Goal: Task Accomplishment & Management: Manage account settings

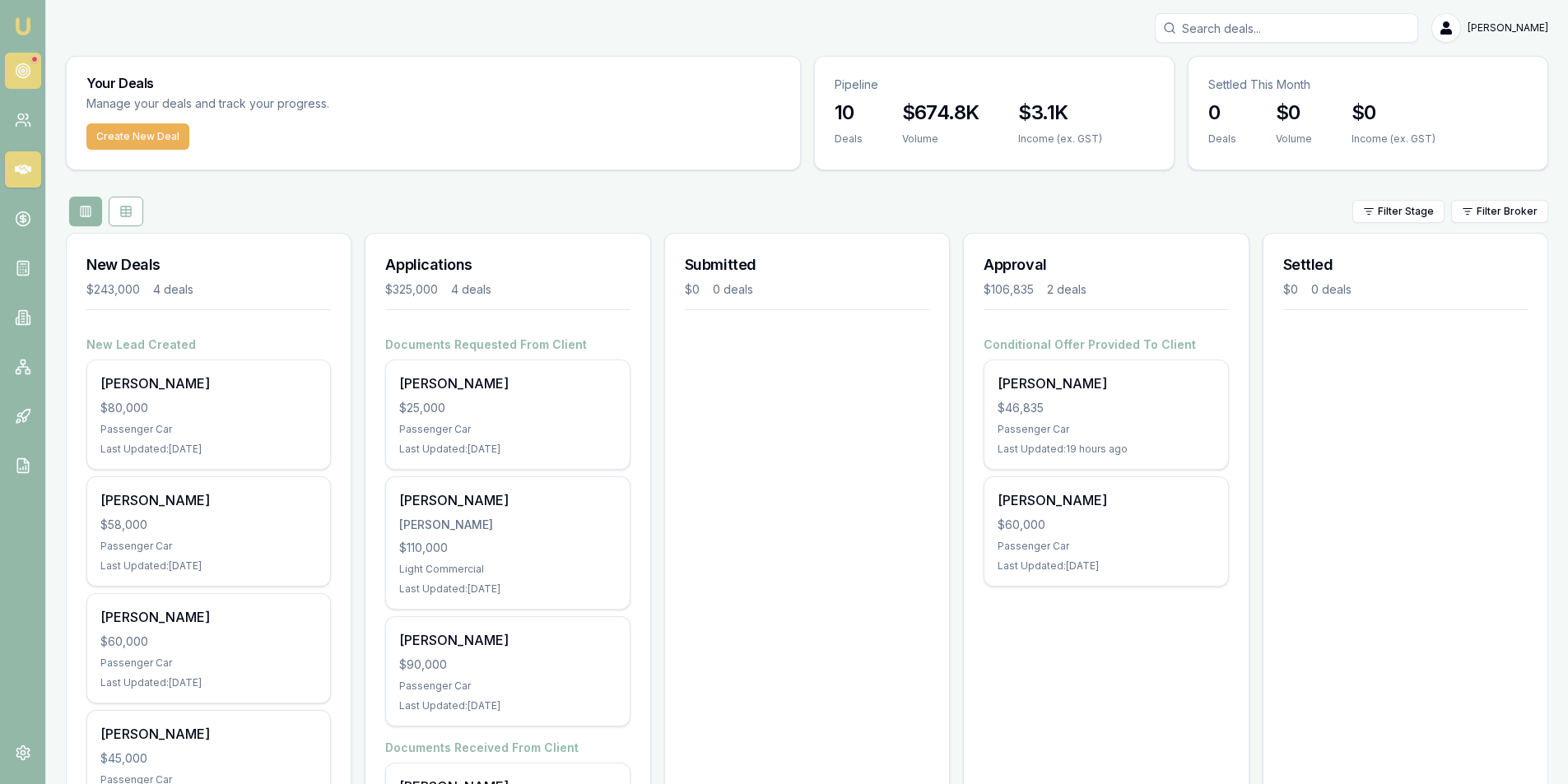
click at [17, 62] on icon at bounding box center [23, 70] width 17 height 17
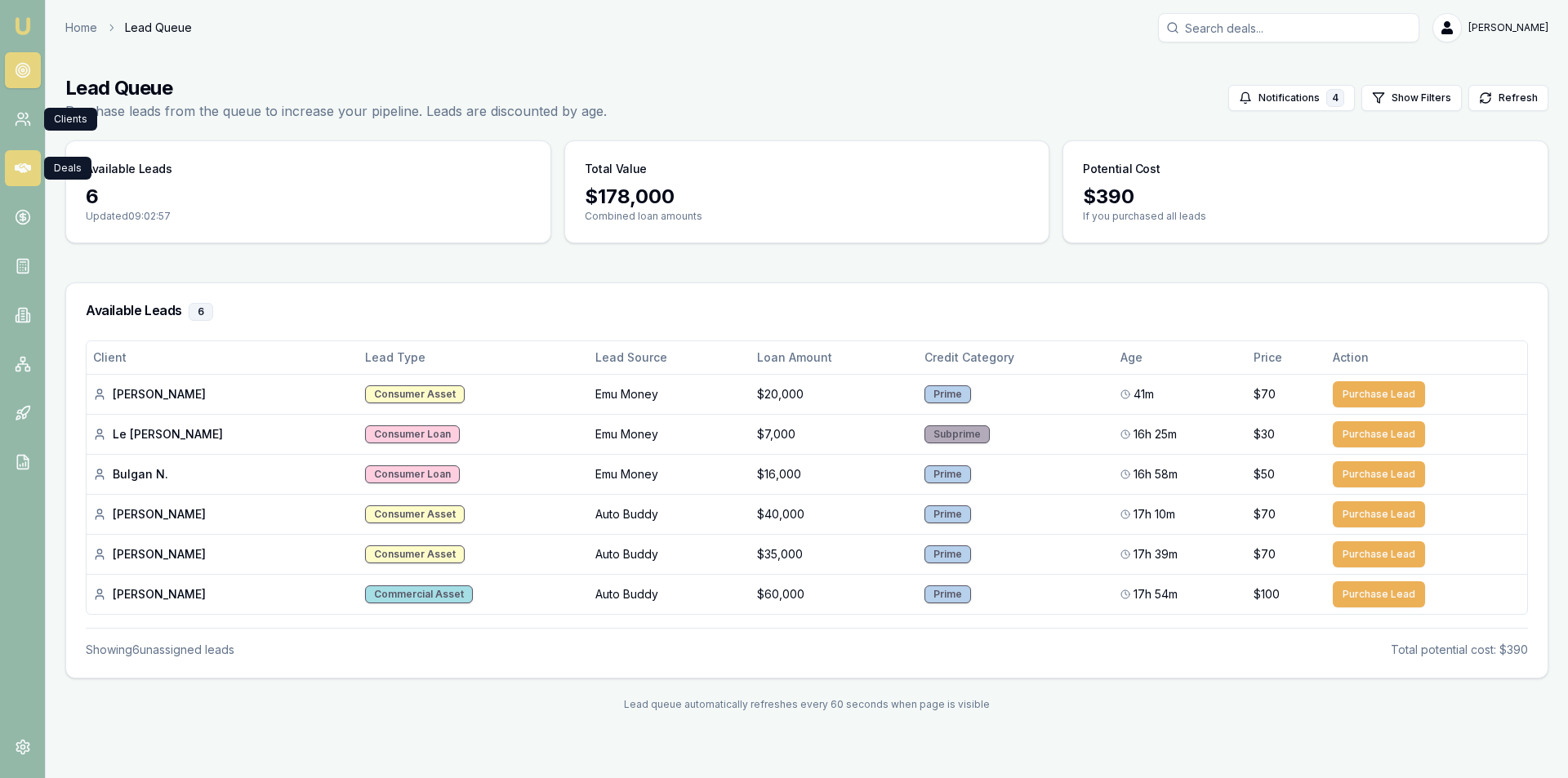
click at [17, 172] on icon at bounding box center [23, 168] width 17 height 17
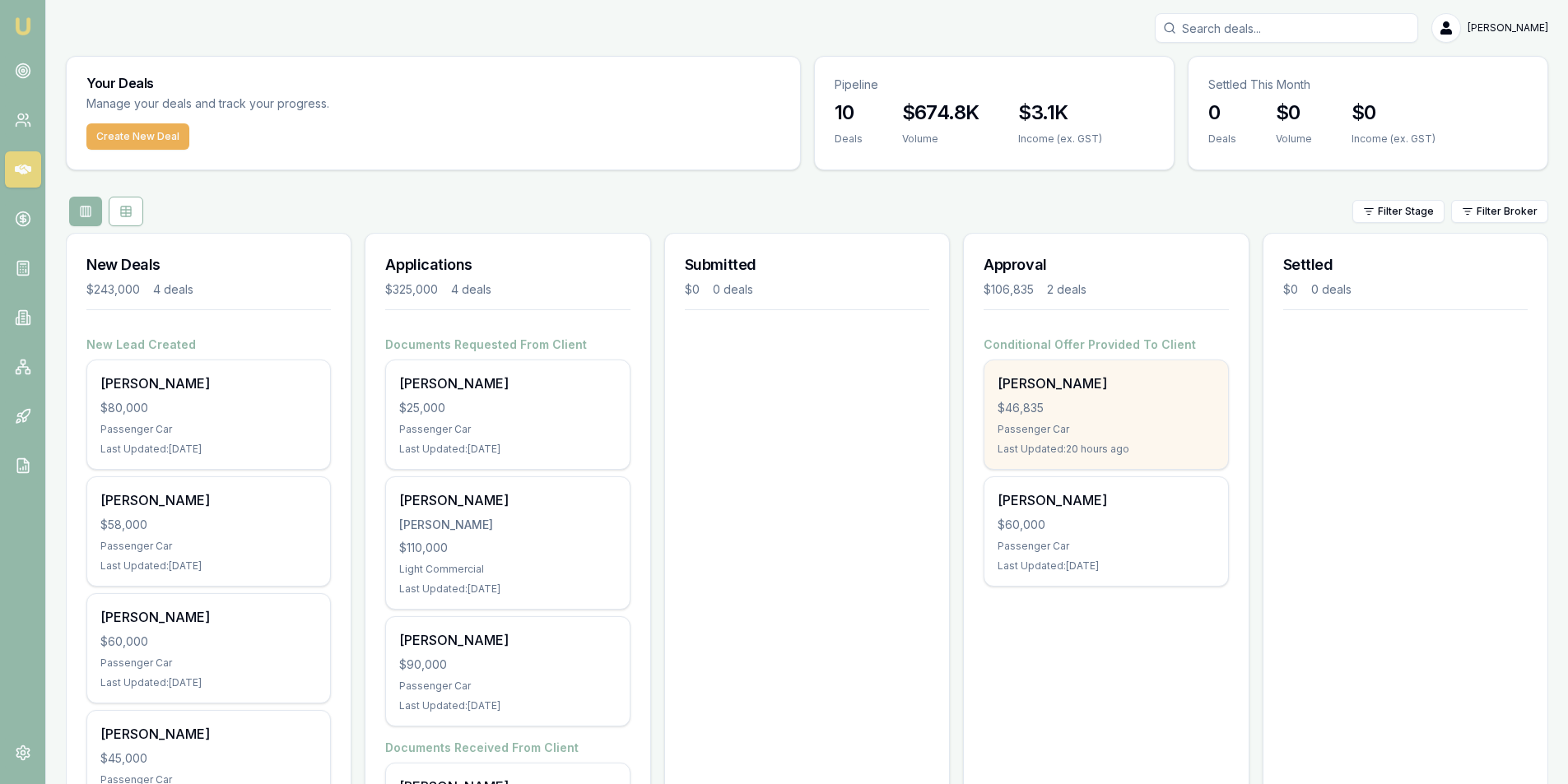
click at [1091, 404] on div "$46,835" at bounding box center [1106, 408] width 216 height 17
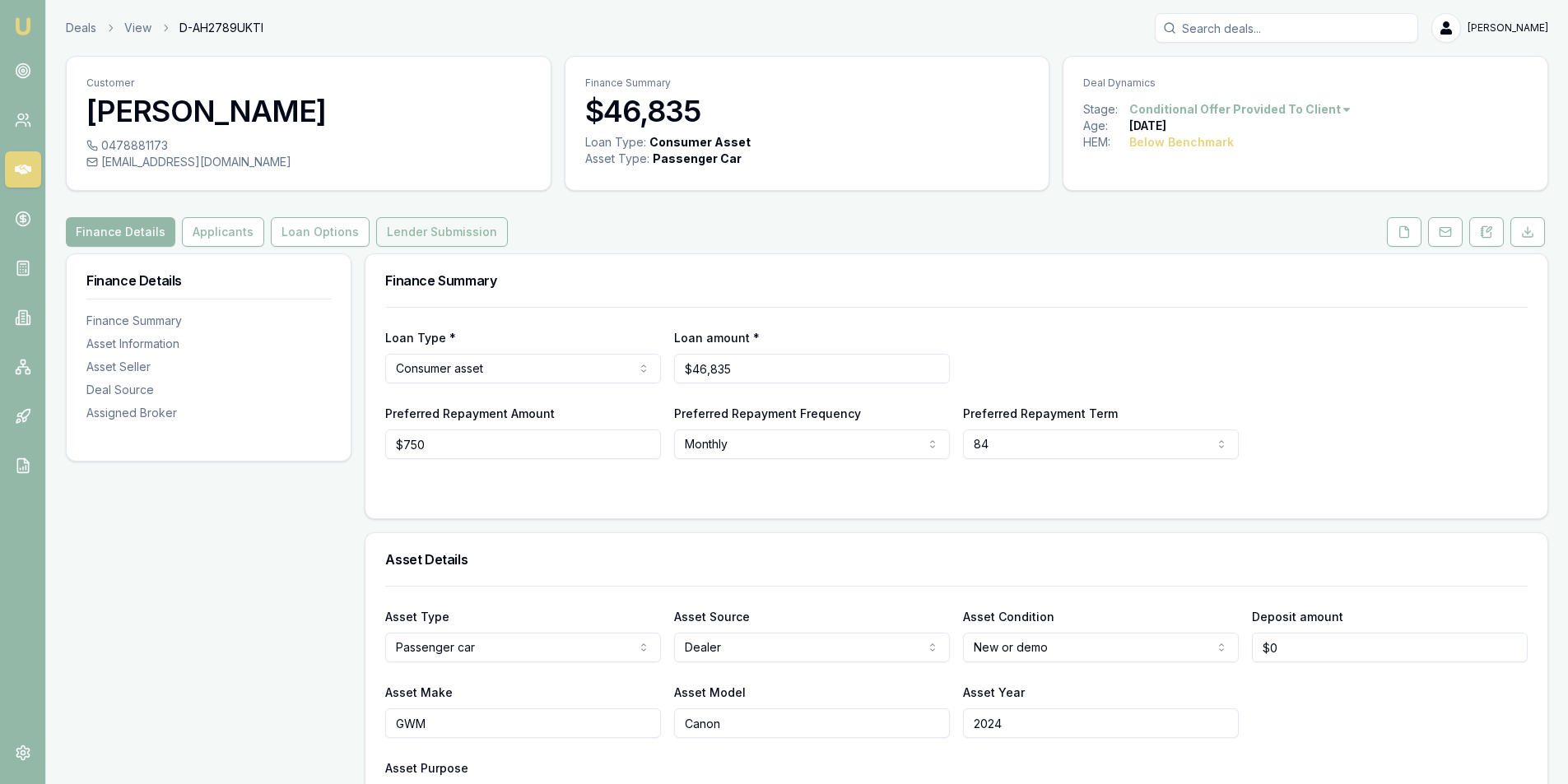
click at [430, 236] on button "Lender Submission" at bounding box center [442, 231] width 132 height 29
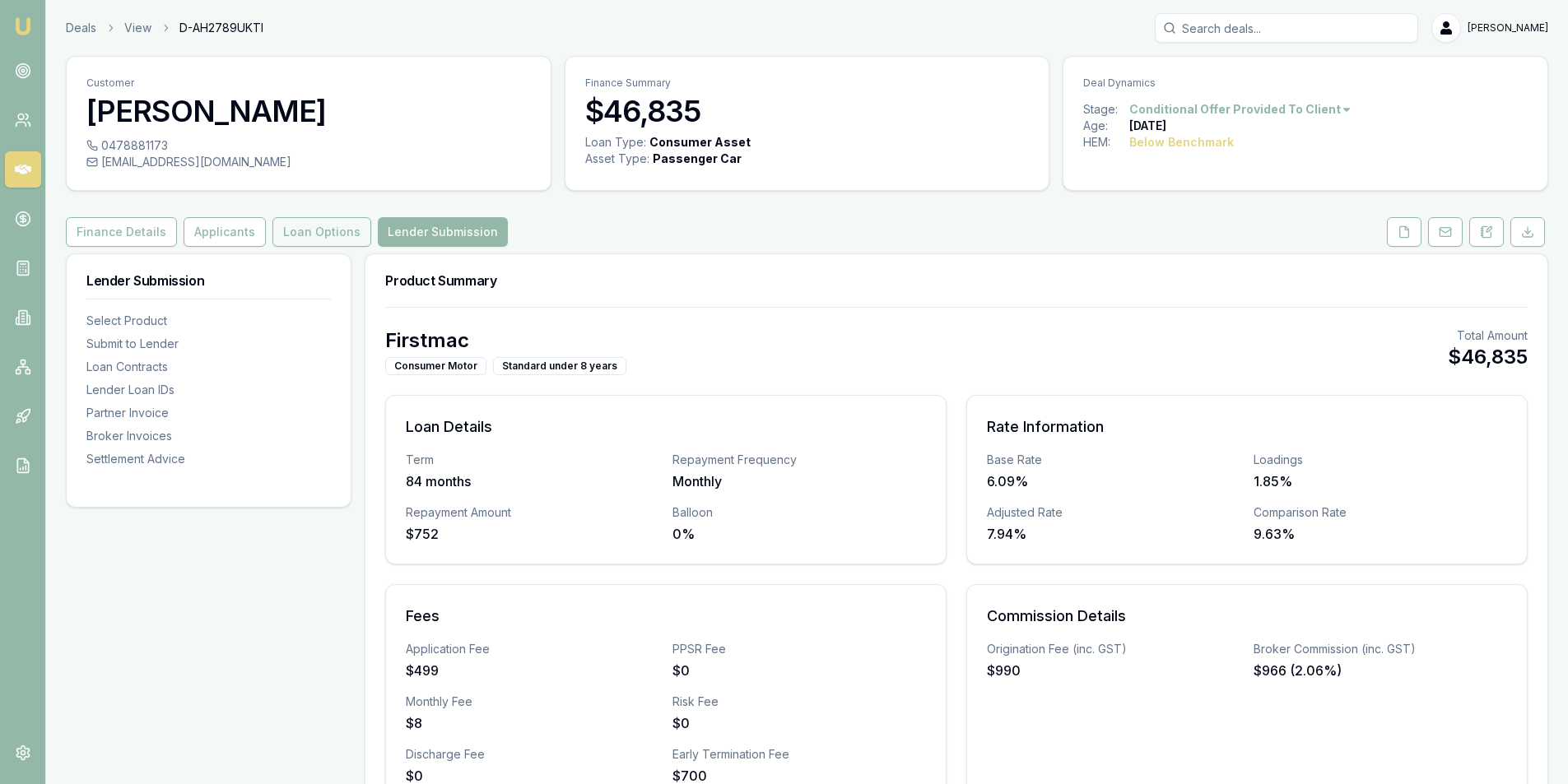
click at [312, 234] on button "Loan Options" at bounding box center [321, 231] width 99 height 29
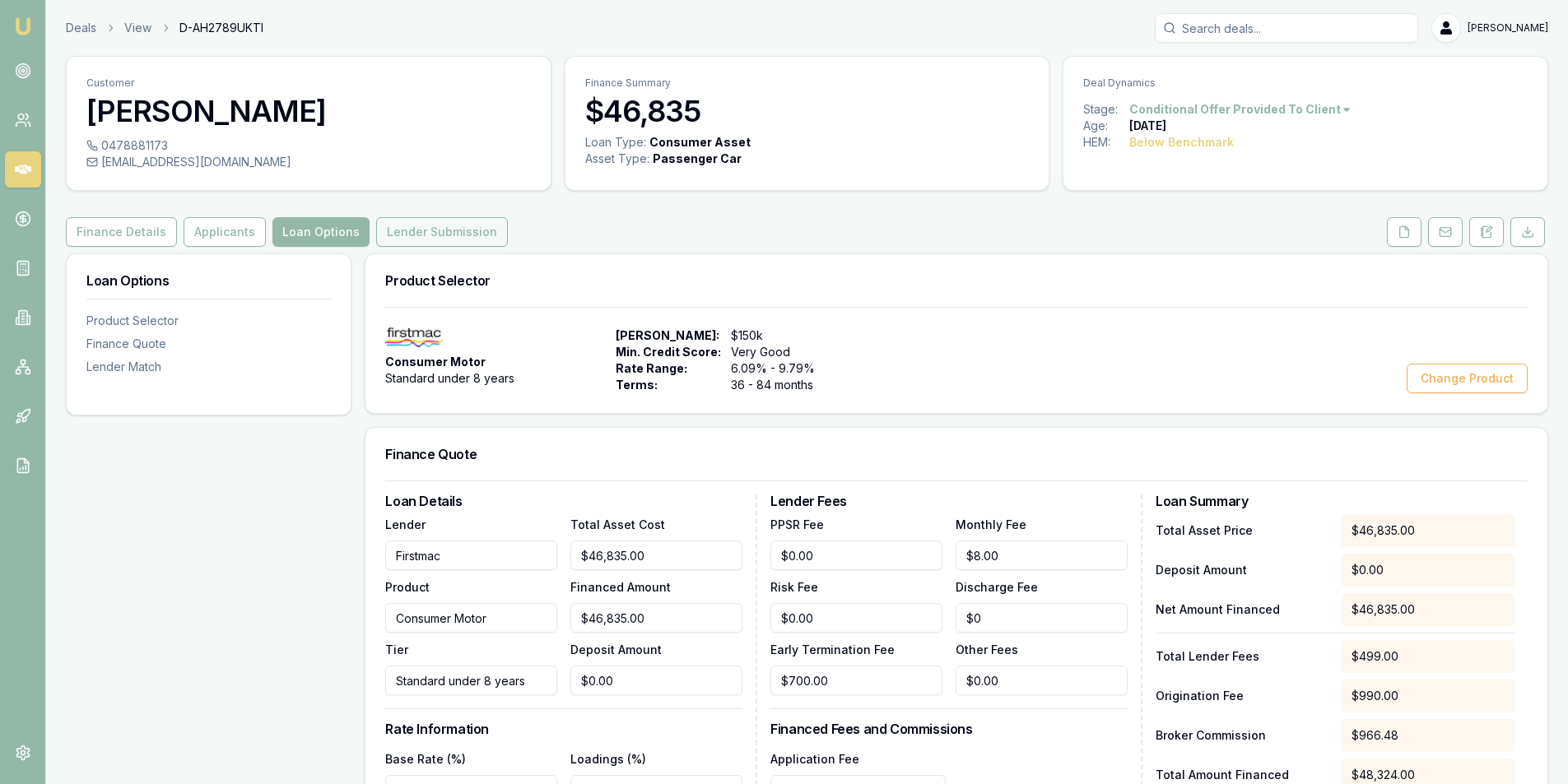
click at [421, 232] on button "Lender Submission" at bounding box center [442, 231] width 132 height 29
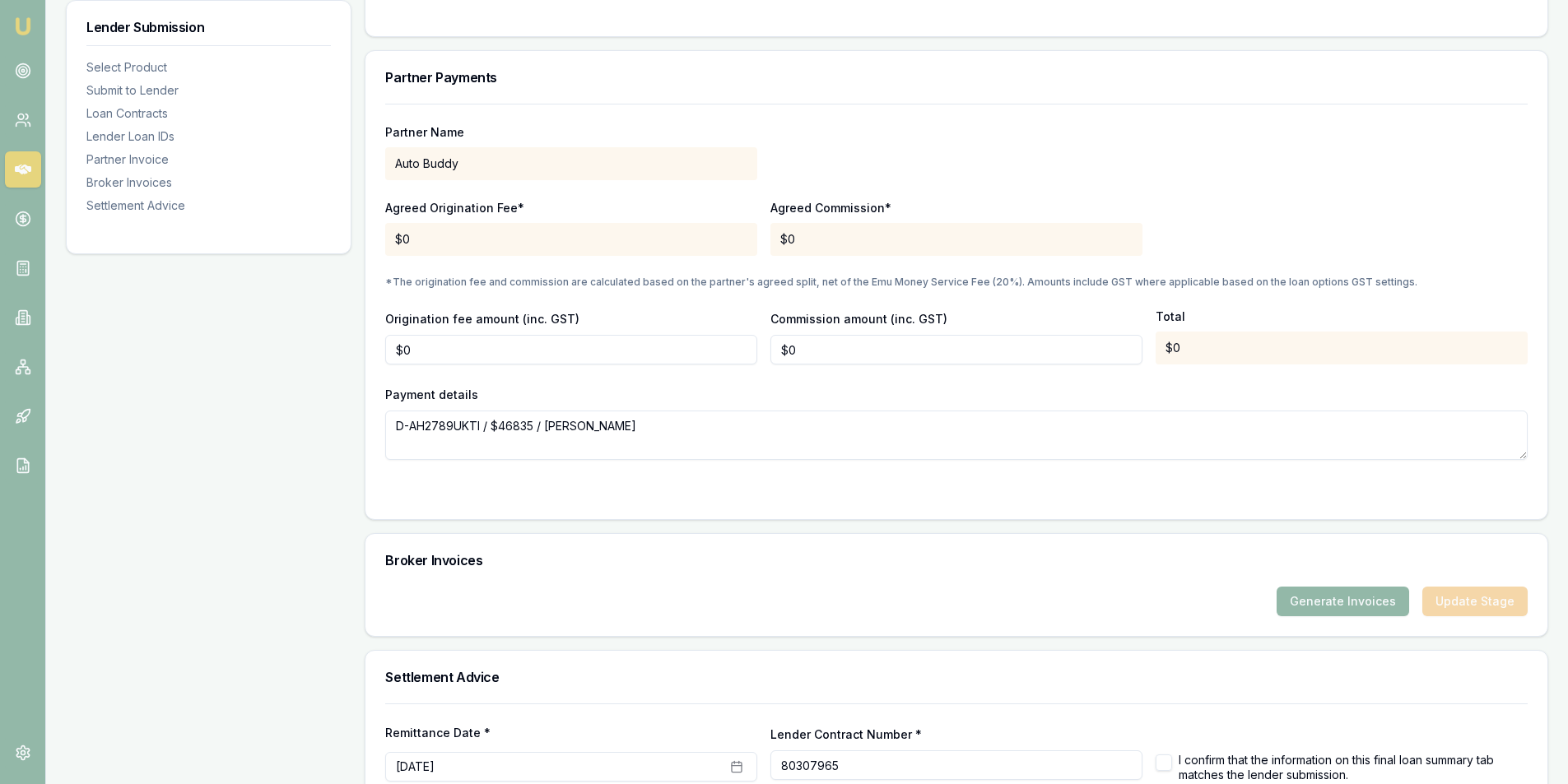
scroll to position [1438, 0]
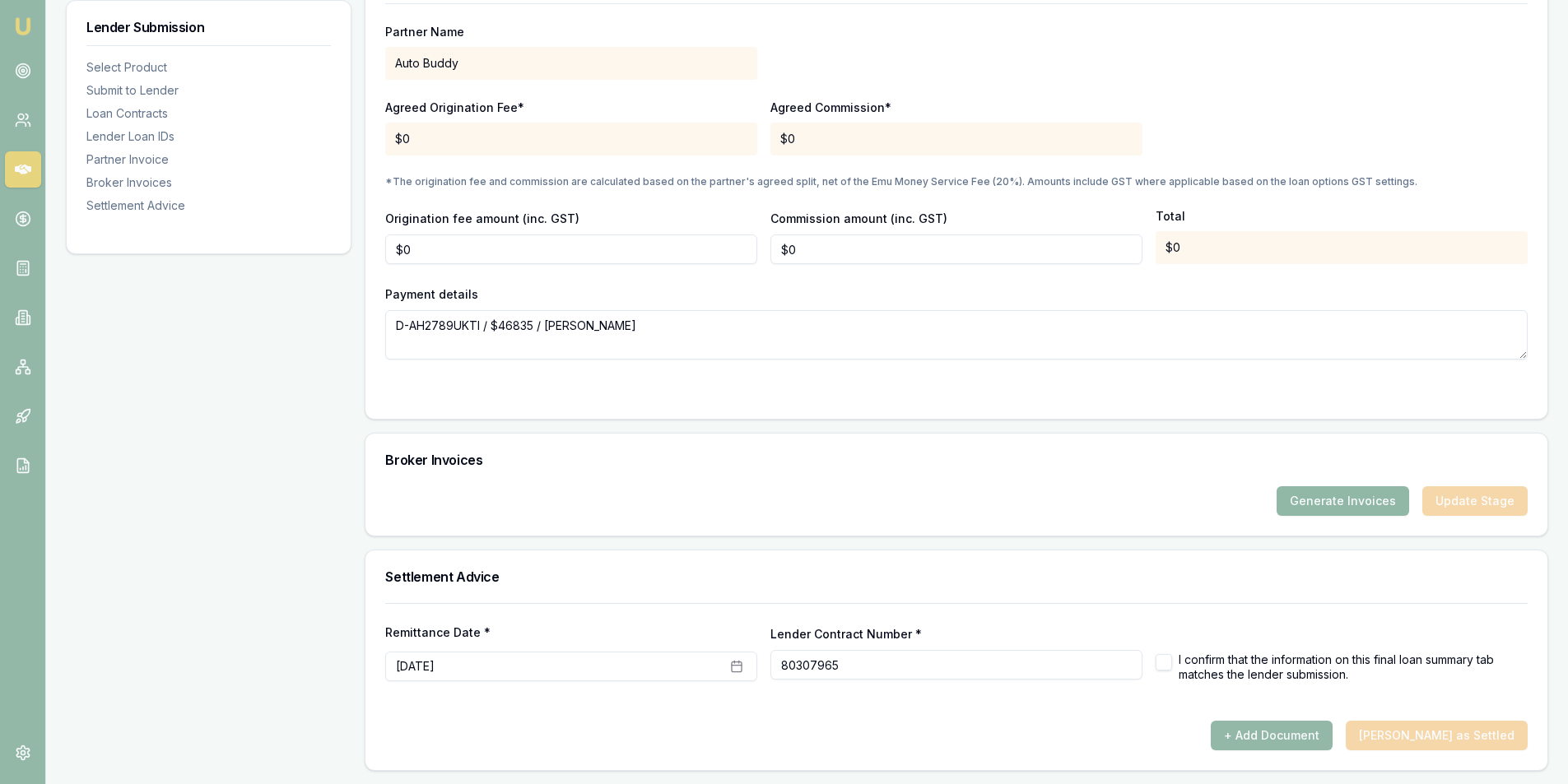
click at [1323, 487] on button "Generate Invoices" at bounding box center [1343, 500] width 133 height 29
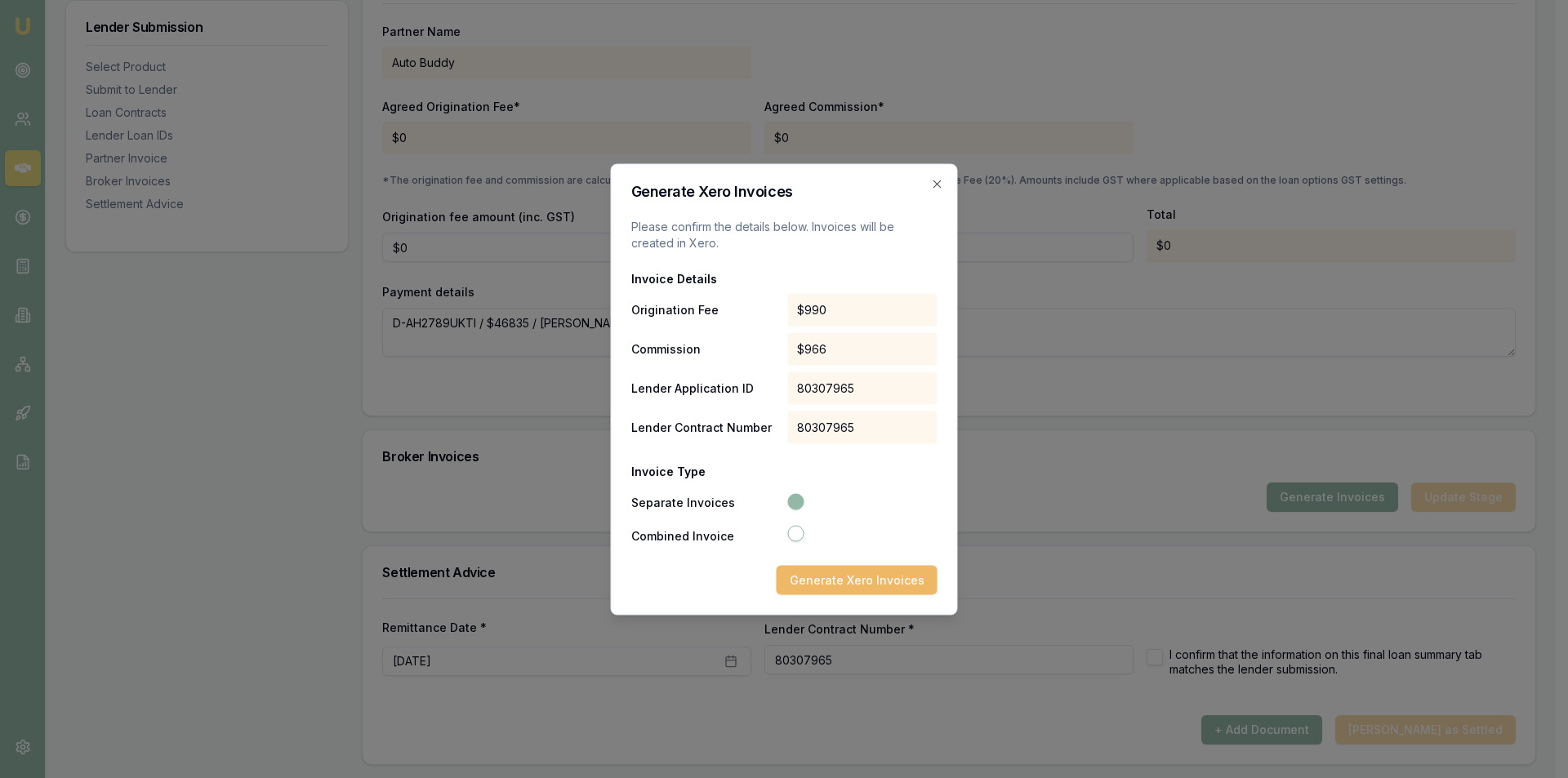
click at [847, 587] on button "Generate Xero Invoices" at bounding box center [857, 580] width 161 height 29
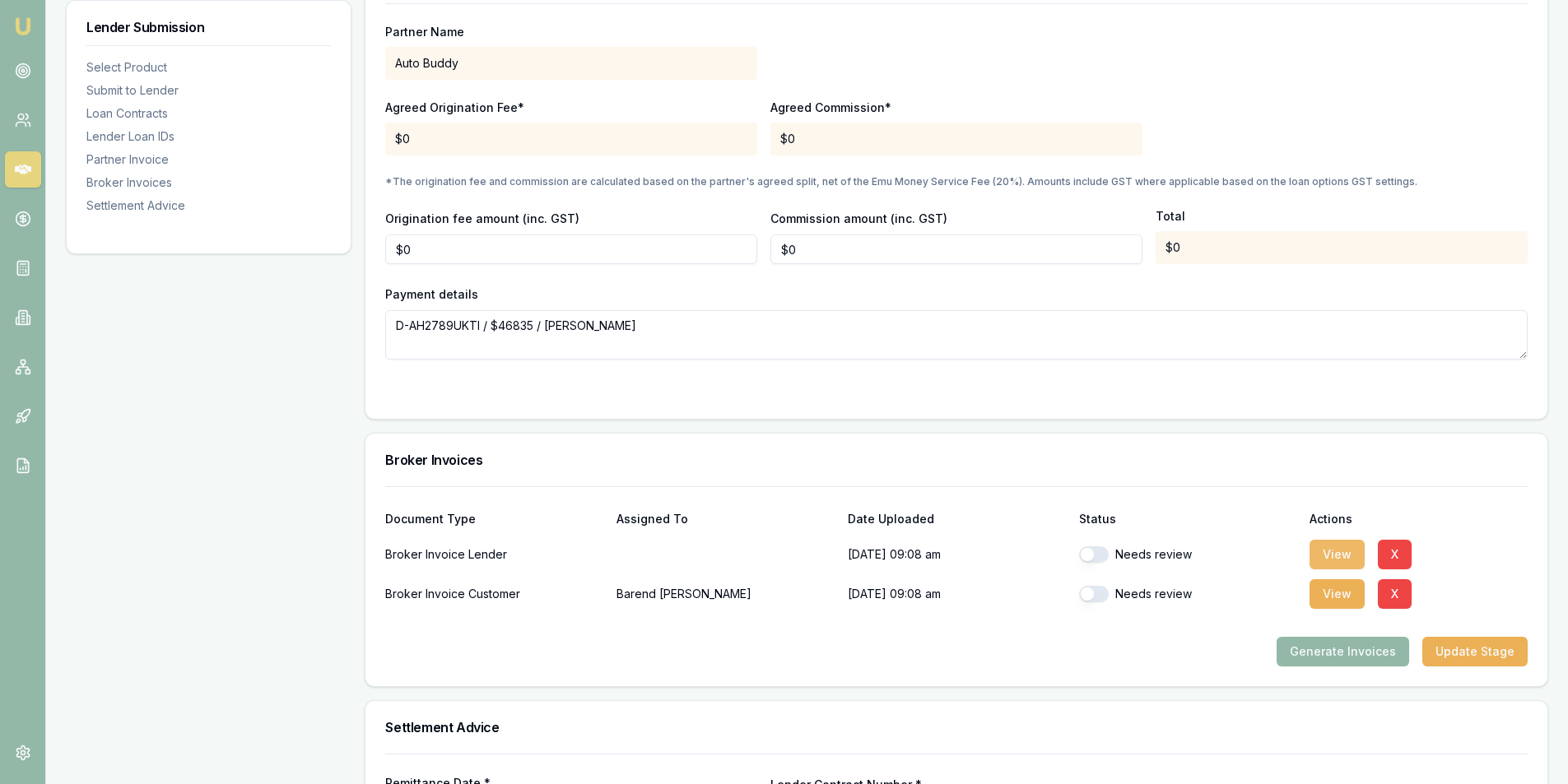
click at [1335, 539] on div "View X" at bounding box center [1419, 554] width 218 height 33
click at [1335, 548] on button "View" at bounding box center [1338, 554] width 55 height 29
click at [1097, 552] on button "button" at bounding box center [1094, 555] width 29 height 17
checkbox input "true"
click at [1327, 593] on button "View" at bounding box center [1338, 594] width 55 height 29
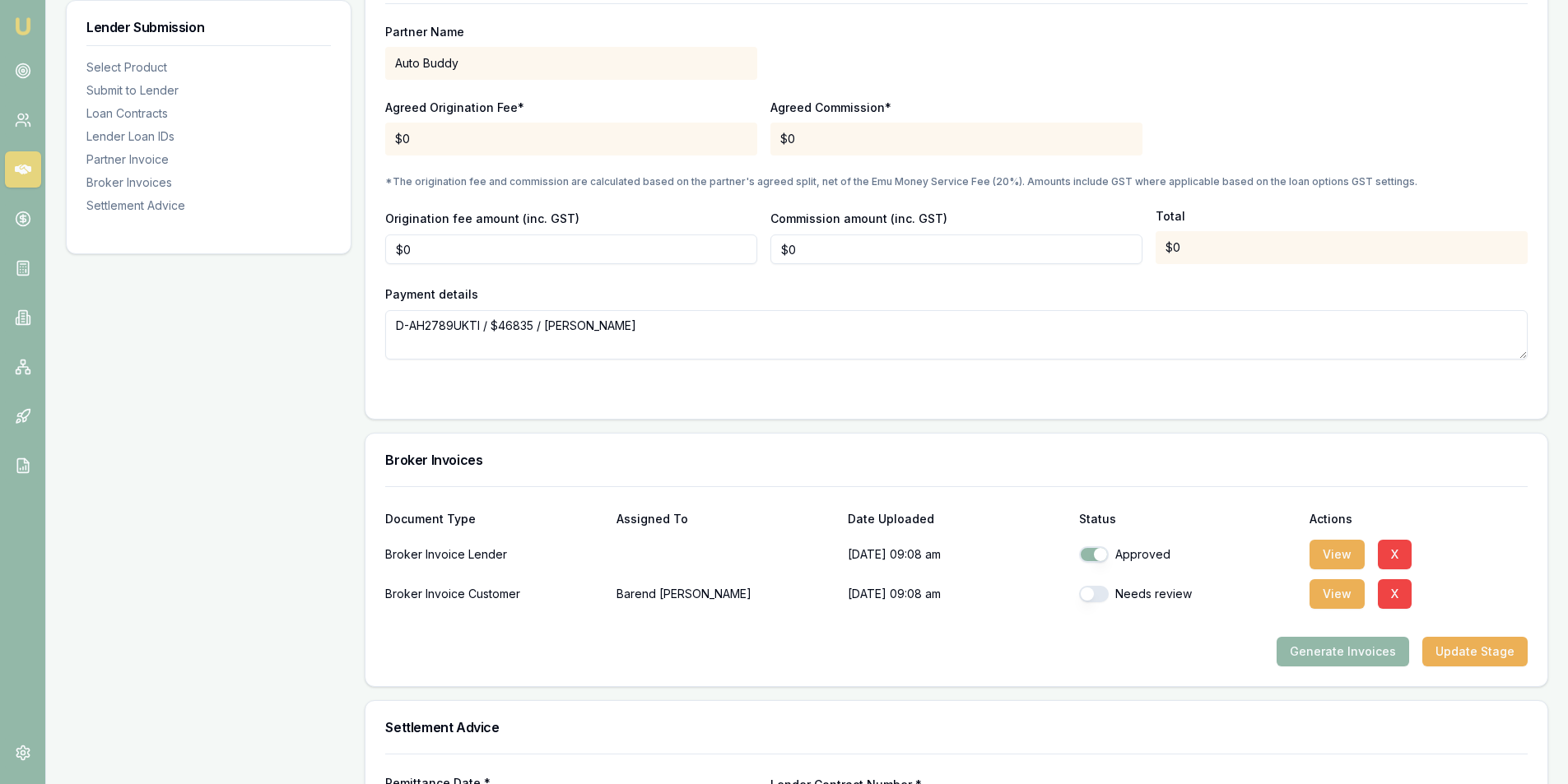
click at [1092, 593] on button "button" at bounding box center [1094, 594] width 29 height 17
checkbox input "true"
click at [1514, 656] on button "Update Stage" at bounding box center [1476, 651] width 105 height 29
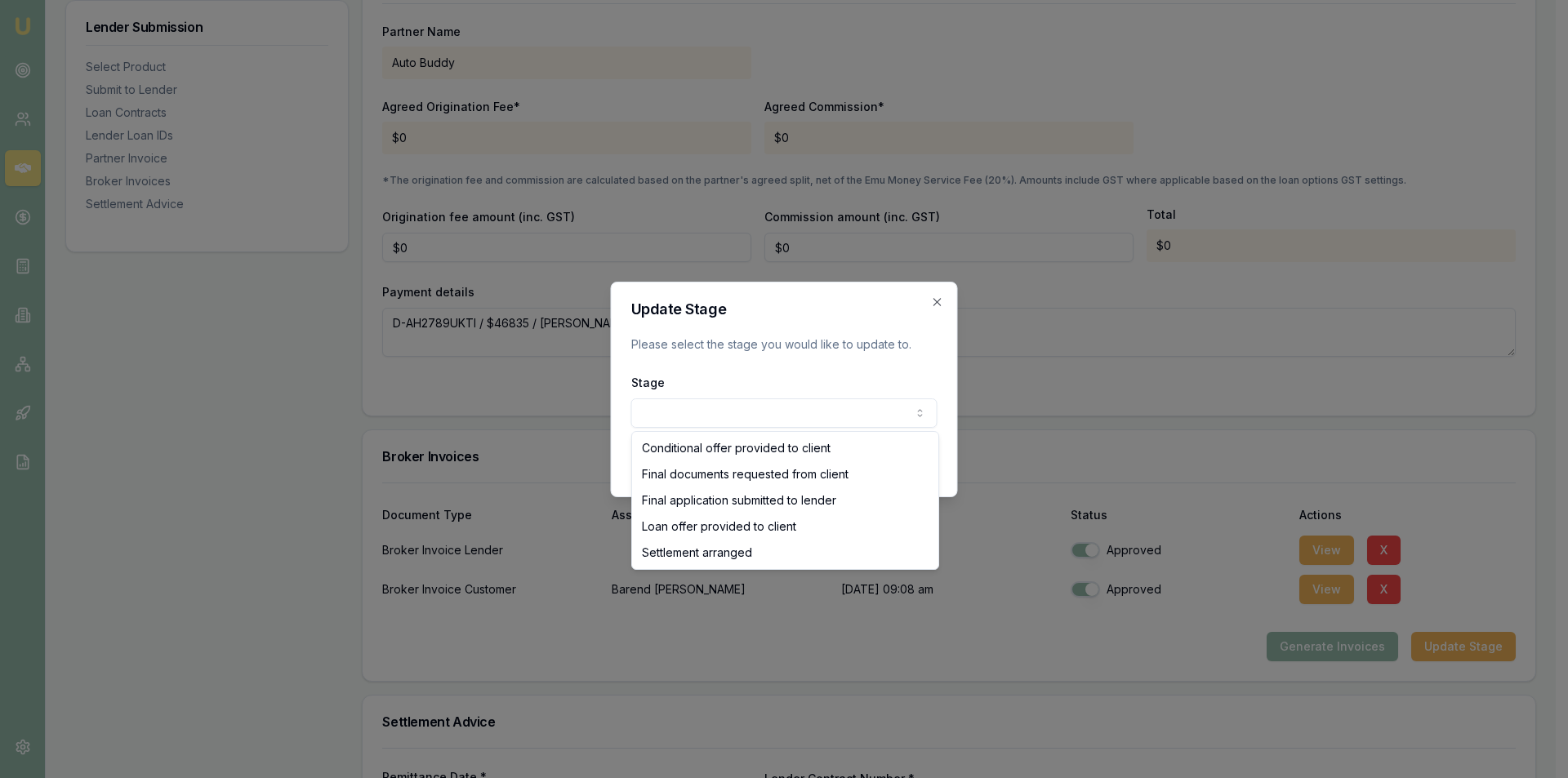
select select "LOAN_OFFER_PROVIDED_TO_CLIENT"
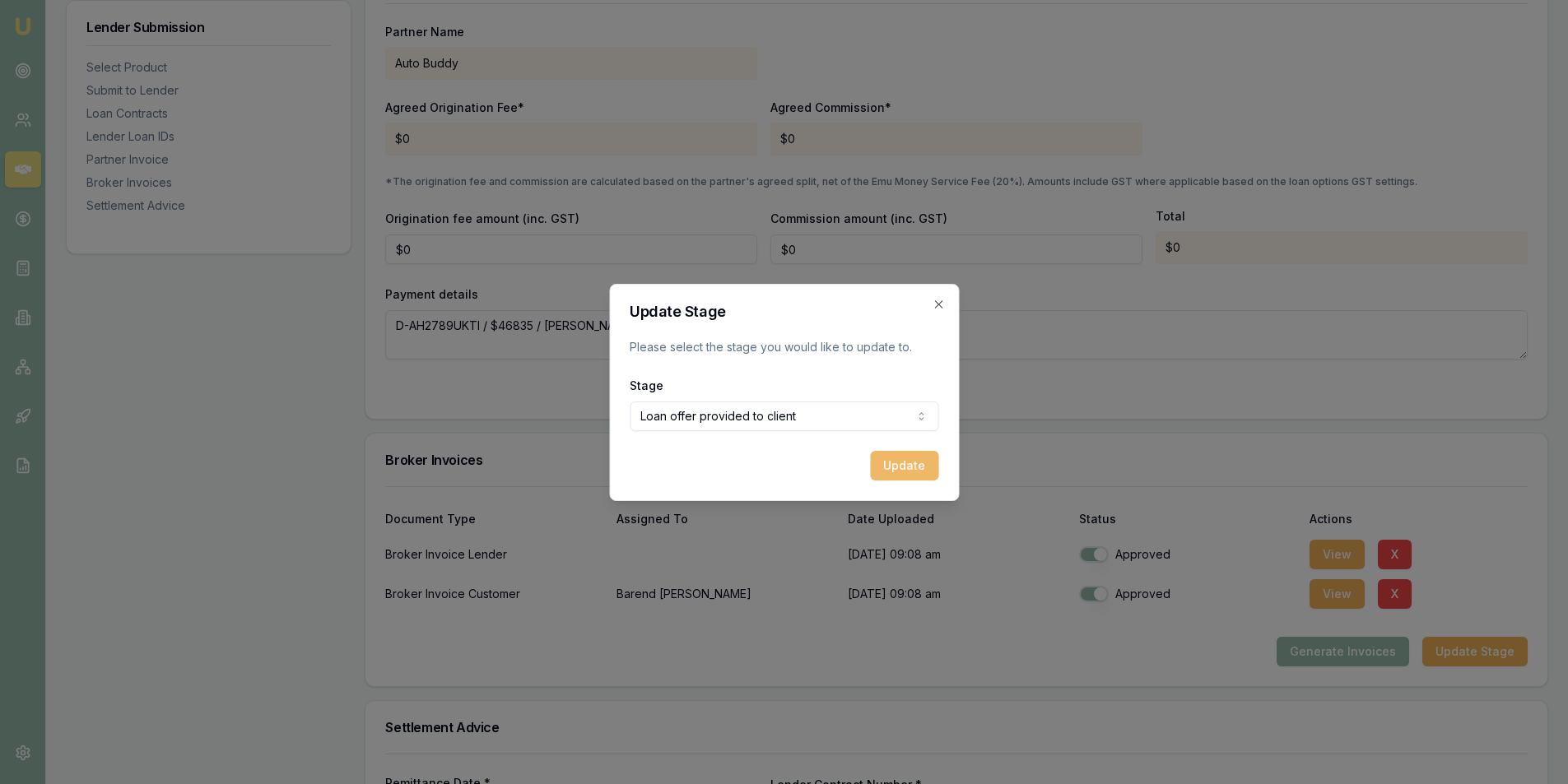
click at [897, 466] on button "Update" at bounding box center [904, 465] width 68 height 29
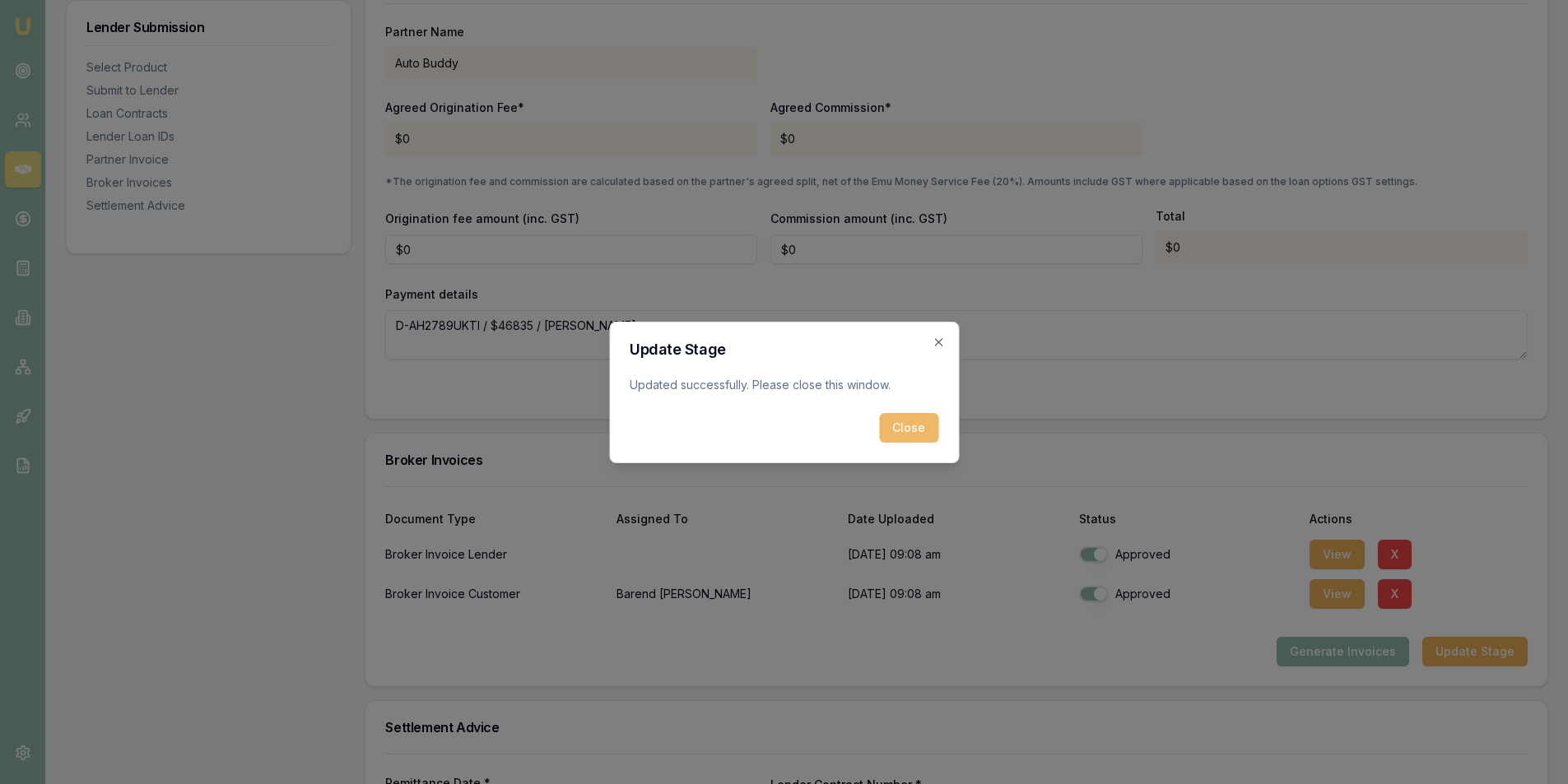
click at [897, 424] on button "Close" at bounding box center [909, 428] width 60 height 29
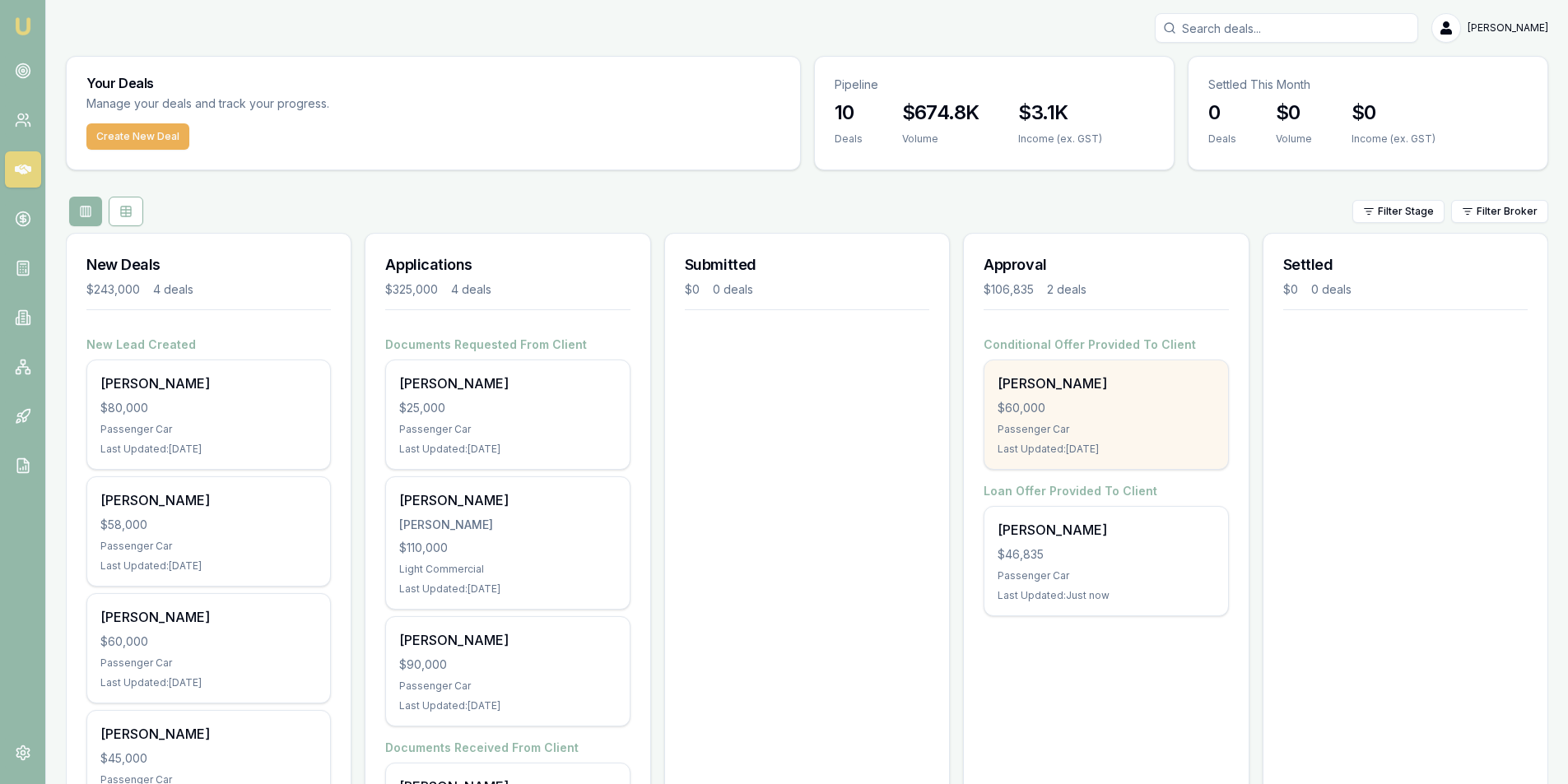
click at [1134, 401] on div "$60,000" at bounding box center [1106, 408] width 216 height 17
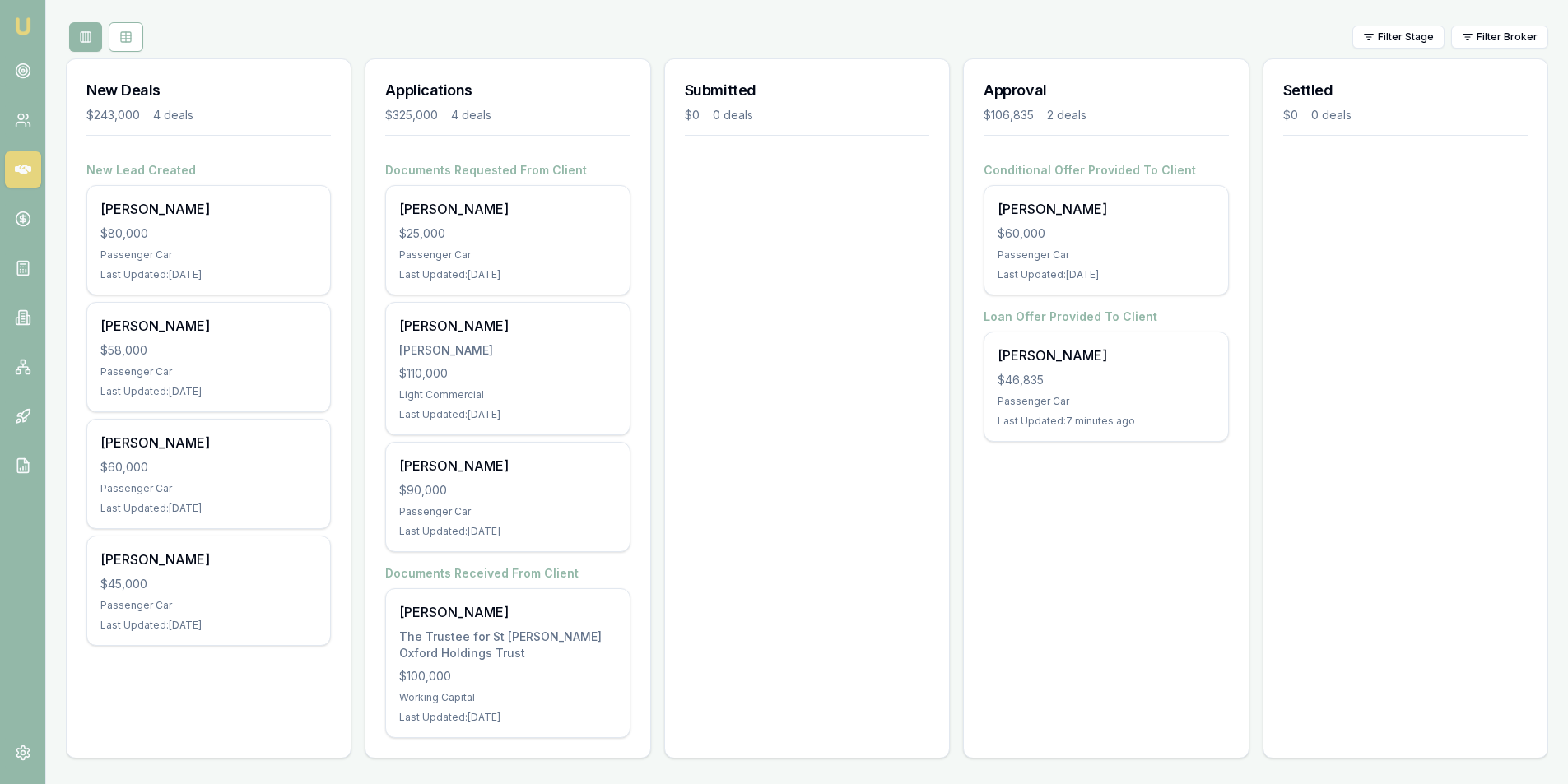
scroll to position [175, 0]
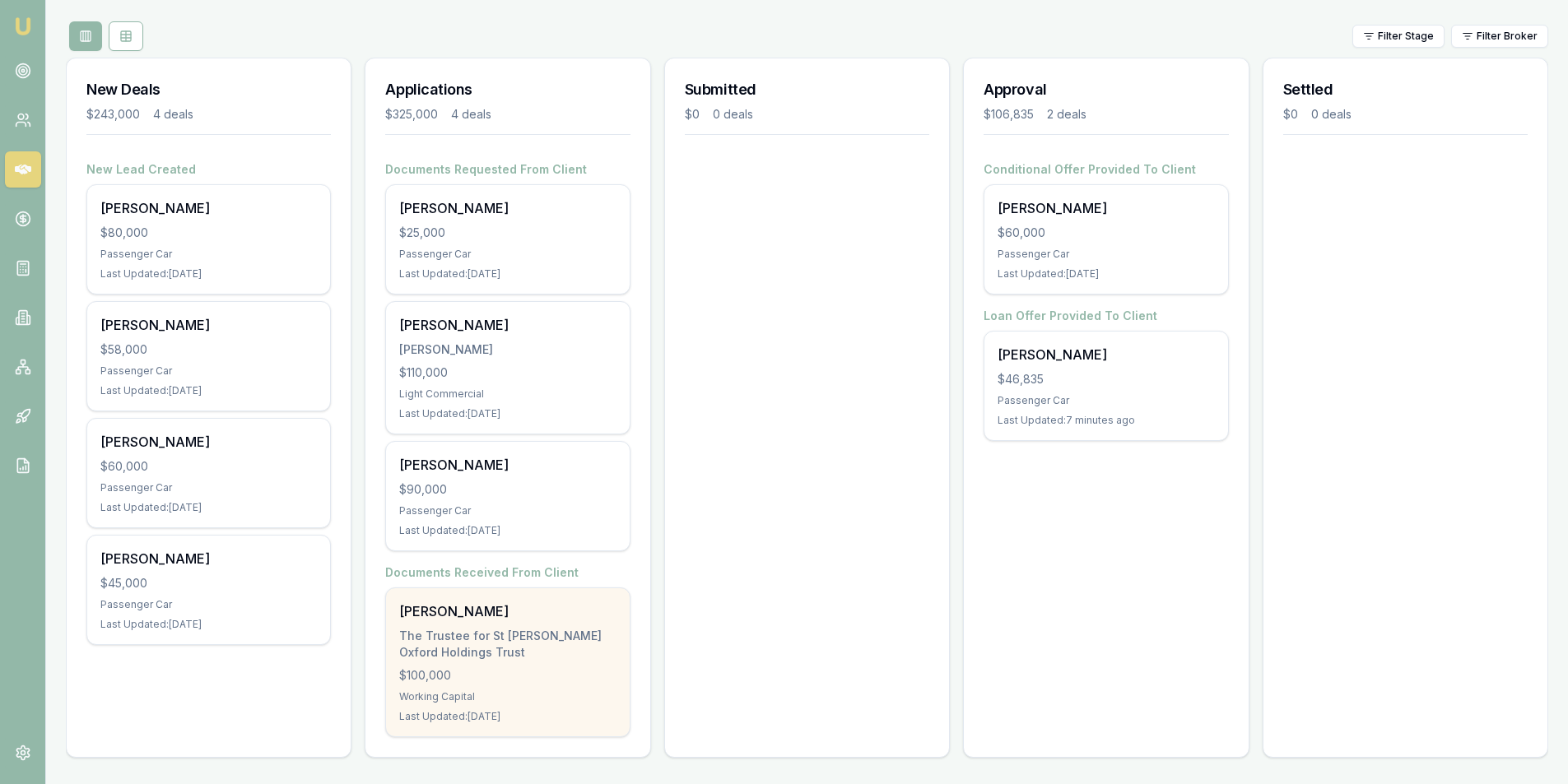
click at [503, 644] on div "The Trustee for St [PERSON_NAME] Oxford Holdings Trust" at bounding box center [507, 644] width 216 height 33
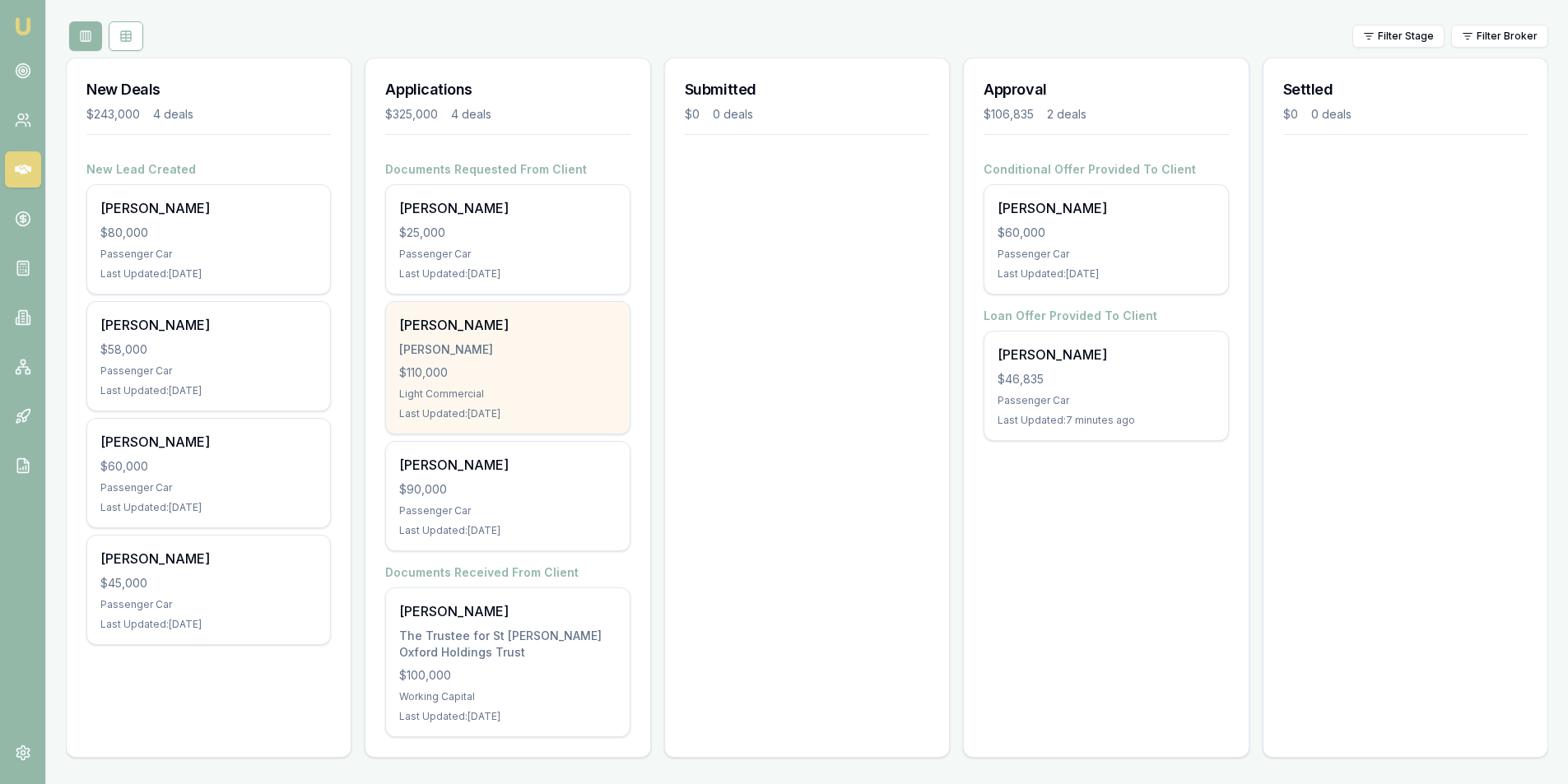
click at [482, 412] on div "Last Updated: [DATE]" at bounding box center [507, 413] width 216 height 13
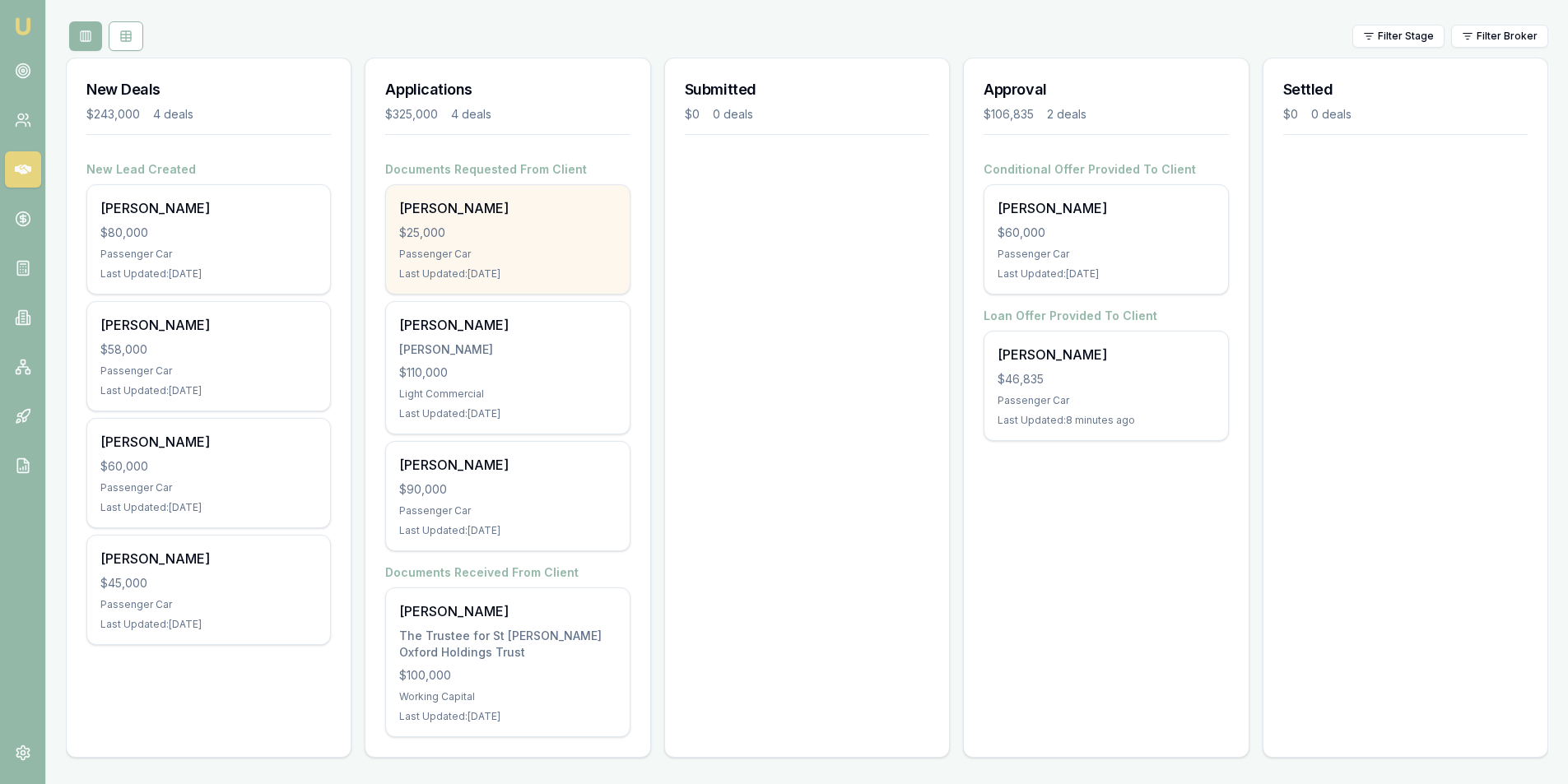
click at [600, 211] on div "[PERSON_NAME]" at bounding box center [507, 208] width 216 height 20
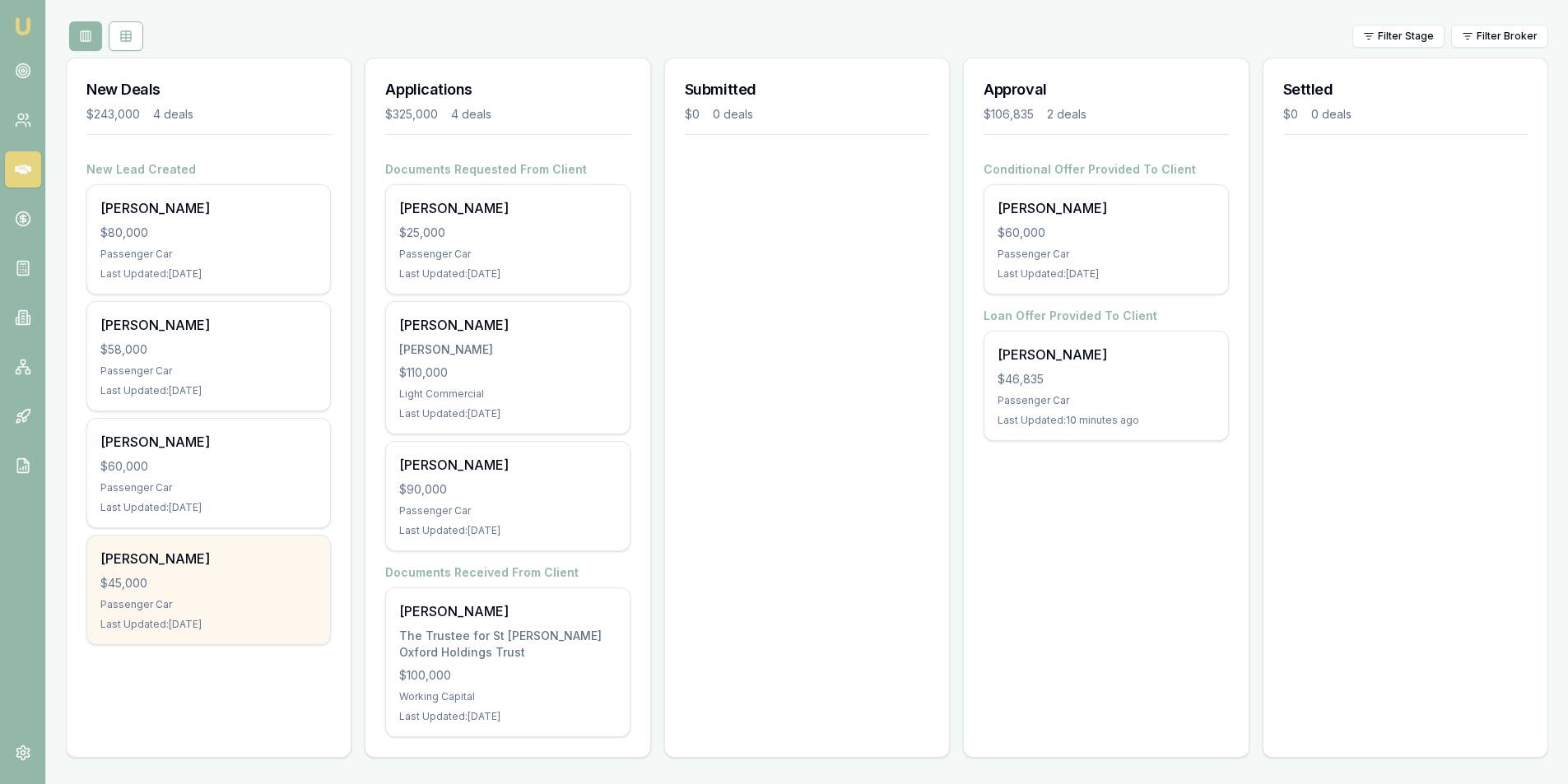
click at [192, 581] on div "$45,000" at bounding box center [208, 583] width 216 height 17
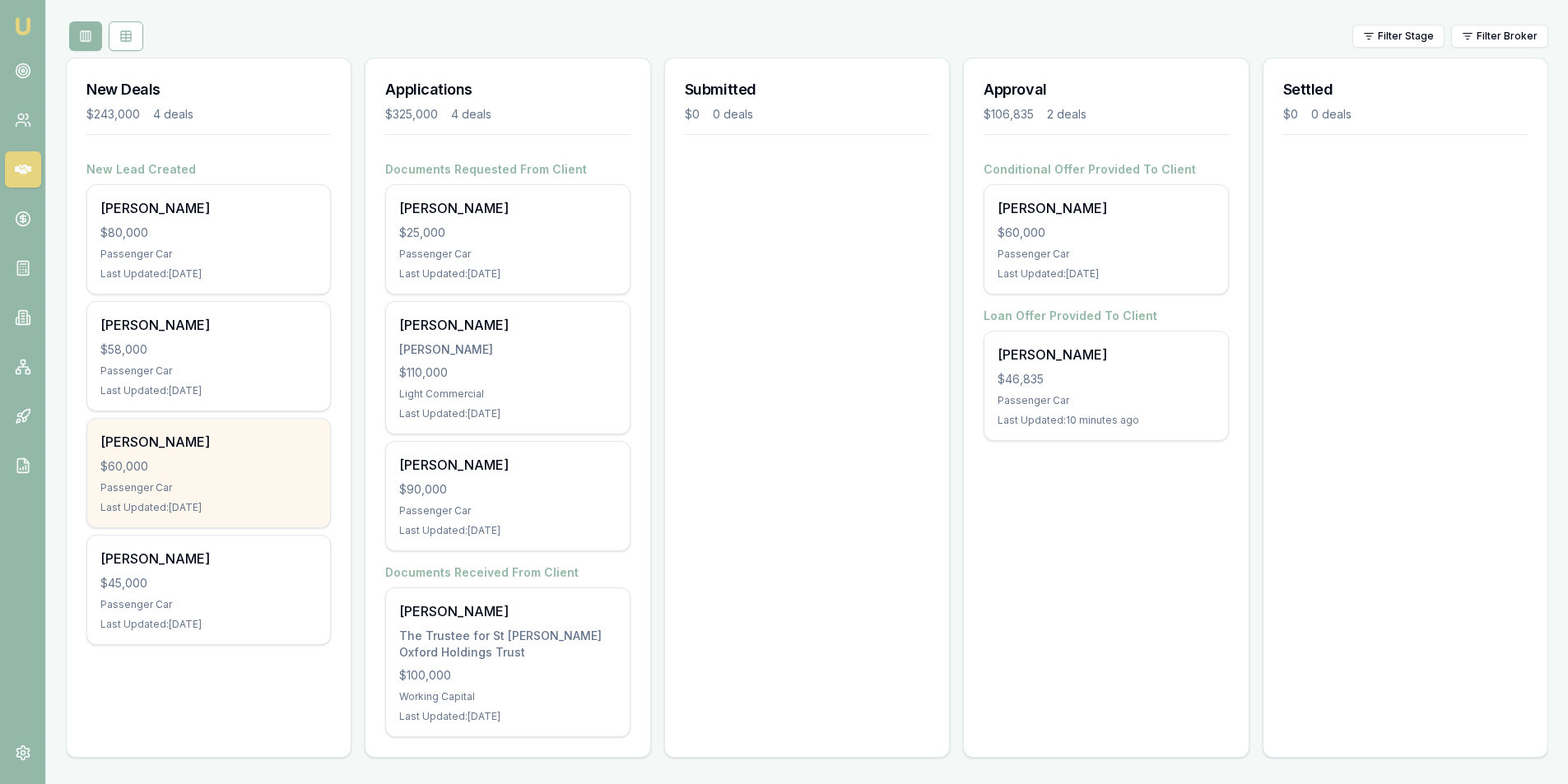
click at [213, 460] on div "$60,000" at bounding box center [208, 467] width 216 height 17
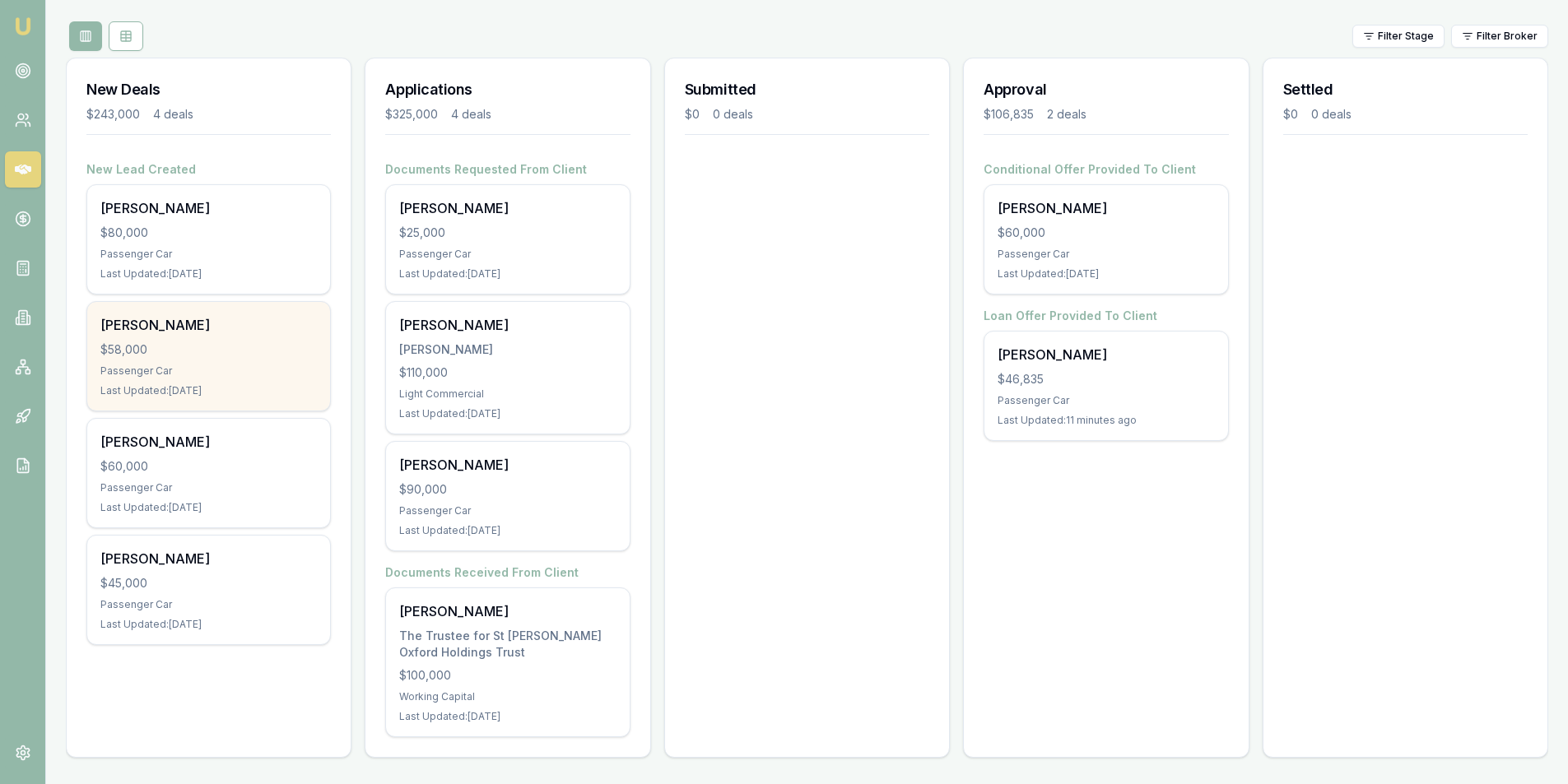
click at [242, 363] on div "John Eyley $58,000 Passenger Car Last Updated: 3 days ago" at bounding box center [208, 356] width 243 height 108
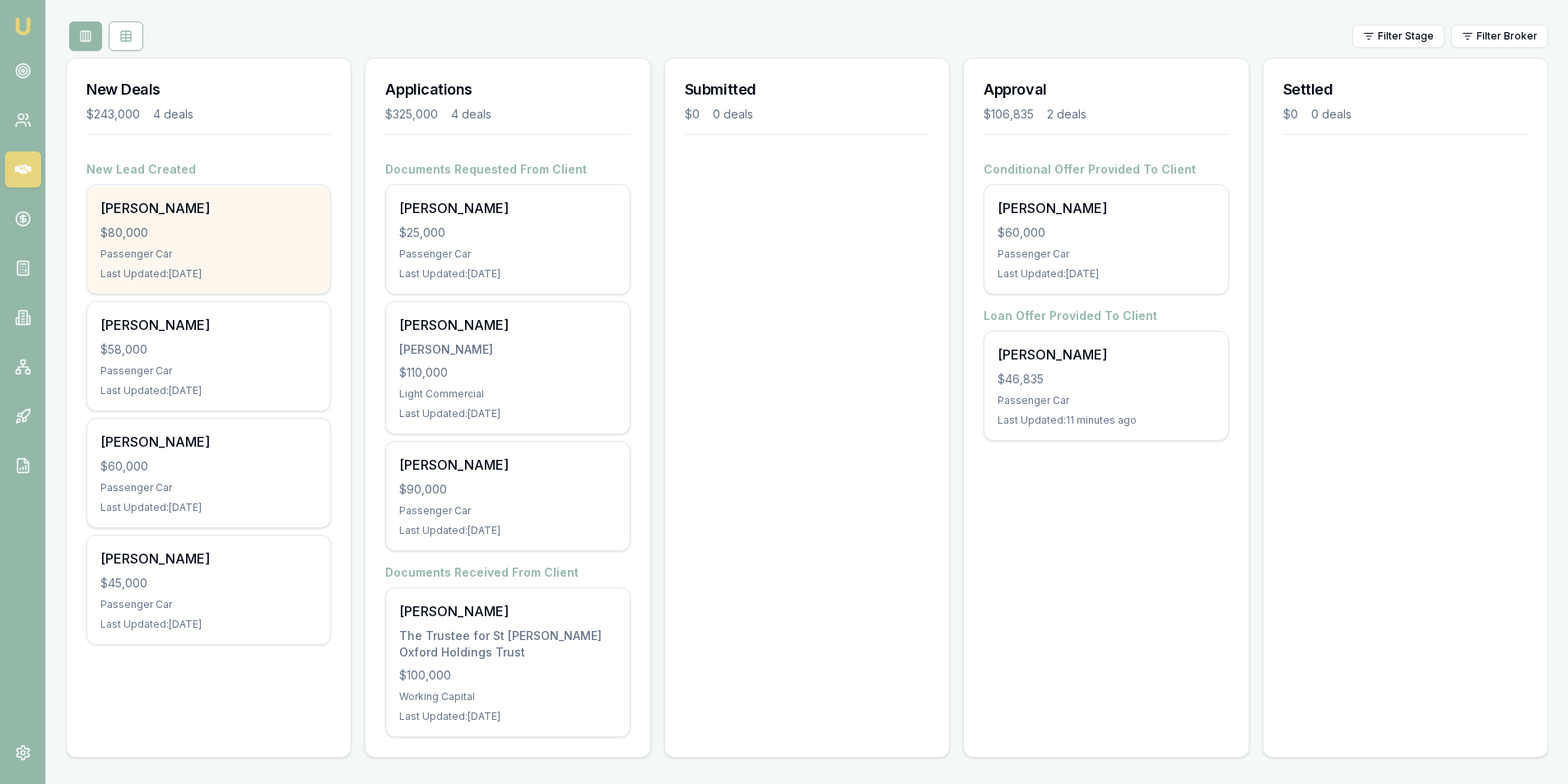
click at [142, 258] on div "Passenger Car" at bounding box center [208, 254] width 216 height 13
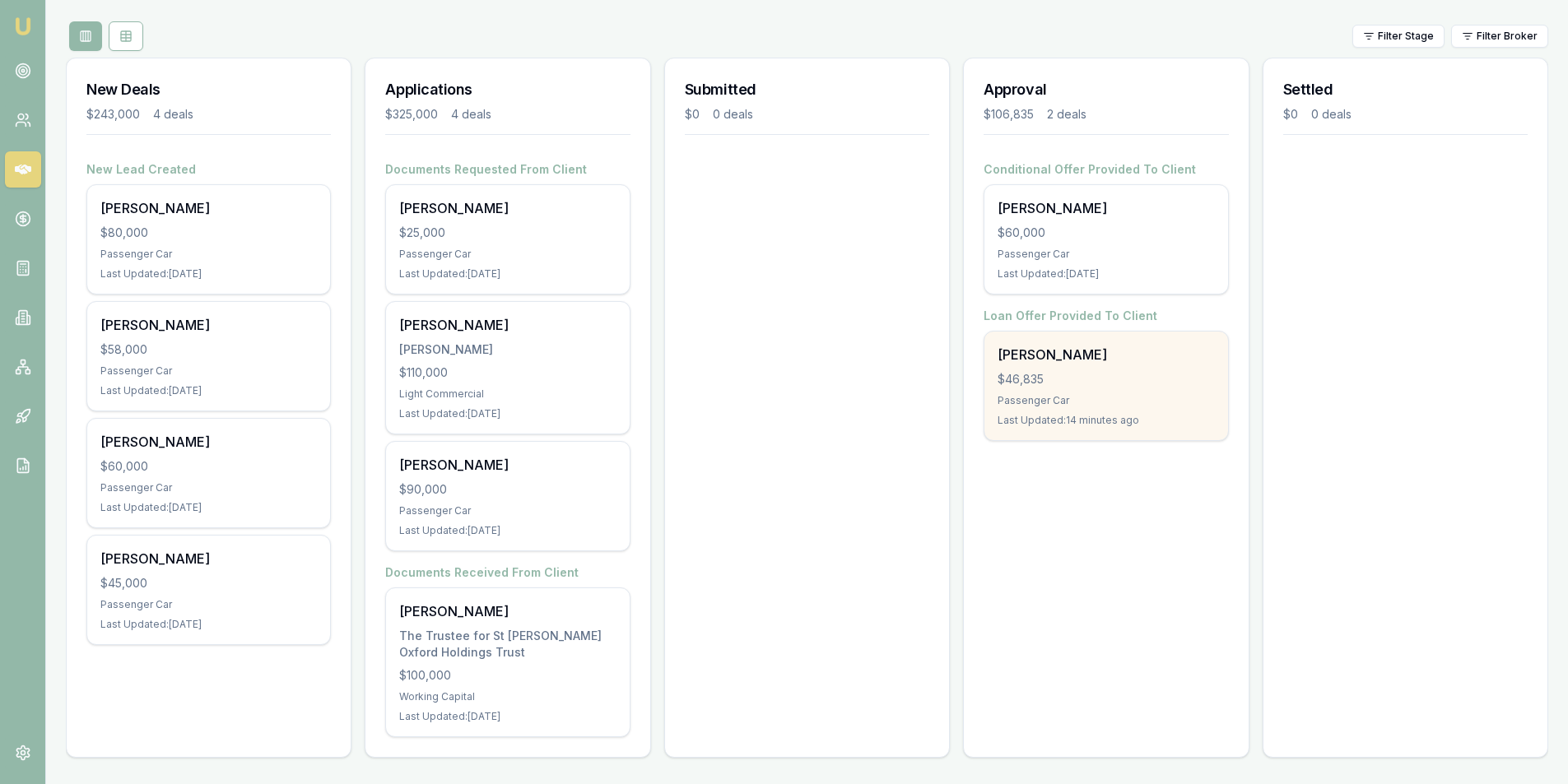
click at [1136, 362] on div "Barend Bester" at bounding box center [1106, 355] width 216 height 20
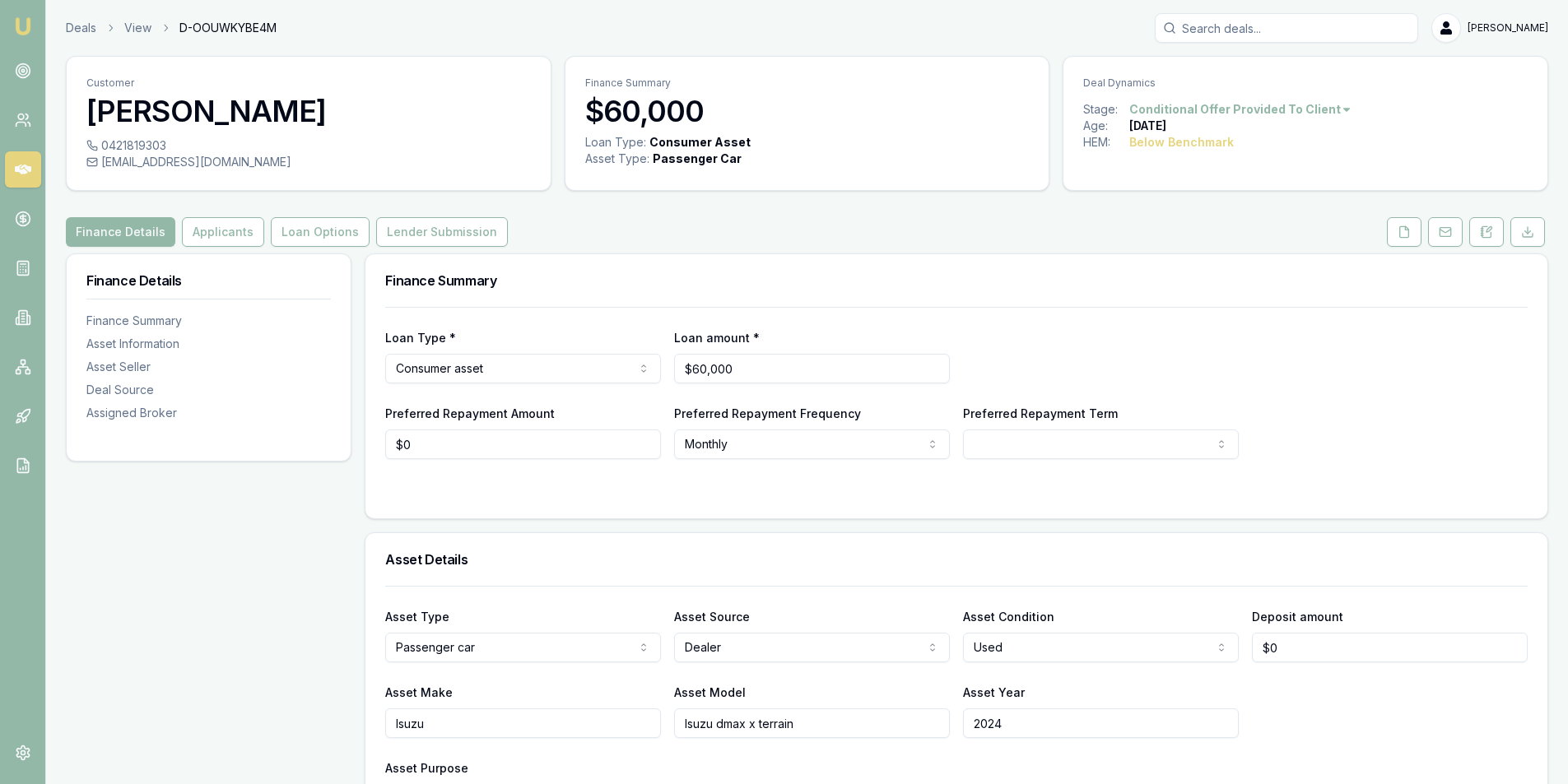
click at [184, 164] on div "[EMAIL_ADDRESS][DOMAIN_NAME]" at bounding box center [309, 162] width 445 height 17
copy div "[EMAIL_ADDRESS][DOMAIN_NAME]"
click at [302, 237] on button "Loan Options" at bounding box center [320, 231] width 99 height 29
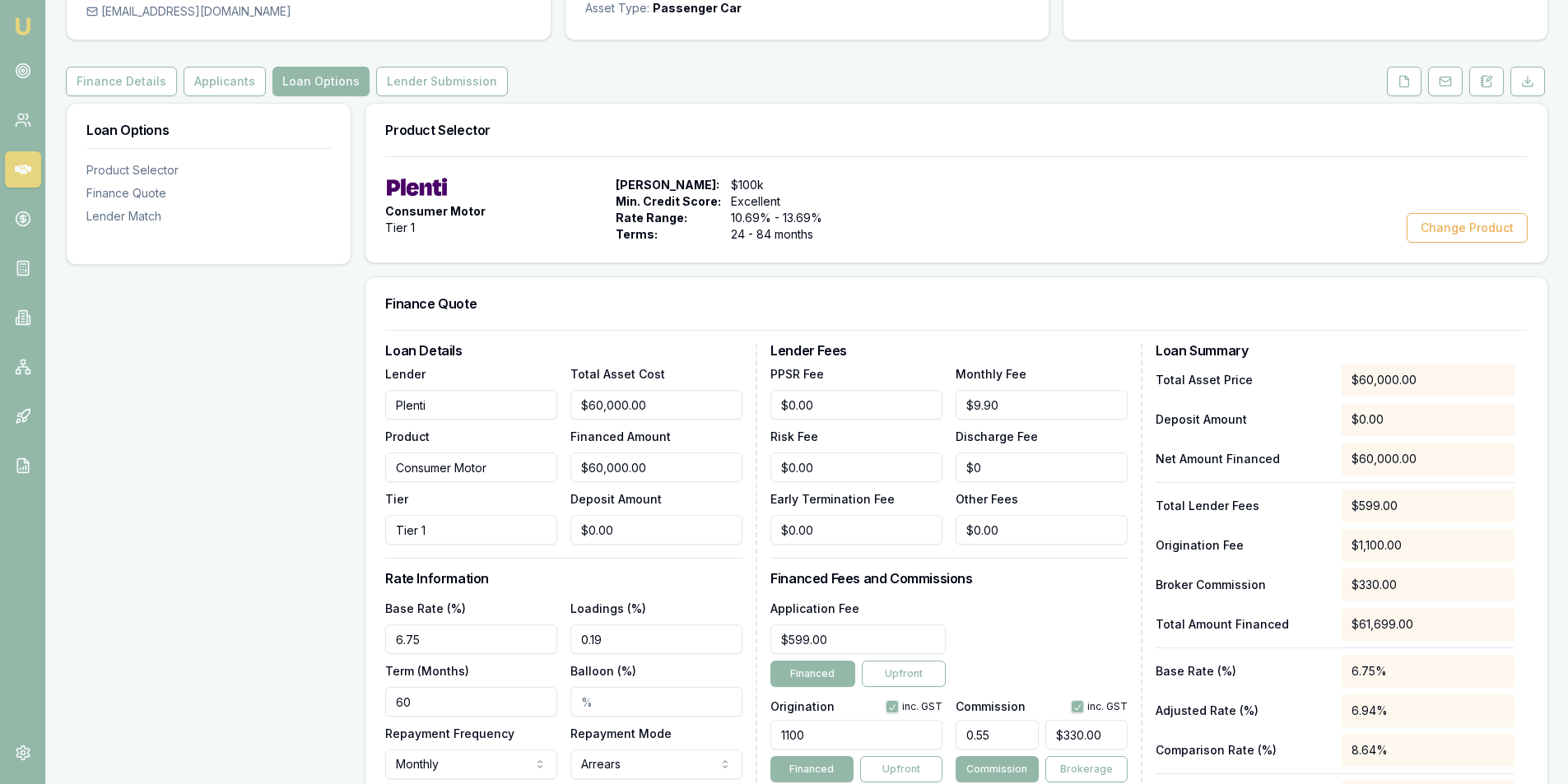
scroll to position [329, 0]
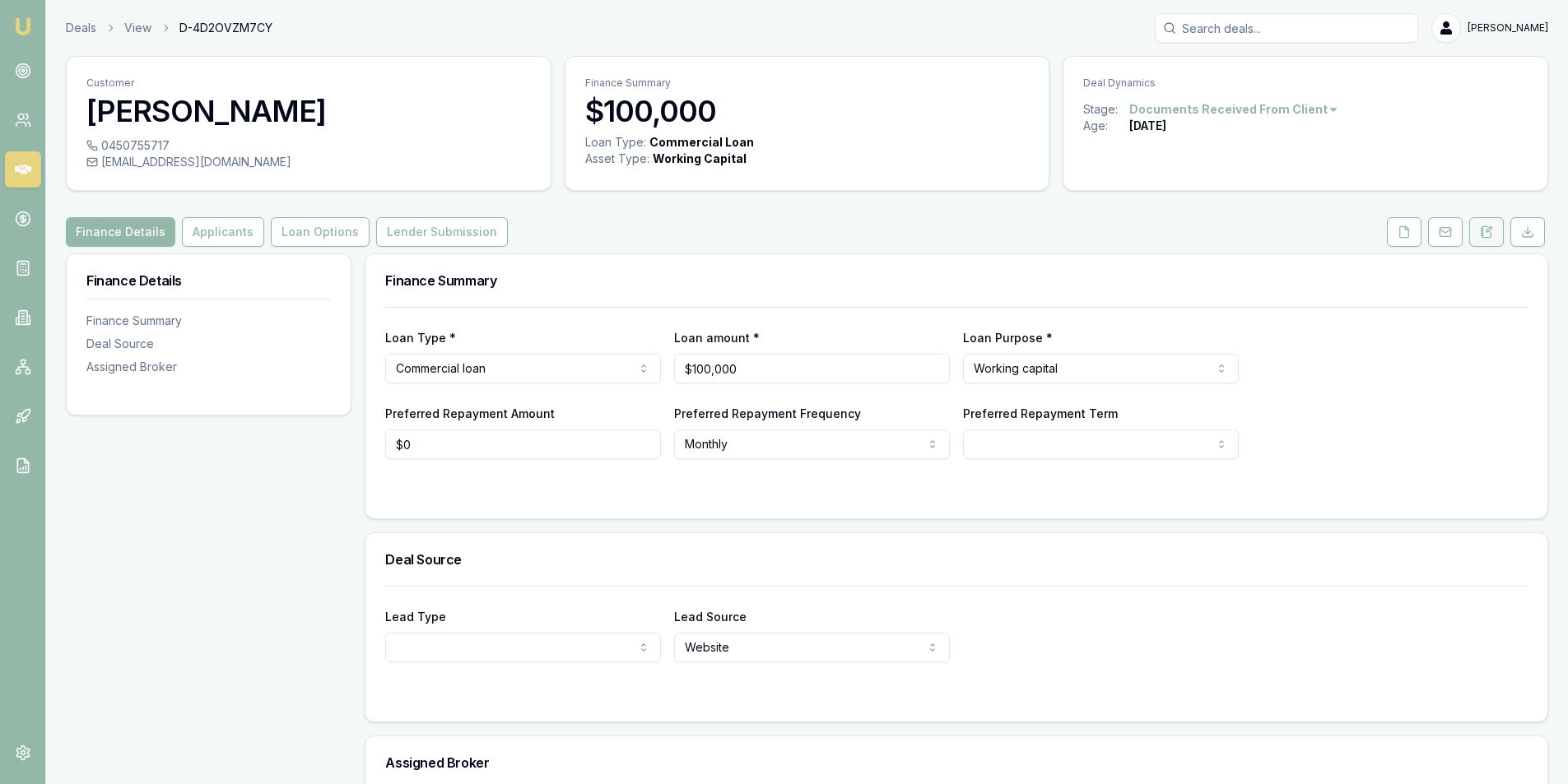
click at [1488, 236] on icon at bounding box center [1486, 232] width 13 height 13
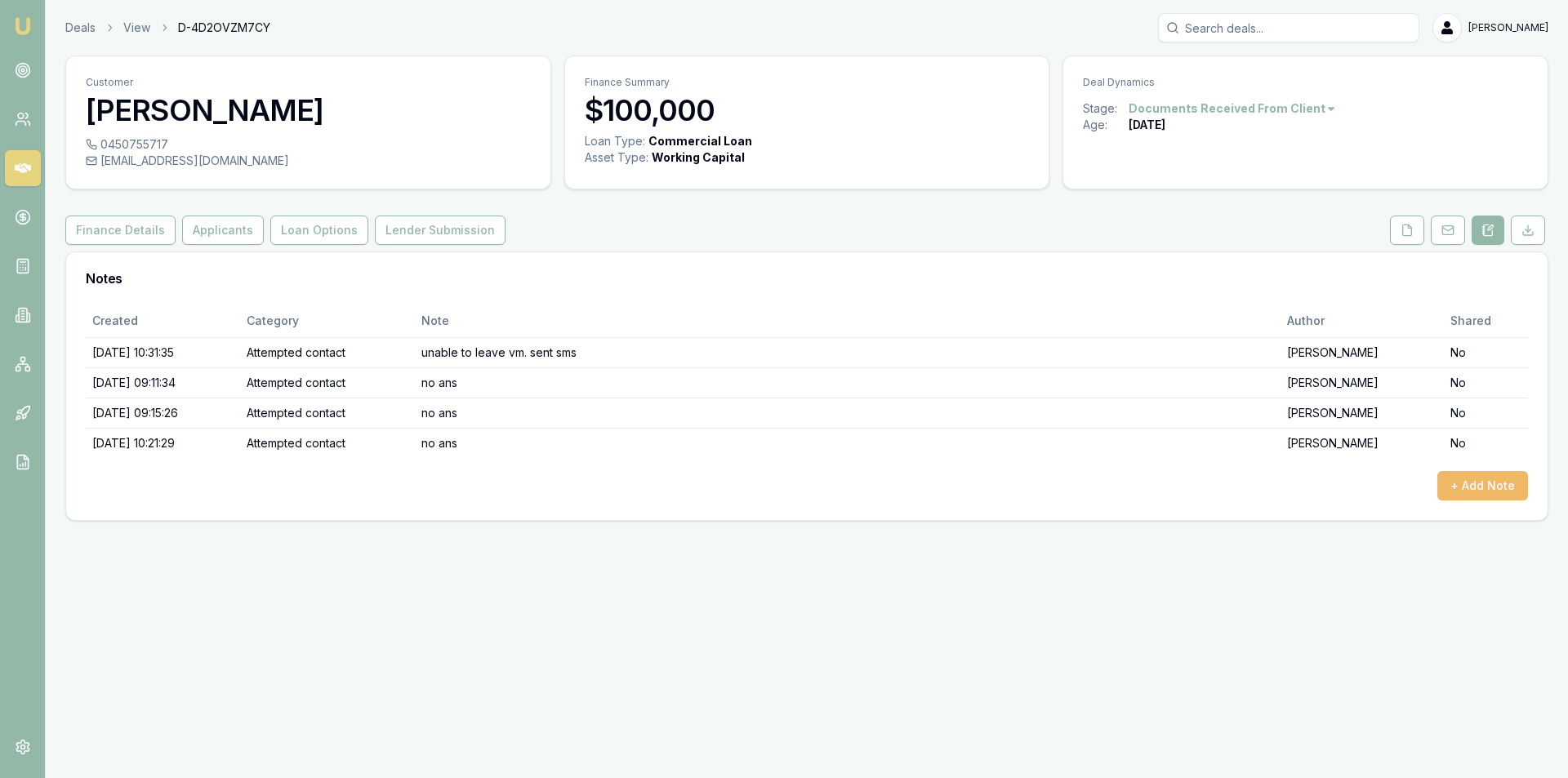
click at [1474, 491] on button "+ Add Note" at bounding box center [1482, 485] width 91 height 29
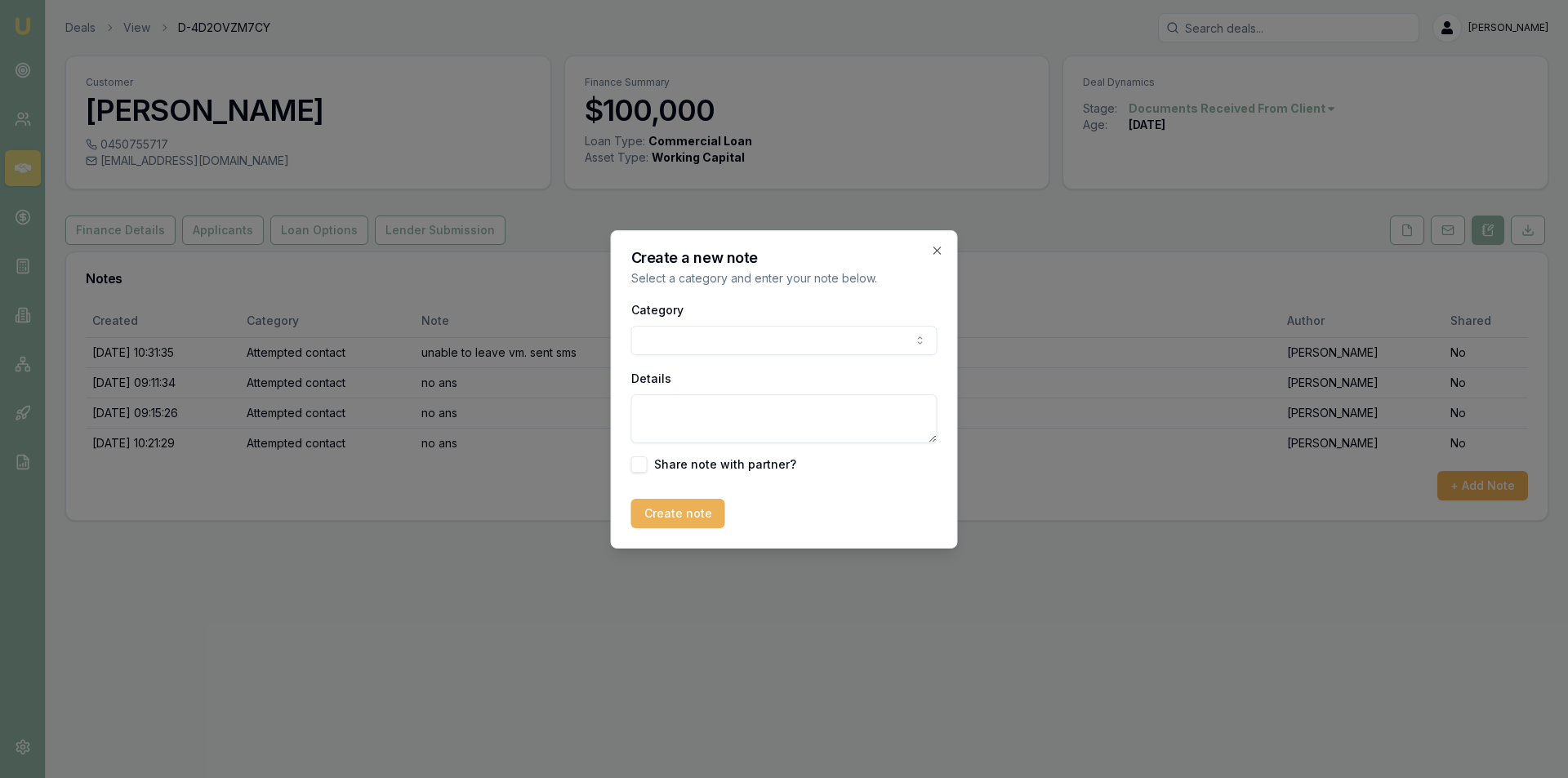
click at [664, 334] on body "Emu Broker Deals View D-4D2OVZM7CY Peter Sarris Toggle Menu Customer Vivek Oomm…" at bounding box center [784, 389] width 1568 height 778
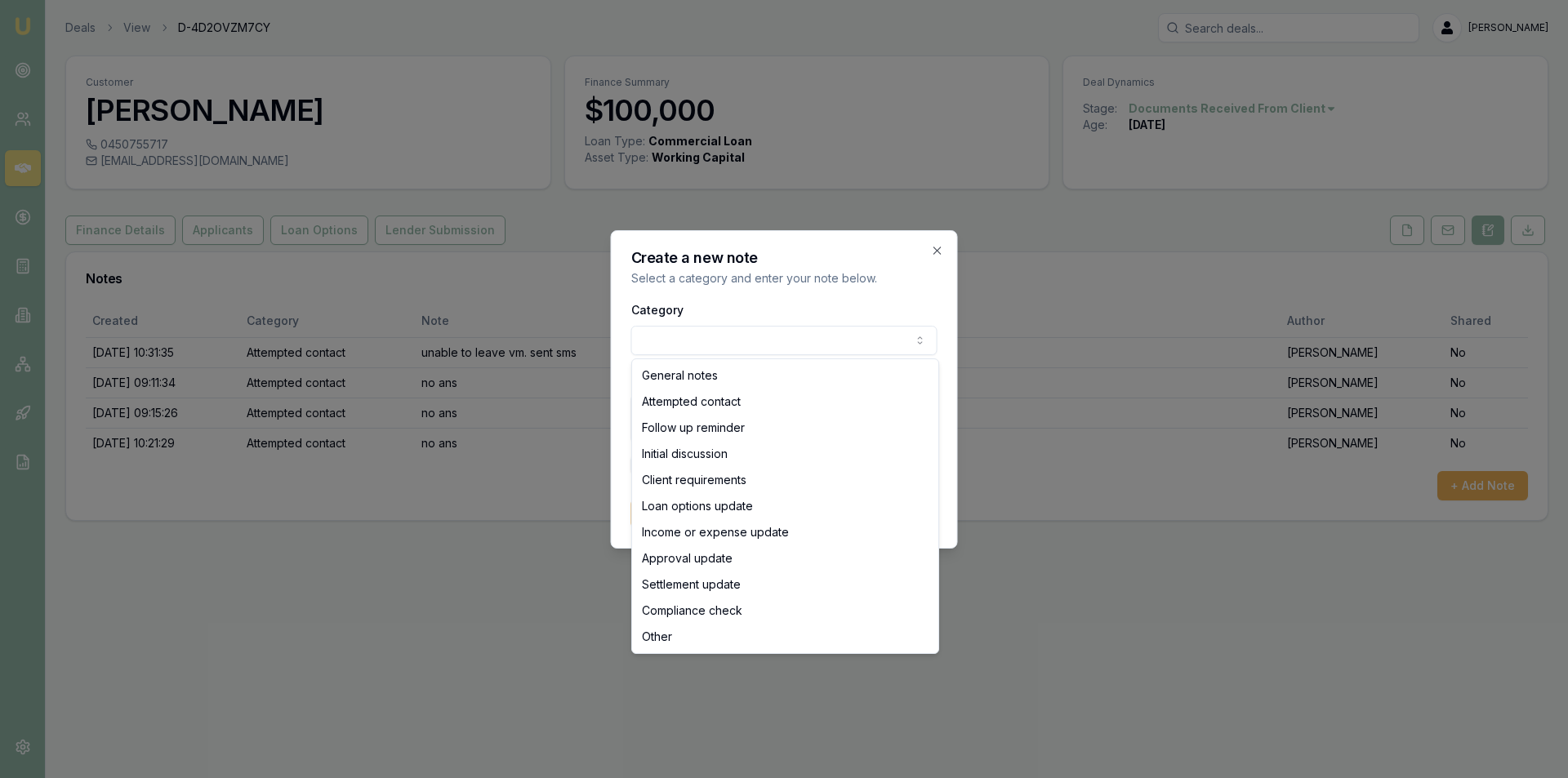
click at [702, 341] on body "Emu Broker Deals View D-4D2OVZM7CY Peter Sarris Toggle Menu Customer Vivek Oomm…" at bounding box center [784, 389] width 1568 height 778
drag, startPoint x: 709, startPoint y: 377, endPoint x: 711, endPoint y: 401, distance: 24.1
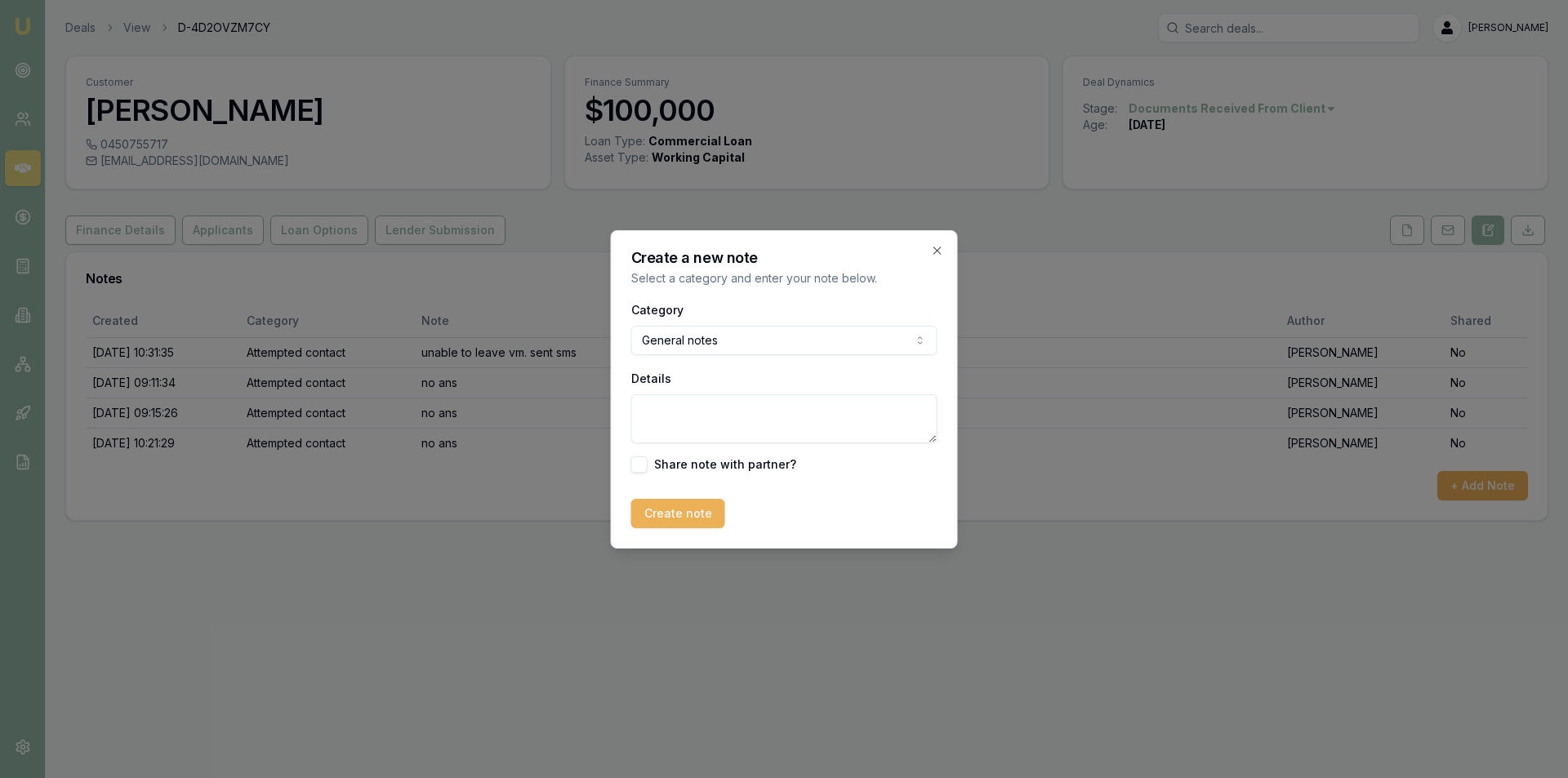
click at [711, 401] on textarea "Details" at bounding box center [784, 419] width 306 height 49
type textarea "no contact from customer. tried numerous times via email, sms and calls"
click at [687, 520] on button "Create note" at bounding box center [679, 513] width 94 height 29
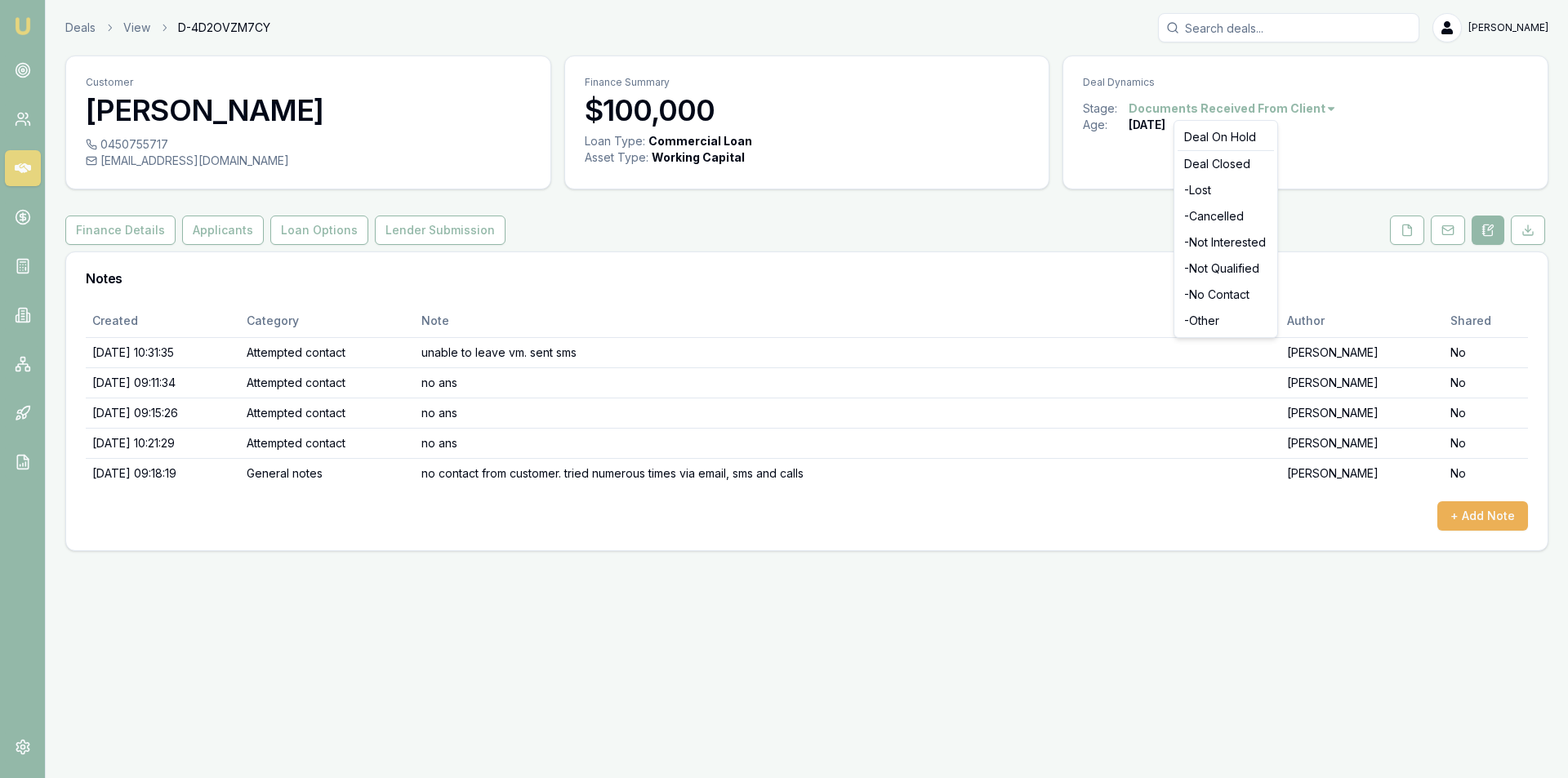
click at [1246, 103] on html "Emu Broker Deals View D-4D2OVZM7CY Peter Sarris Toggle Menu Customer Vivek Oomm…" at bounding box center [784, 389] width 1568 height 778
click at [1224, 295] on div "- No Contact" at bounding box center [1226, 295] width 96 height 26
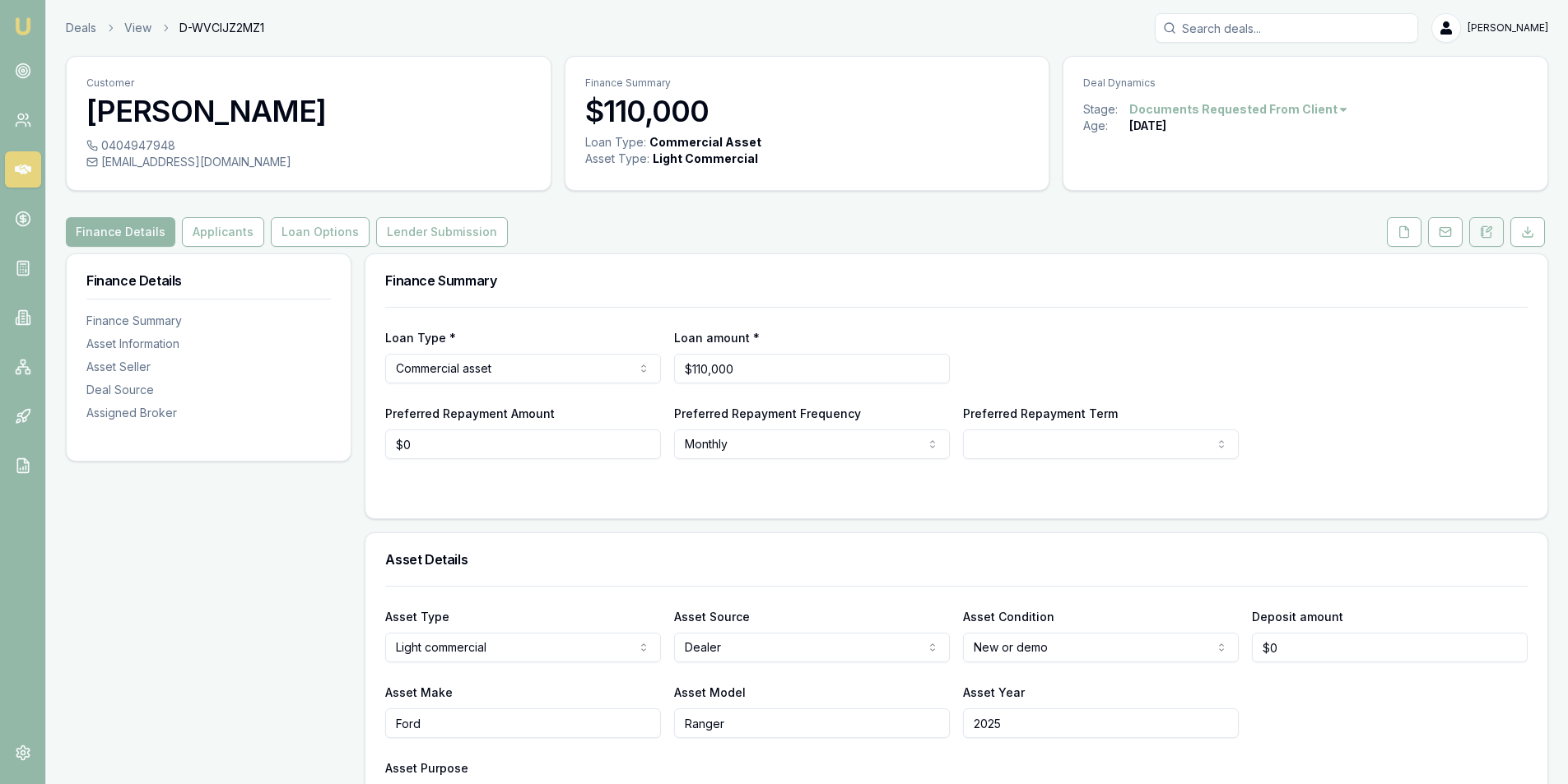
click at [1492, 226] on icon at bounding box center [1486, 232] width 13 height 13
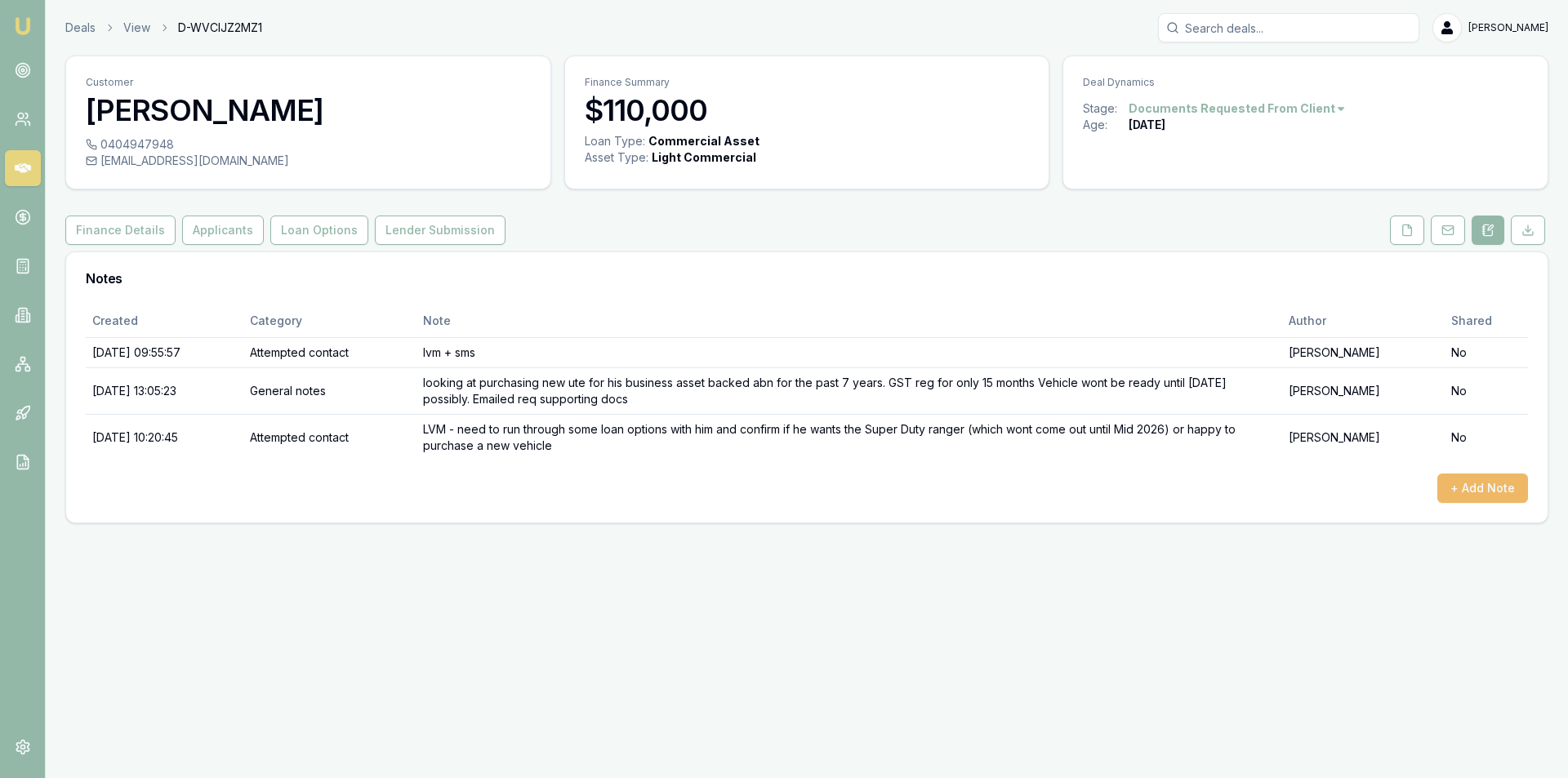
click at [1478, 477] on button "+ Add Note" at bounding box center [1482, 488] width 91 height 29
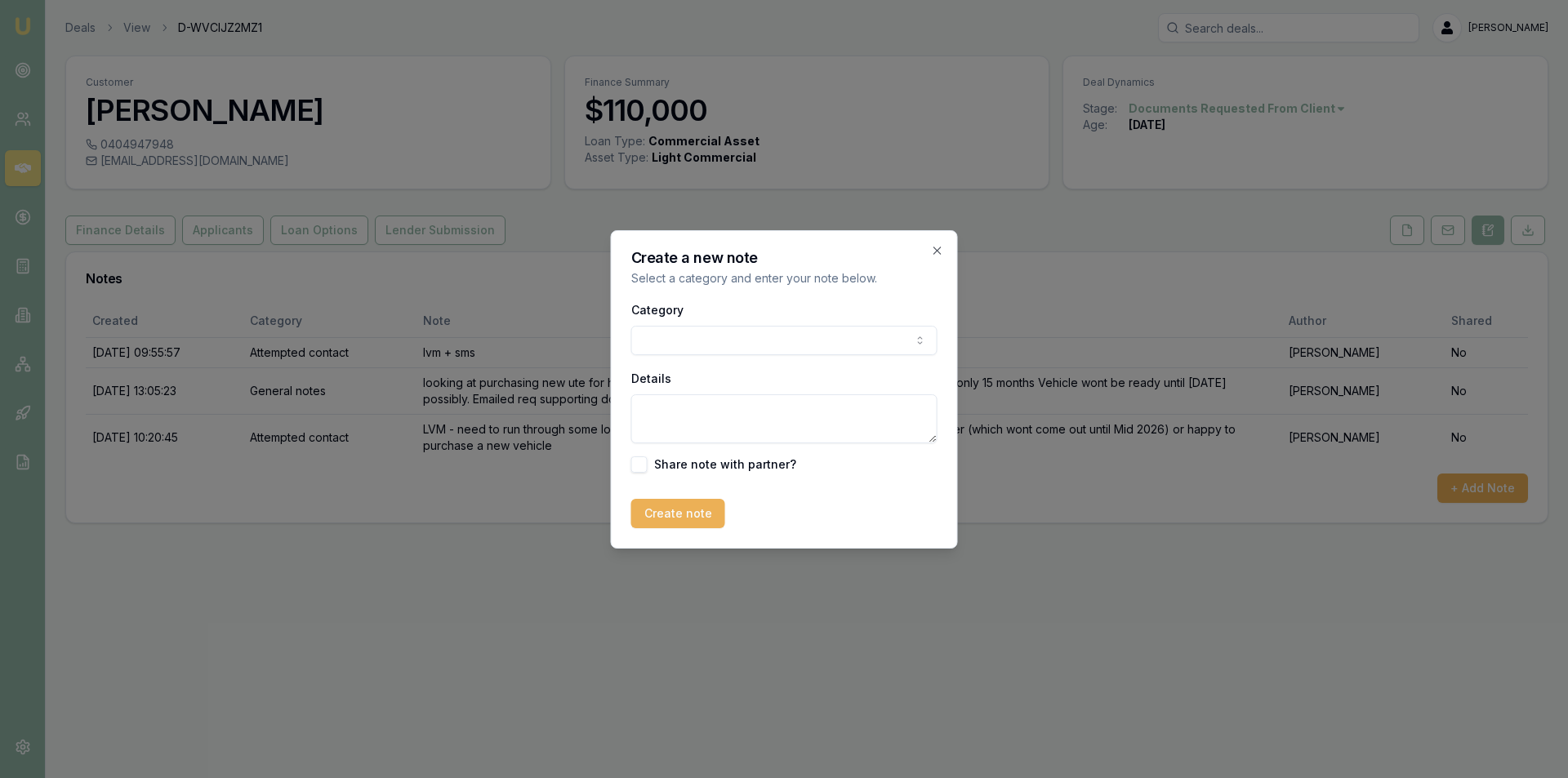
click at [680, 349] on body "Emu Broker Deals View D-WVCIJZ2MZ1 Peter Sarris Toggle Menu Customer Joshua Mck…" at bounding box center [784, 389] width 1568 height 778
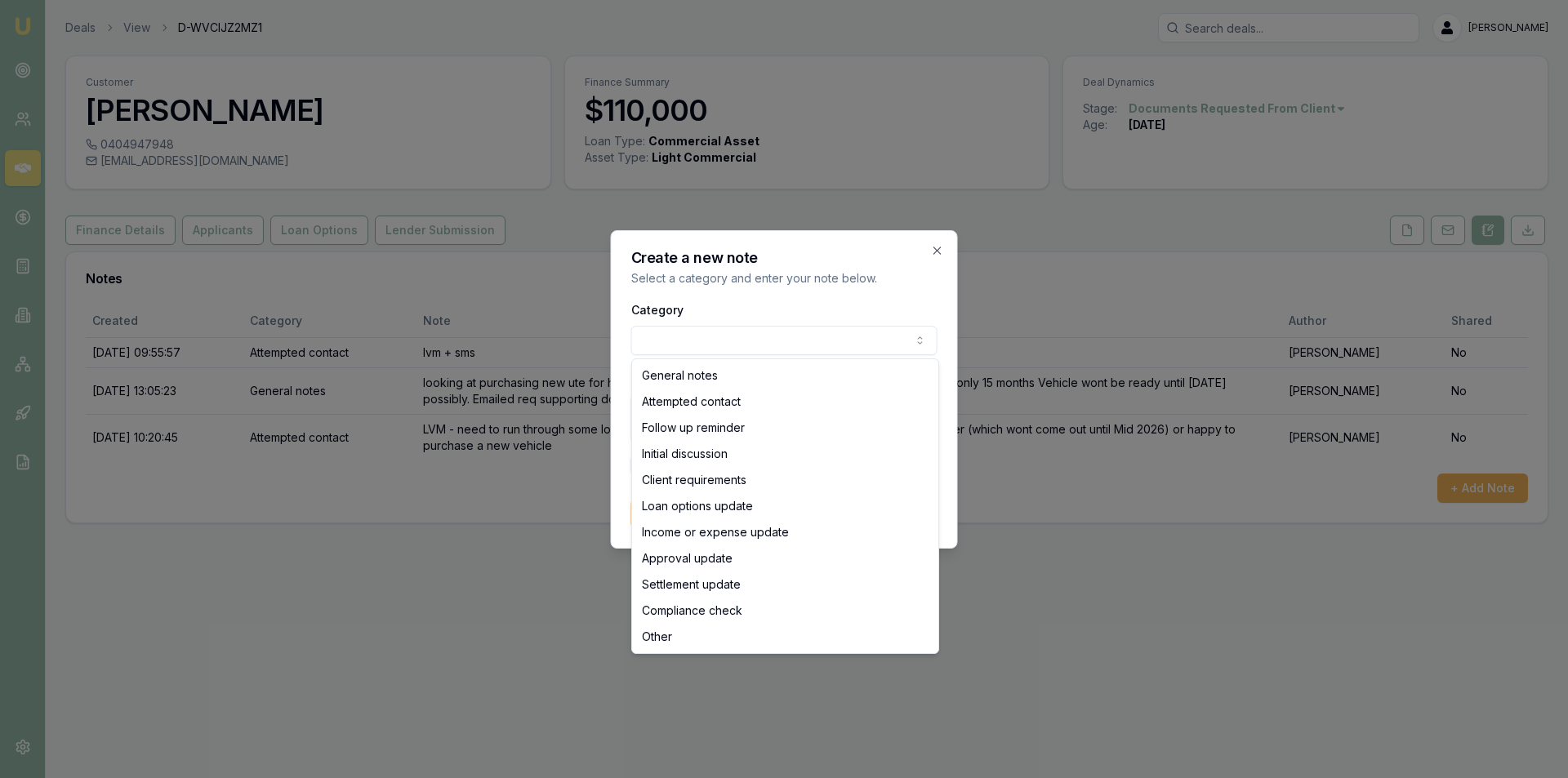
select select "ATTEMPTED_CONTACT"
click at [701, 398] on textarea "Details" at bounding box center [784, 419] width 306 height 49
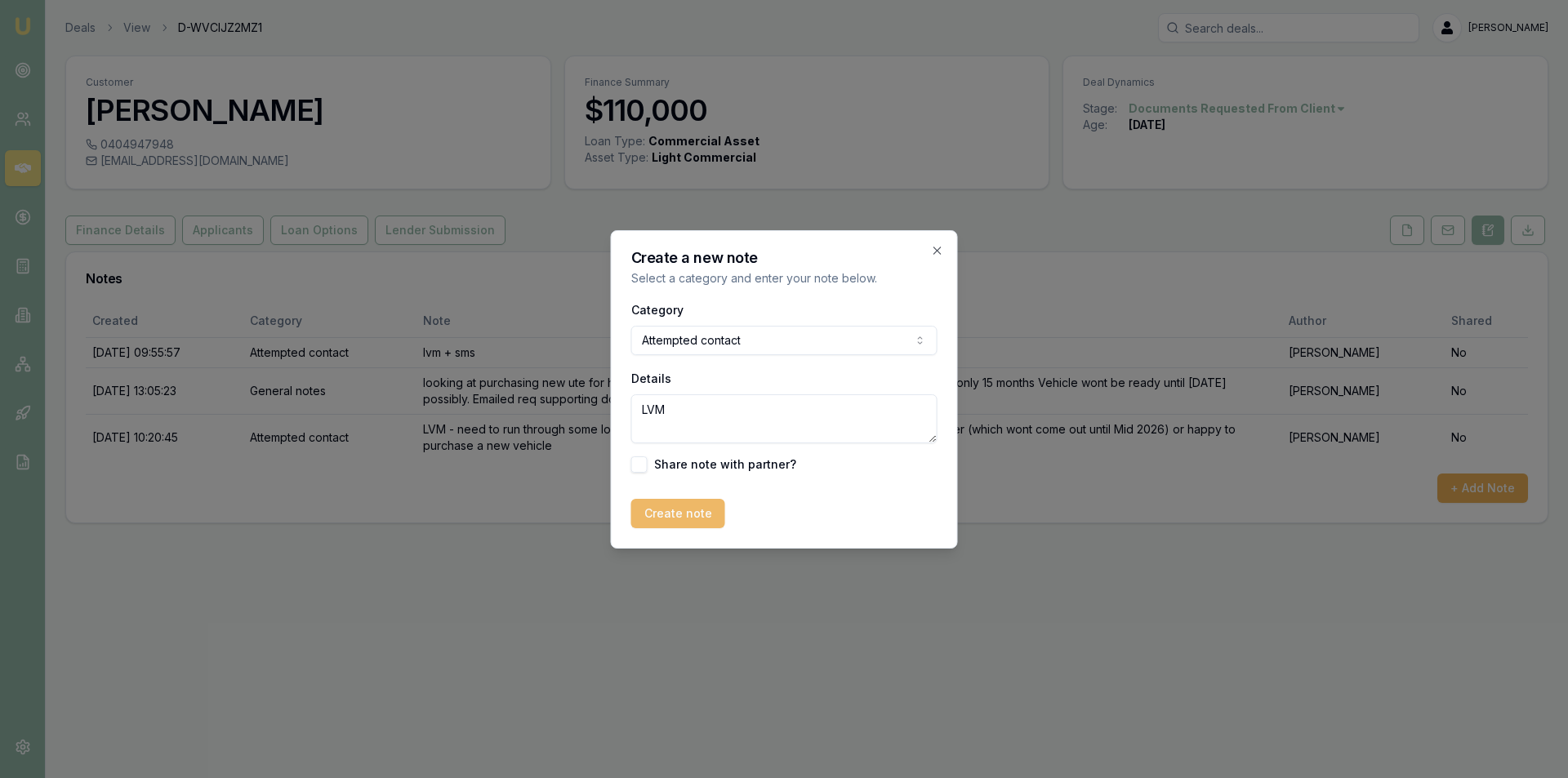
type textarea "LVM"
click at [665, 504] on button "Create note" at bounding box center [679, 513] width 94 height 29
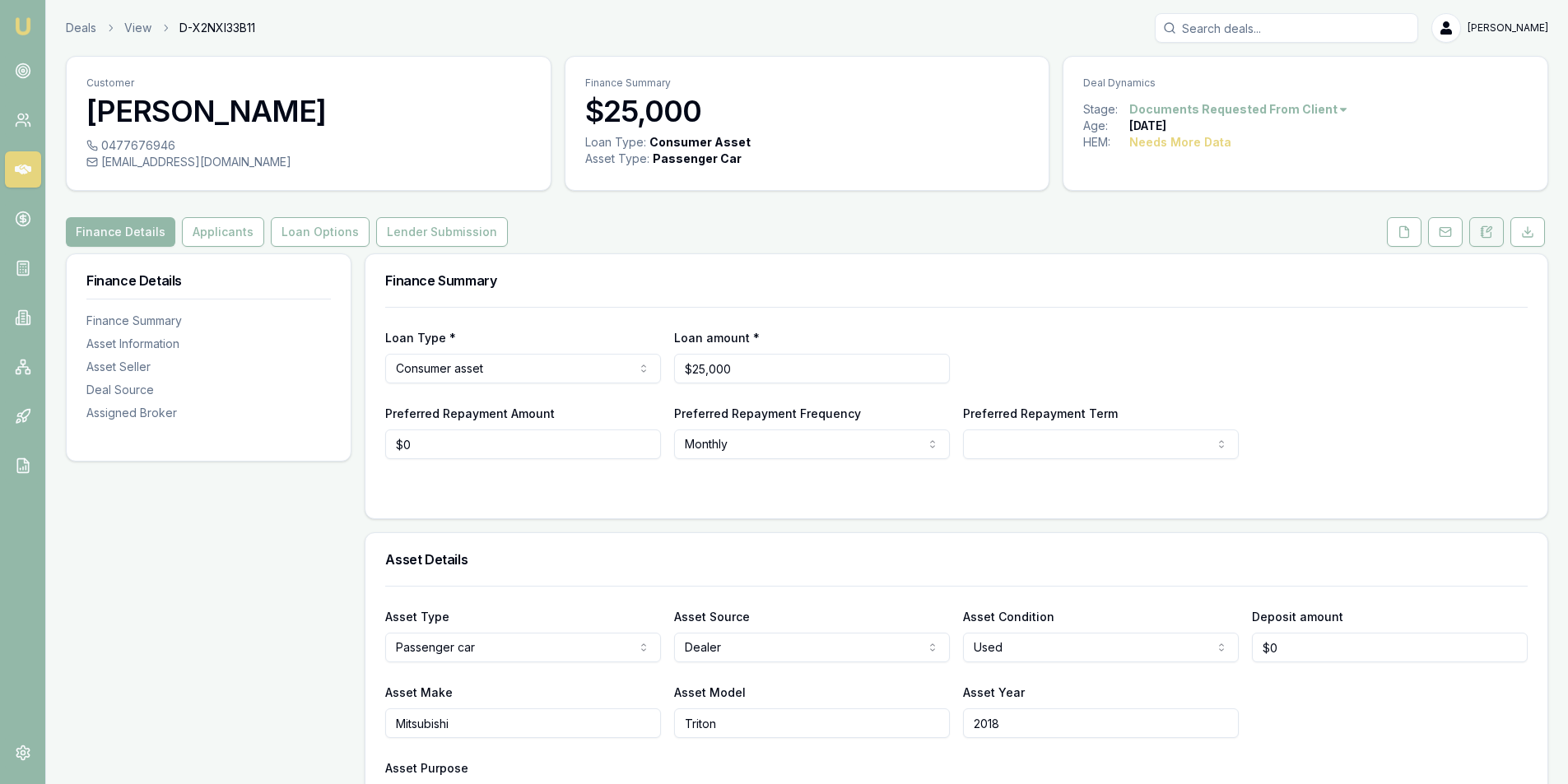
click at [1491, 235] on icon at bounding box center [1486, 232] width 13 height 13
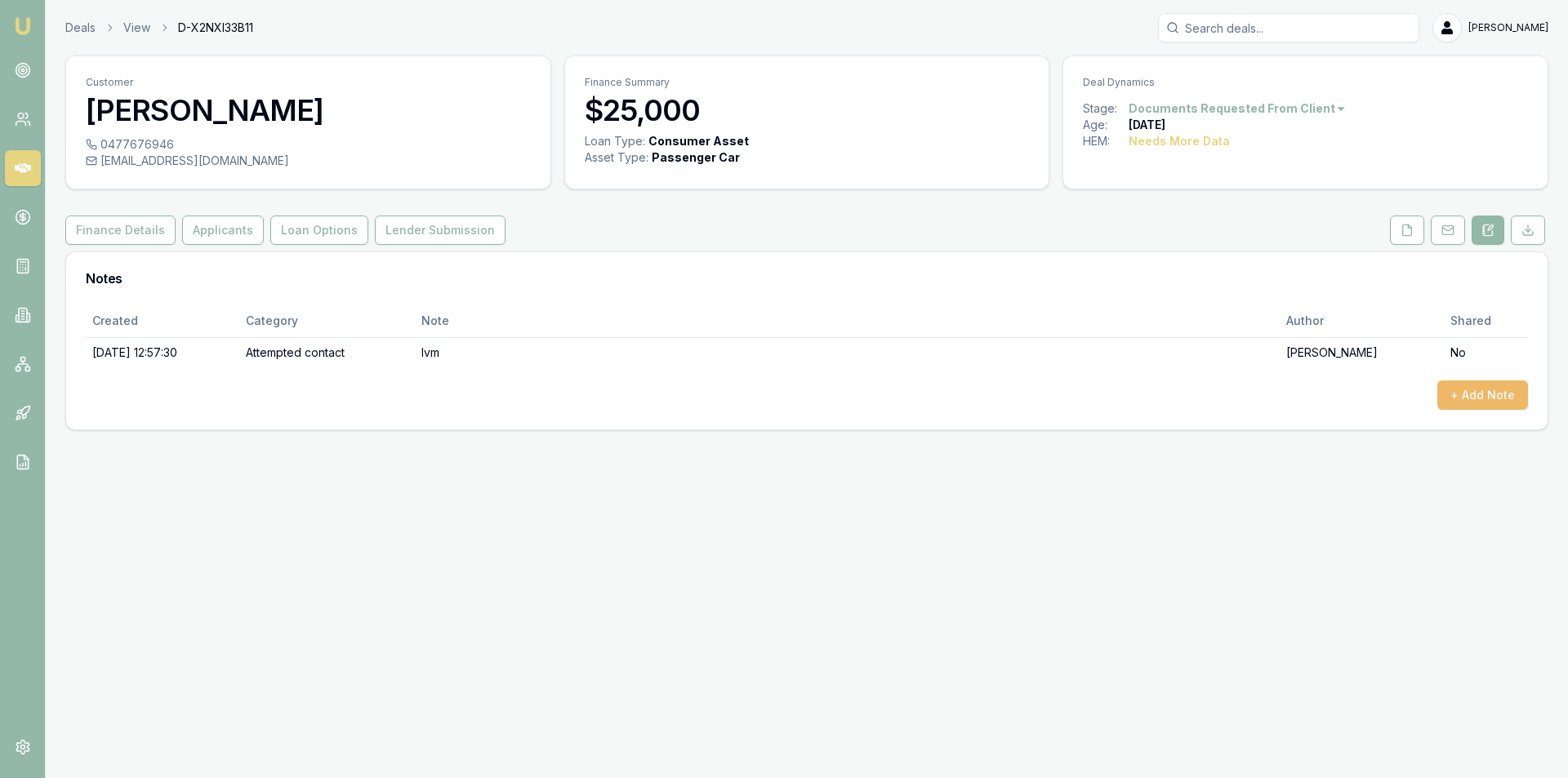
click at [1467, 402] on button "+ Add Note" at bounding box center [1482, 394] width 91 height 29
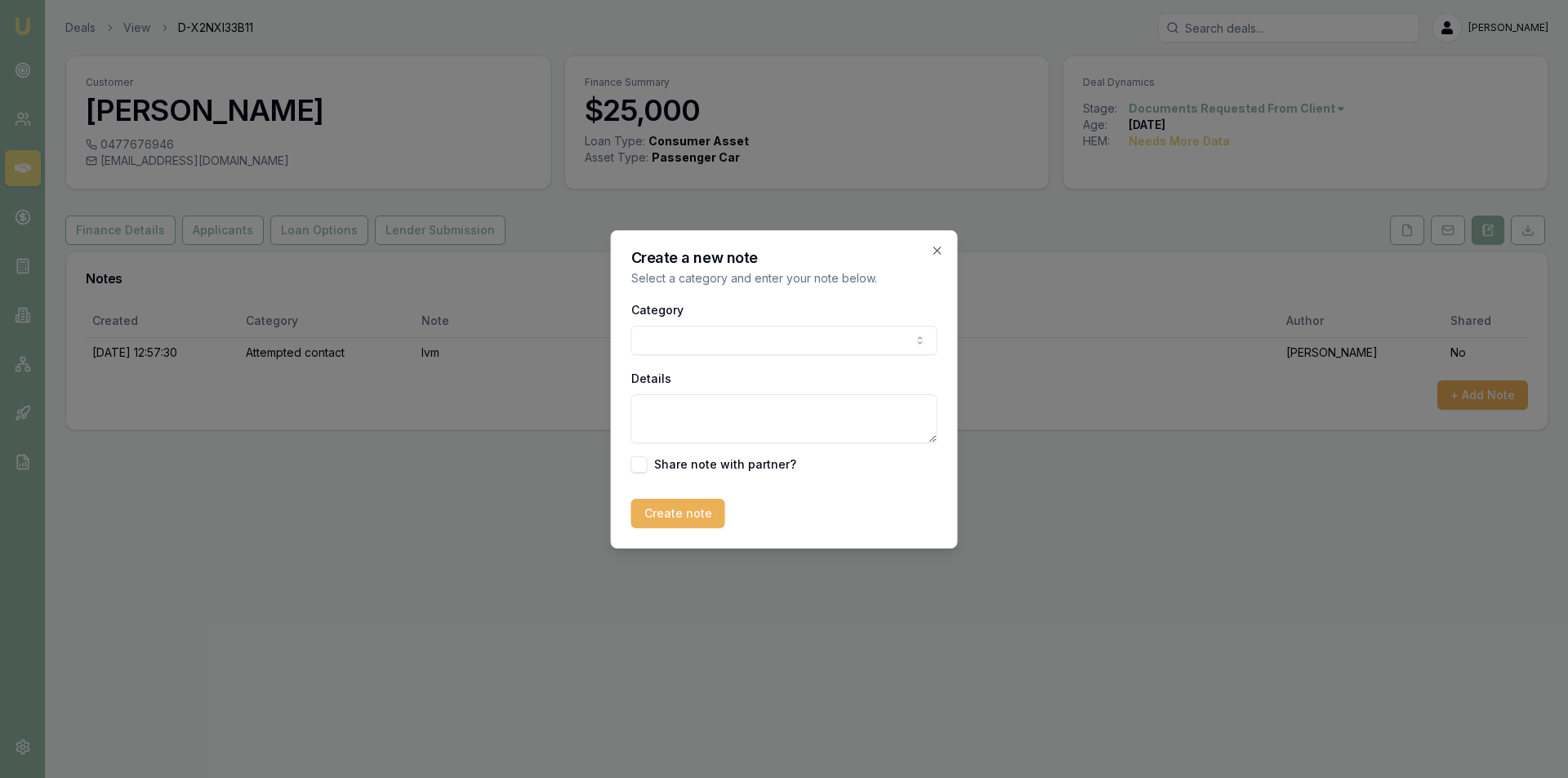
click at [664, 325] on div "Category General notes Attempted contact Follow up reminder Initial discussion …" at bounding box center [784, 327] width 306 height 56
click at [668, 340] on body "Emu Broker Deals View D-X2NXI33B11 Peter Sarris Toggle Menu Customer Josh Snell…" at bounding box center [784, 389] width 1568 height 778
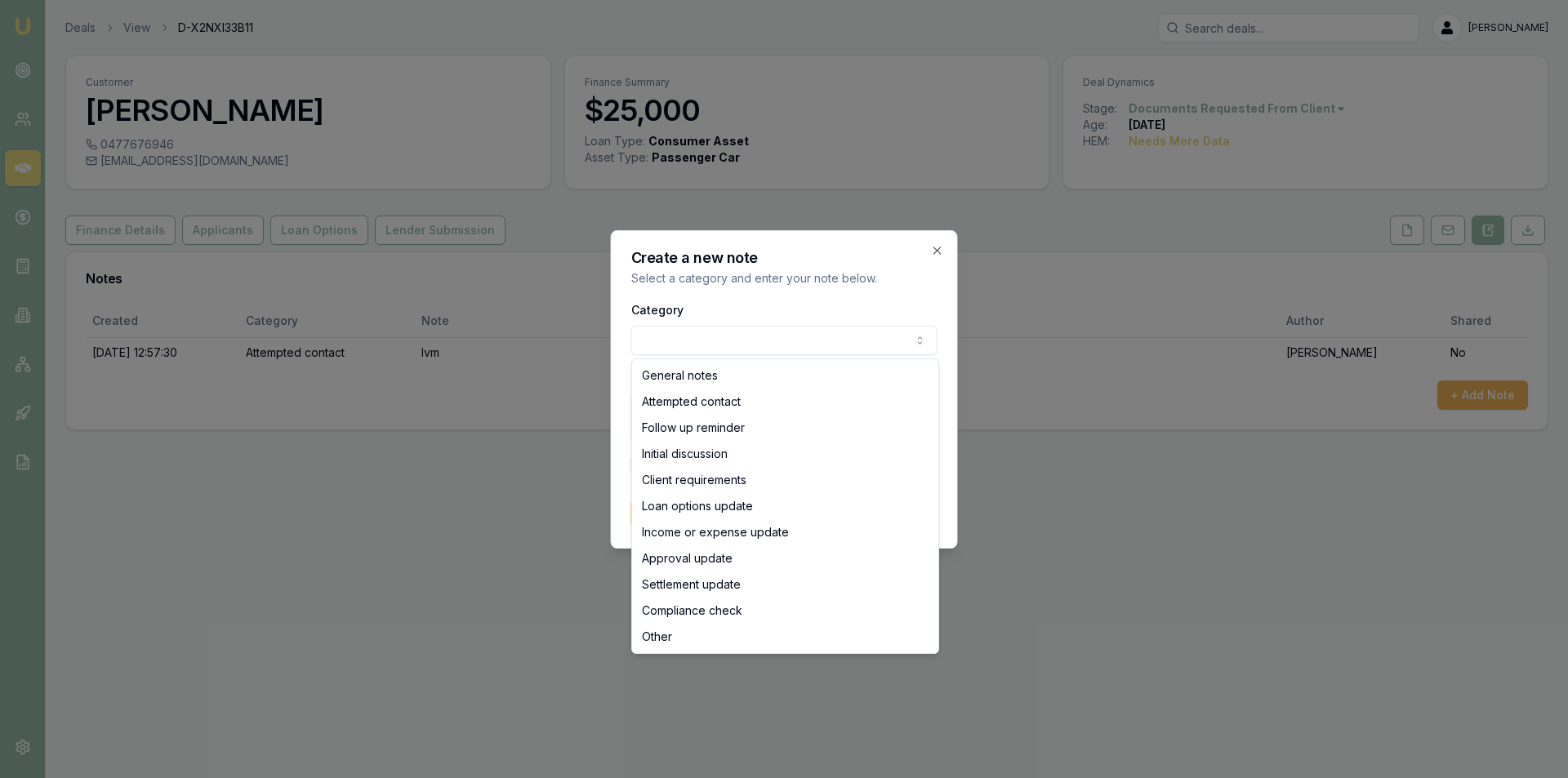
select select "ATTEMPTED_CONTACT"
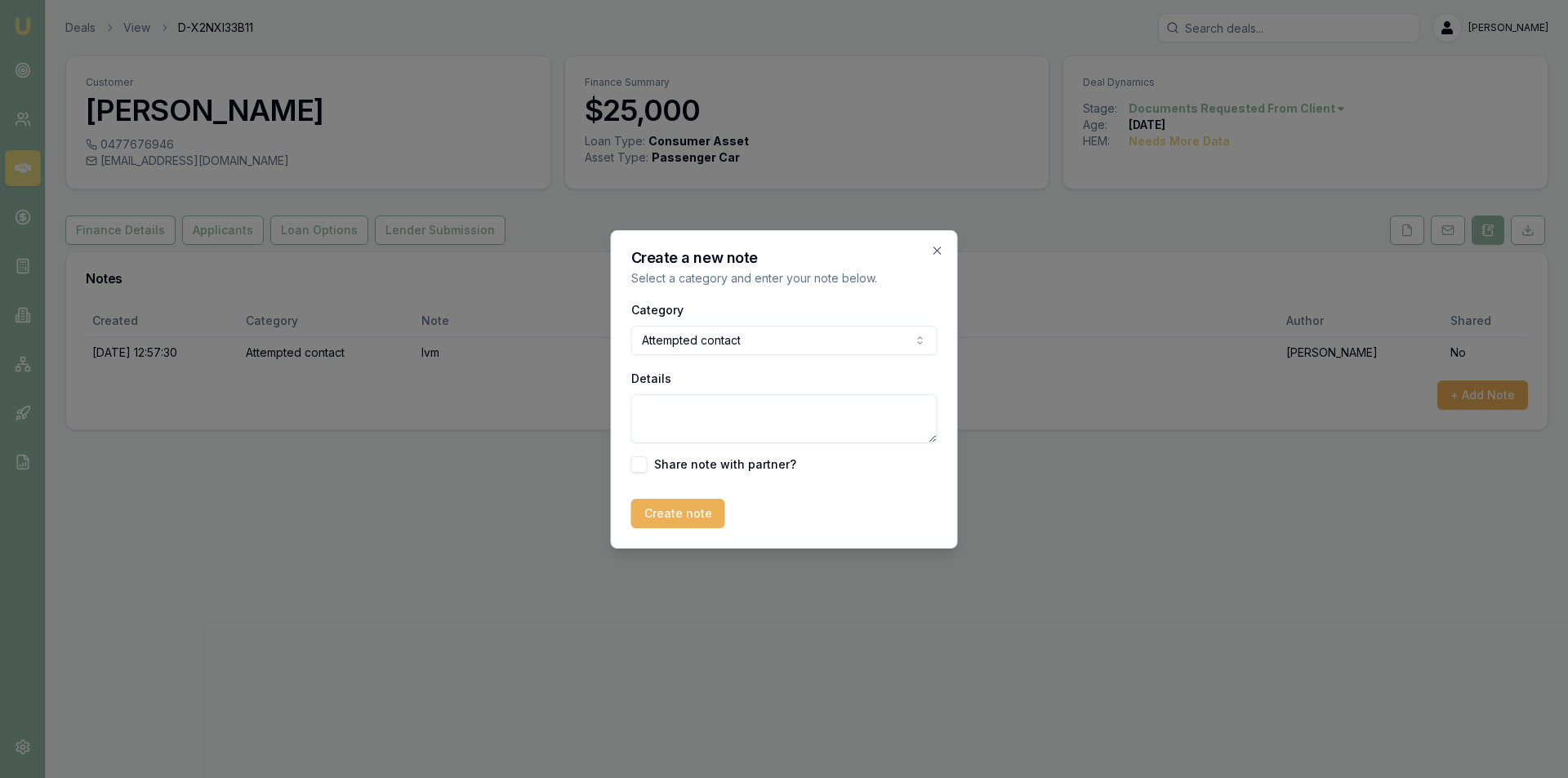
click at [676, 407] on textarea "Details" at bounding box center [784, 419] width 306 height 49
type textarea "lvm"
click at [703, 523] on button "Create note" at bounding box center [679, 513] width 94 height 29
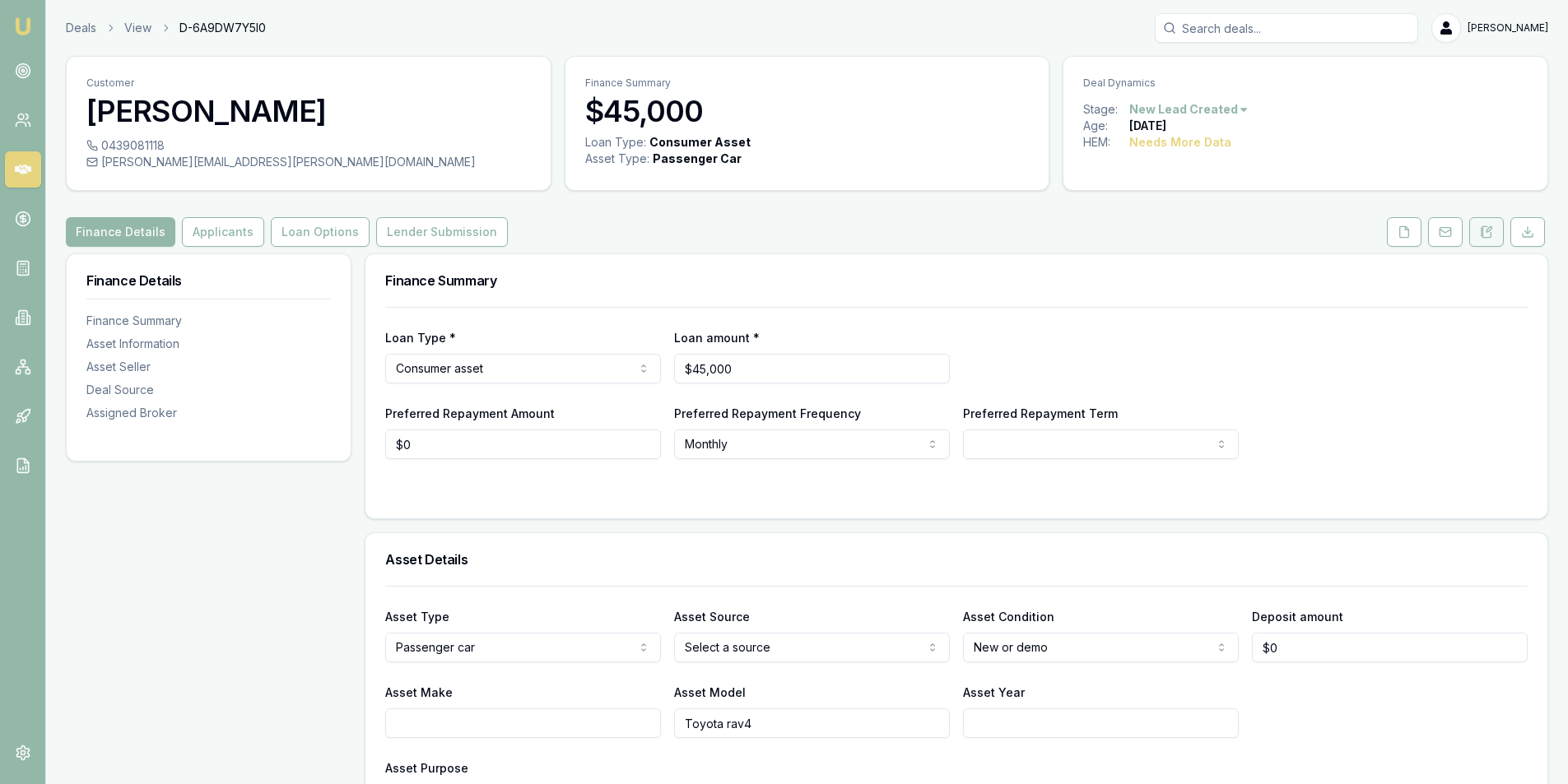
click at [1492, 239] on button at bounding box center [1486, 231] width 35 height 29
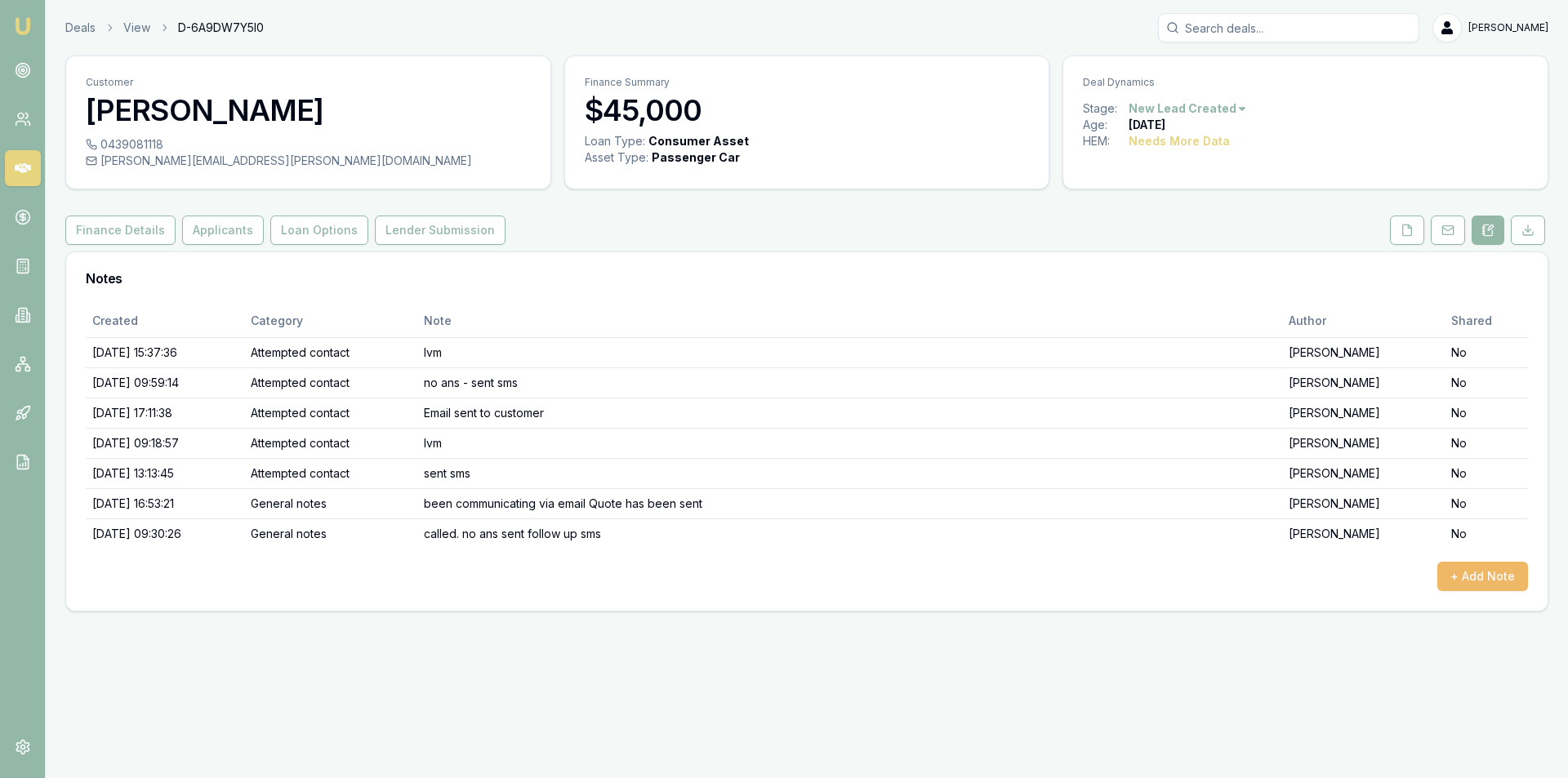
click at [1490, 582] on button "+ Add Note" at bounding box center [1482, 576] width 91 height 29
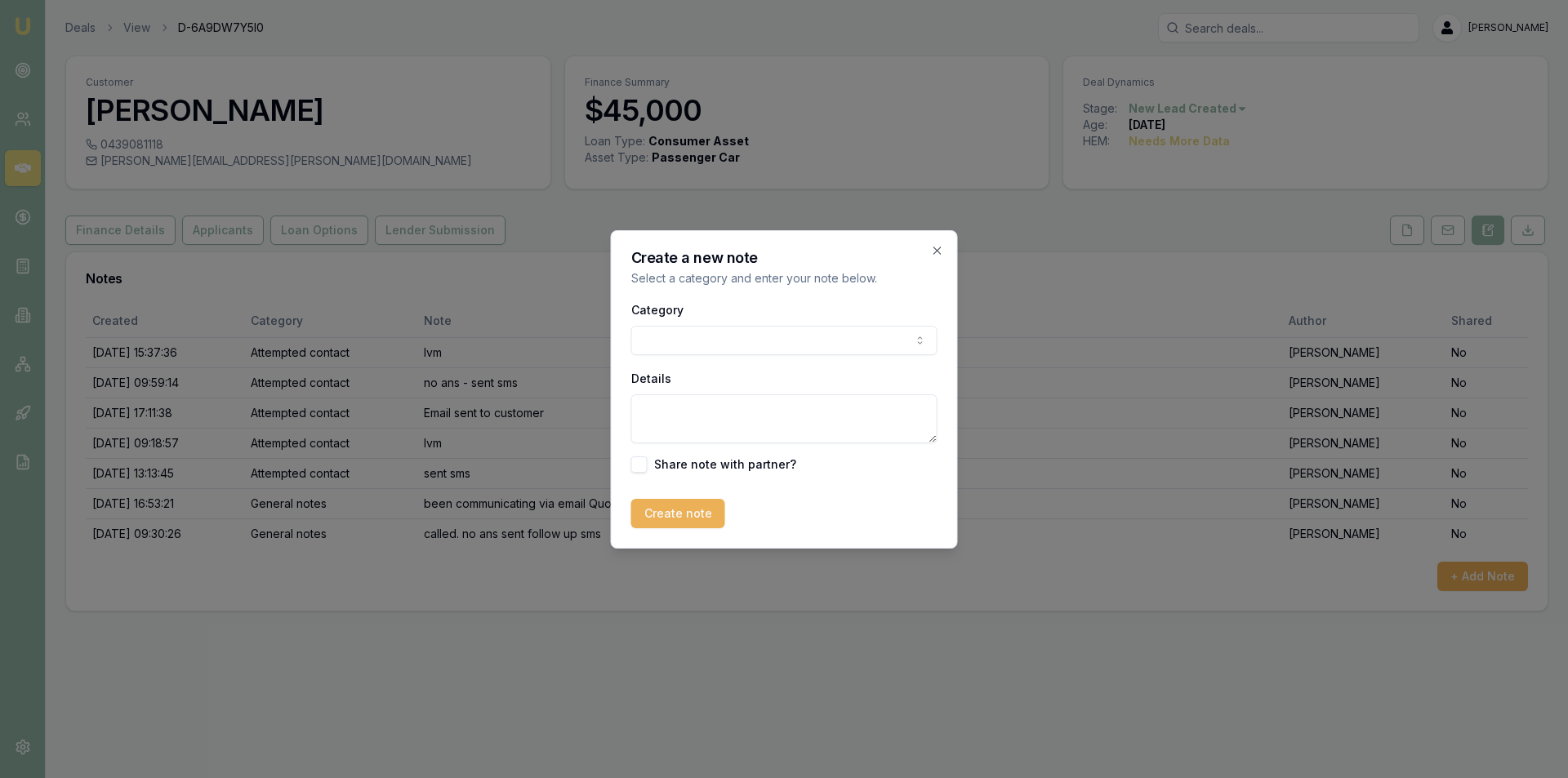
click at [792, 343] on body "Emu Broker Deals View D-6A9DW7Y5I0 Peter Sarris Toggle Menu Customer Brett Fave…" at bounding box center [784, 389] width 1568 height 778
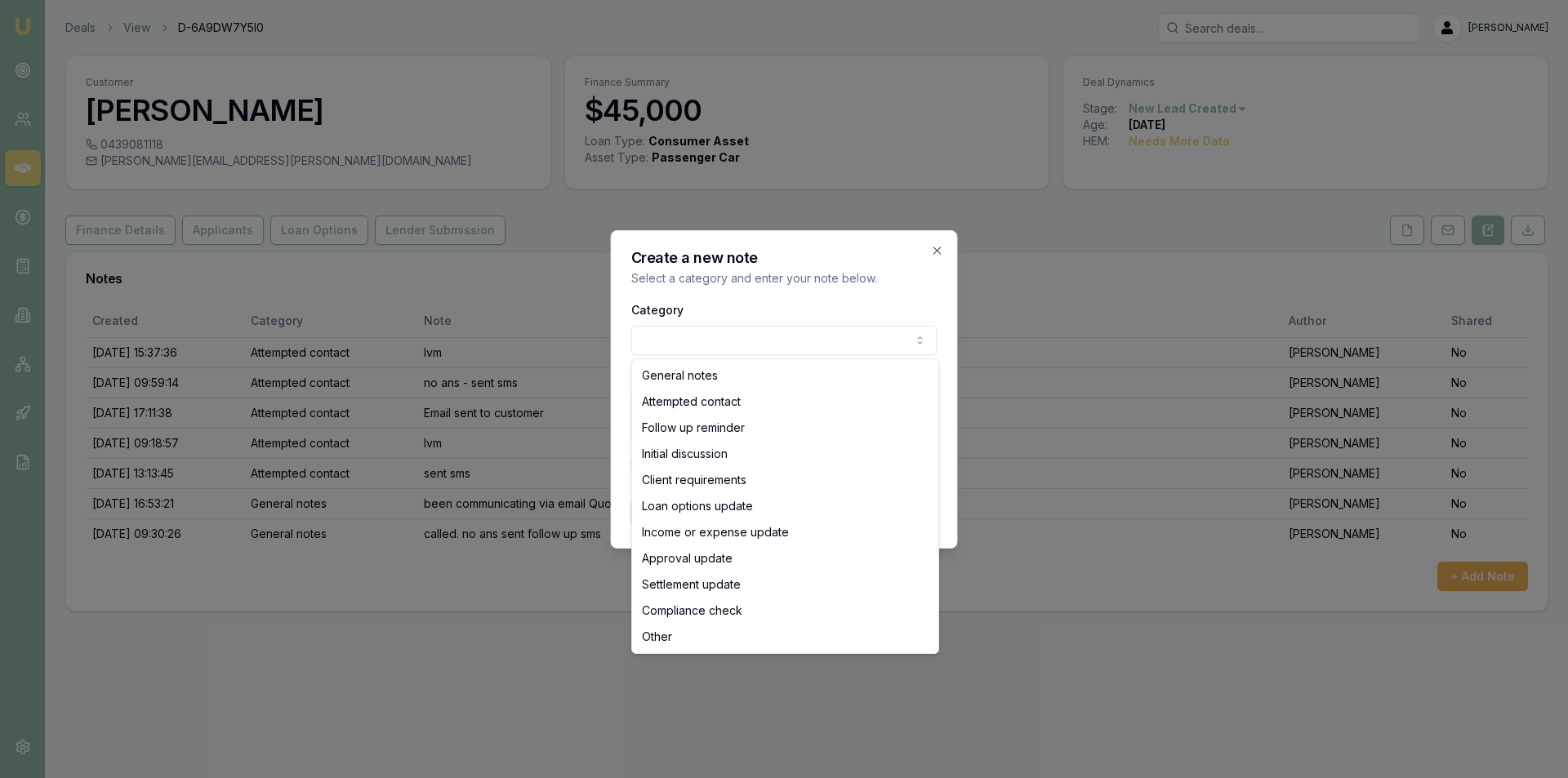
select select "ATTEMPTED_CONTACT"
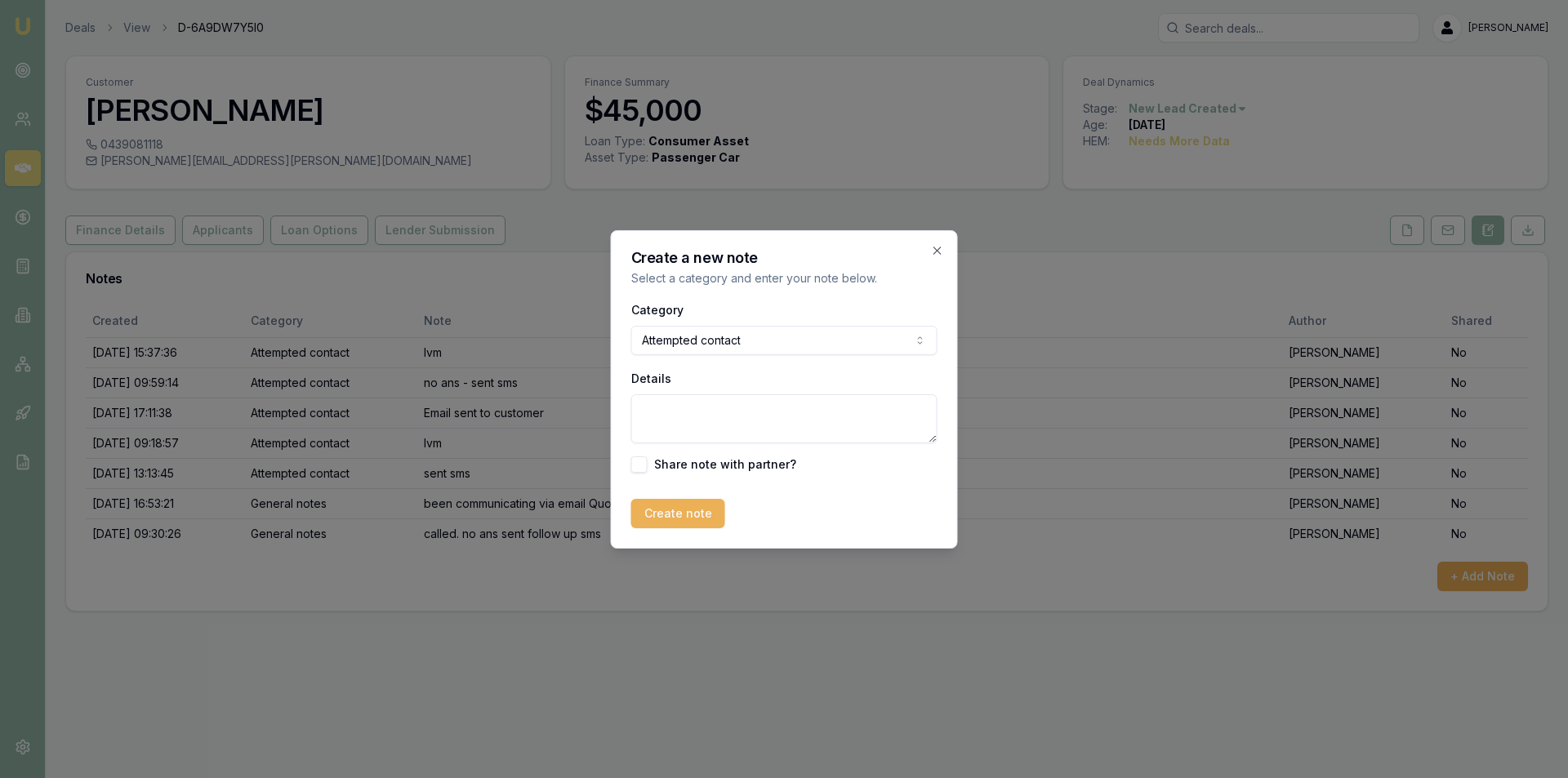
click at [777, 401] on textarea "Details" at bounding box center [784, 419] width 306 height 49
type textarea "no contact from customer"
click at [689, 502] on button "Create note" at bounding box center [679, 513] width 94 height 29
click at [689, 502] on div "Creating..." at bounding box center [784, 513] width 306 height 29
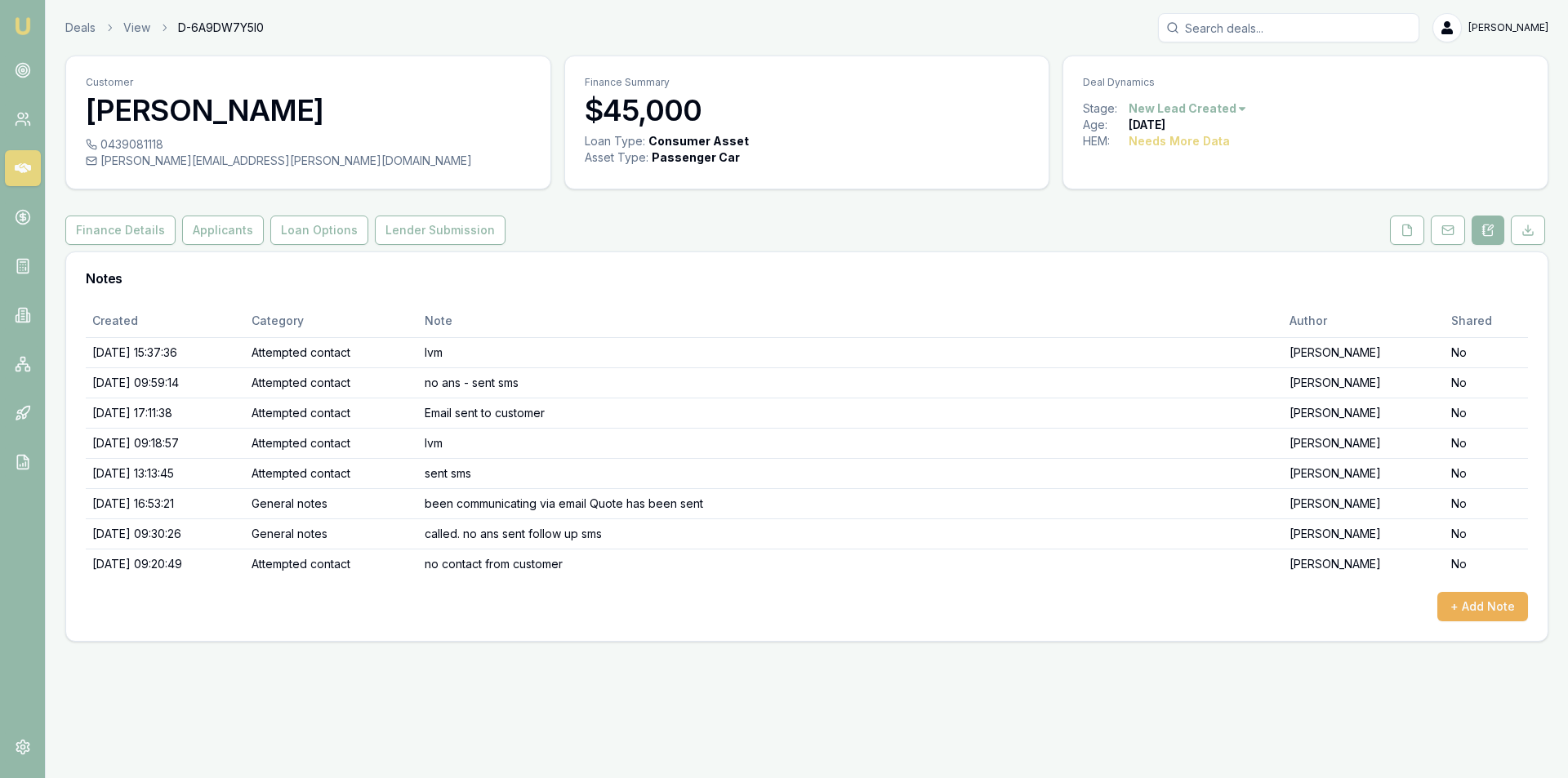
click at [1207, 107] on html "Emu Broker Deals View D-6A9DW7Y5I0 Peter Sarris Toggle Menu Customer Brett Fave…" at bounding box center [784, 389] width 1568 height 778
click at [1193, 292] on div "- No Contact" at bounding box center [1185, 295] width 96 height 26
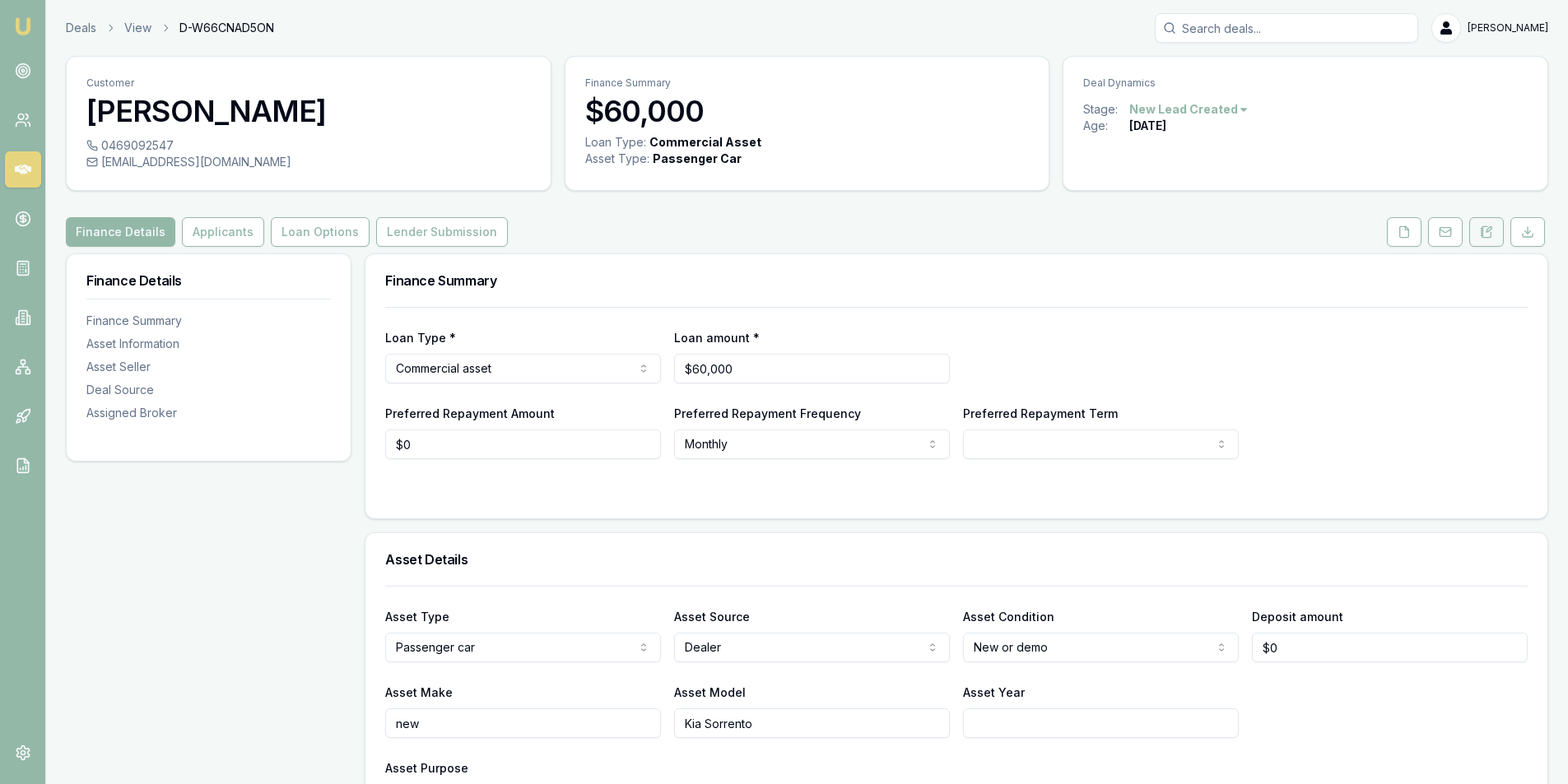
click at [1479, 236] on button at bounding box center [1486, 231] width 35 height 29
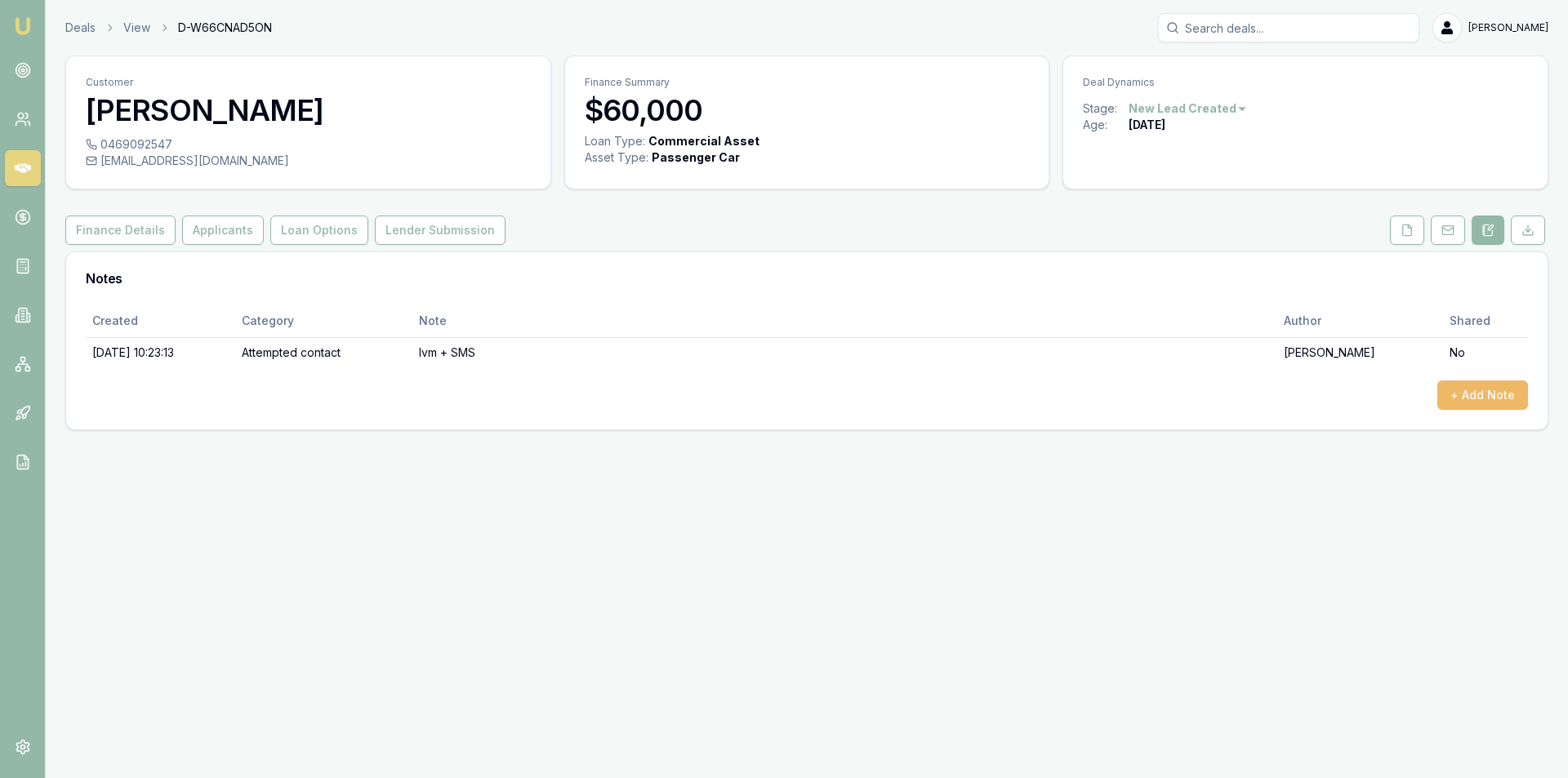
click at [1477, 387] on button "+ Add Note" at bounding box center [1482, 394] width 91 height 29
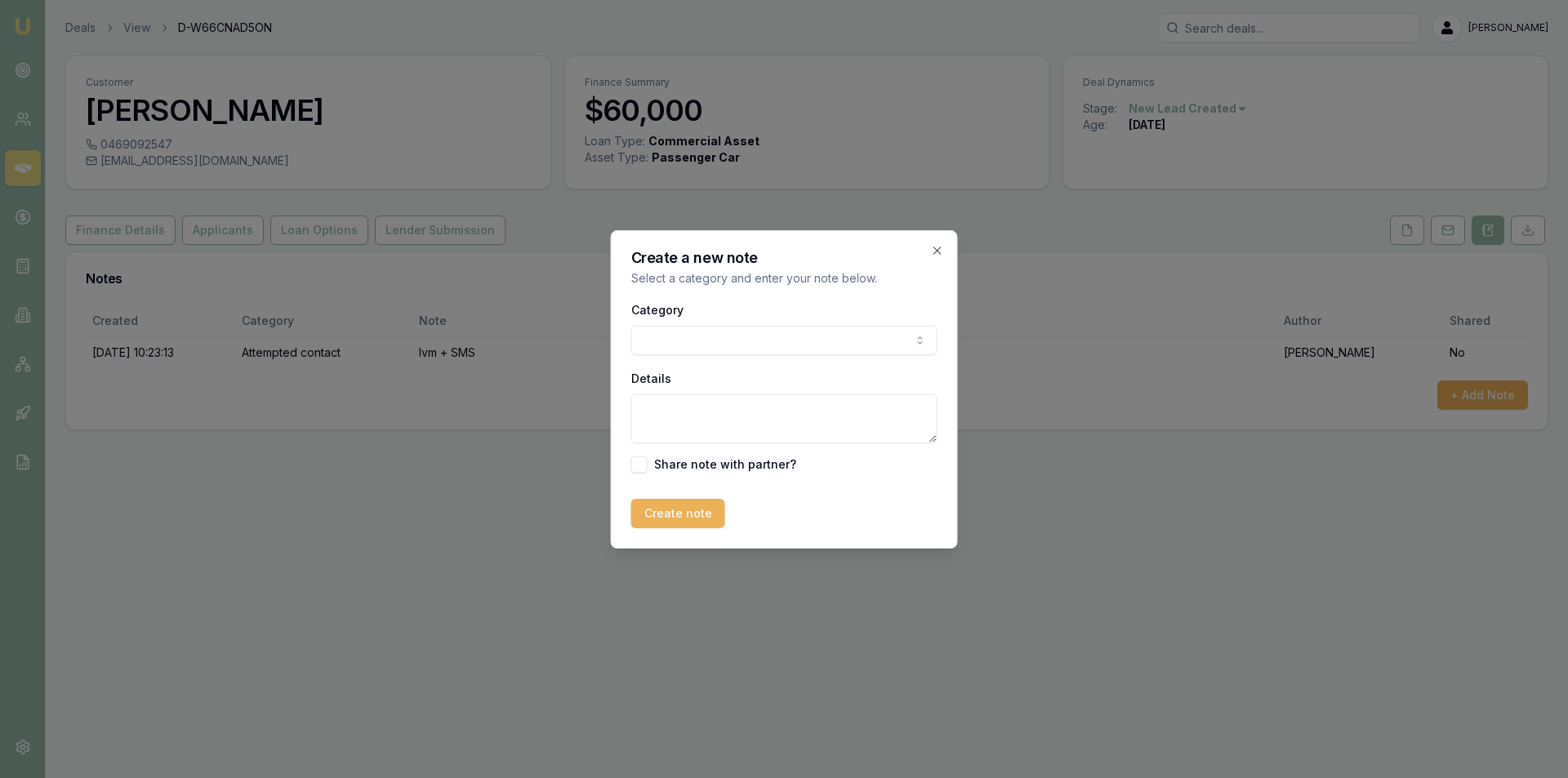
click at [740, 355] on body "Emu Broker Deals View D-W66CNAD5ON [PERSON_NAME] Toggle Menu Customer [PERSON_N…" at bounding box center [784, 389] width 1568 height 778
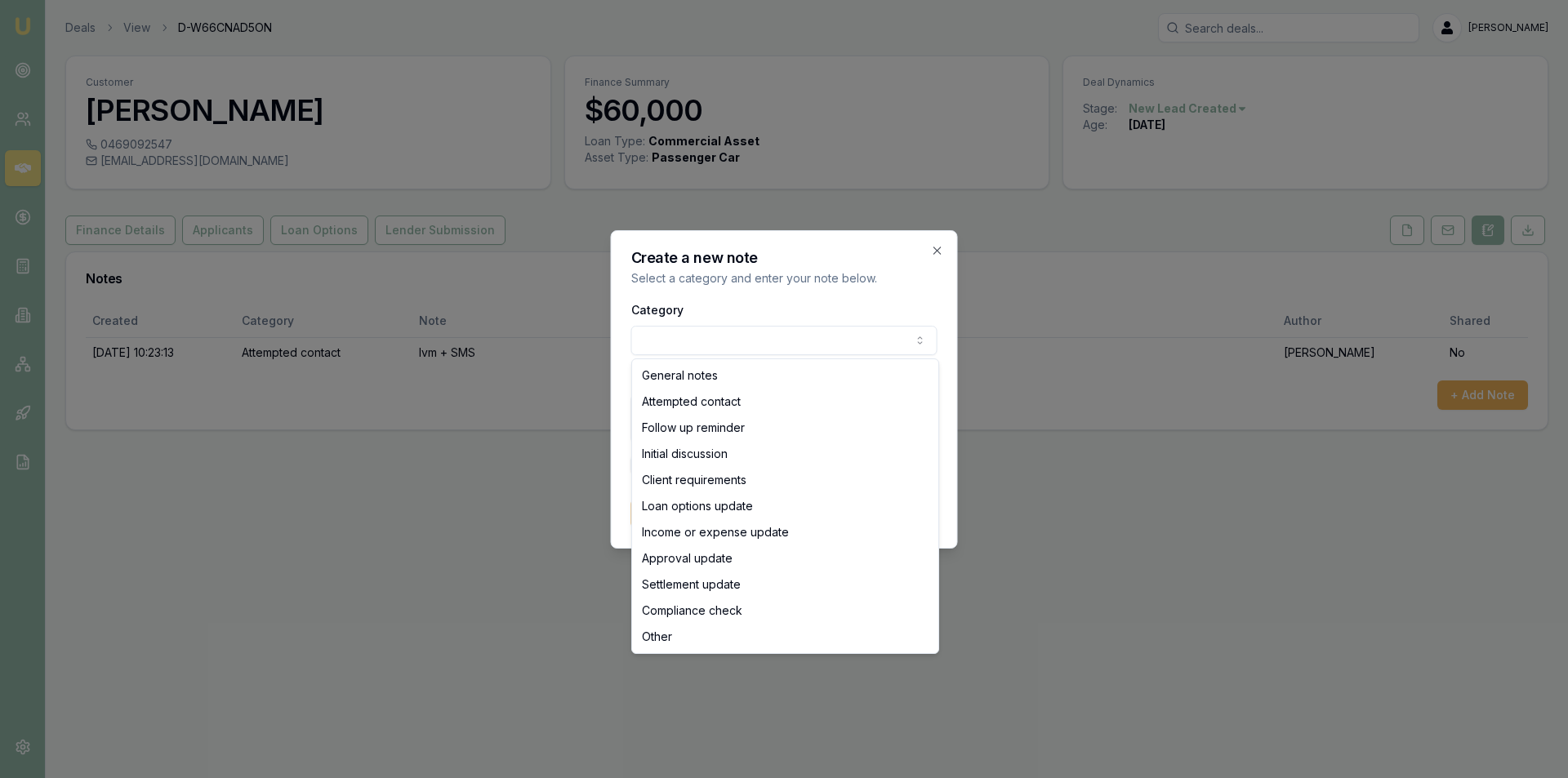
select select "ATTEMPTED_CONTACT"
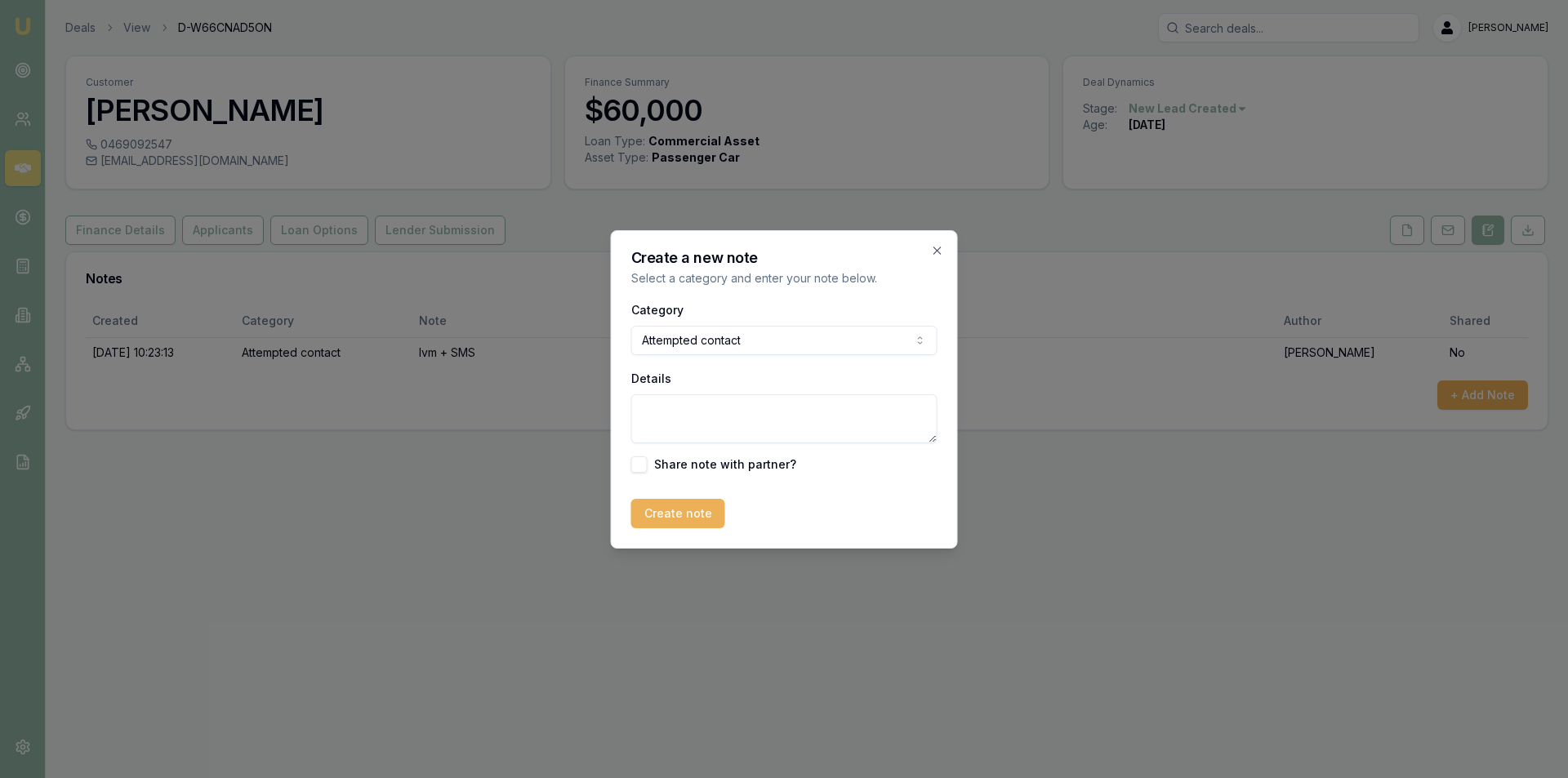
click at [743, 406] on textarea "Details" at bounding box center [784, 419] width 306 height 49
type textarea "no ans - sent sms"
click at [707, 511] on button "Create note" at bounding box center [679, 513] width 94 height 29
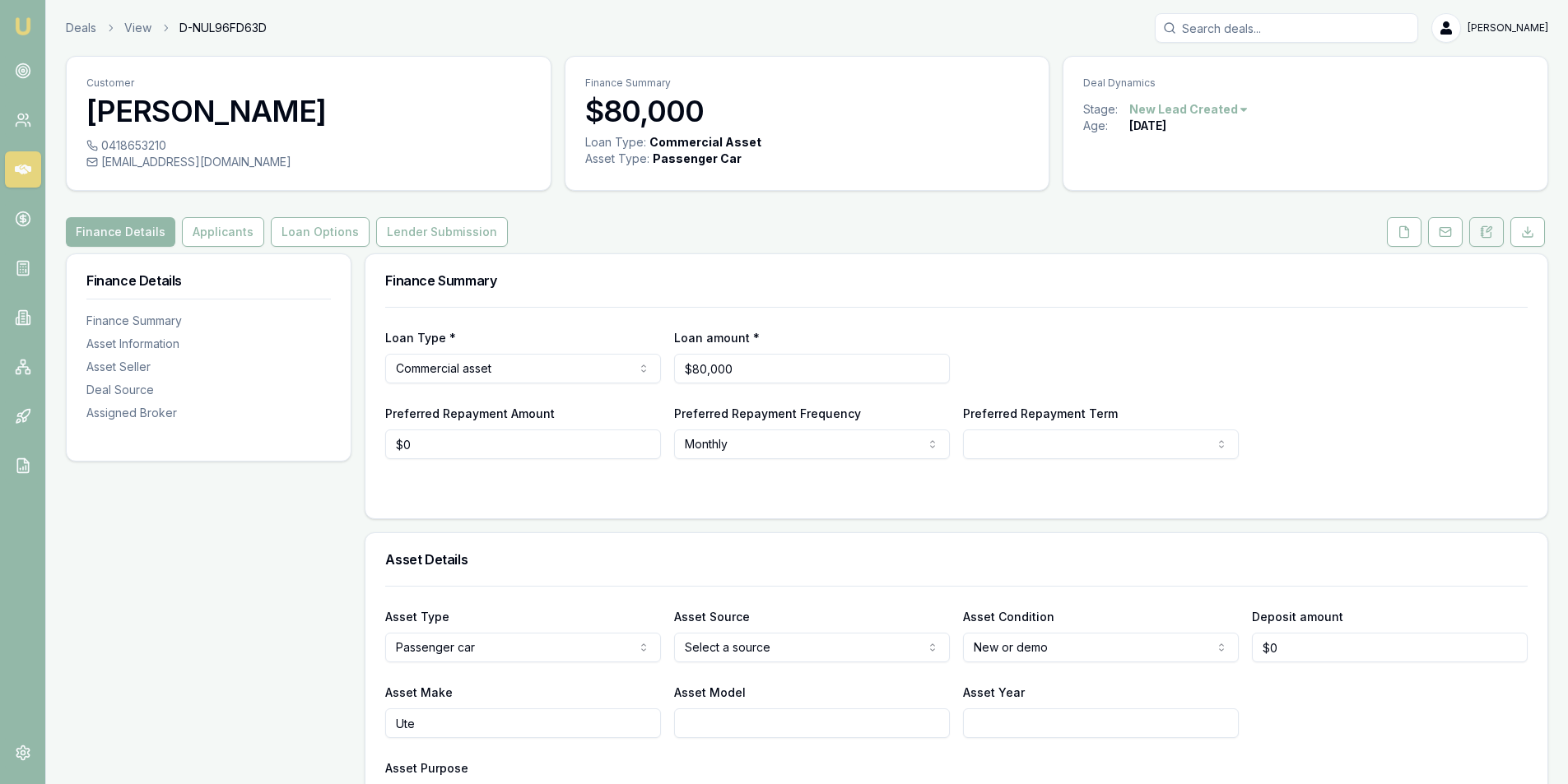
click at [1497, 240] on button at bounding box center [1486, 231] width 35 height 29
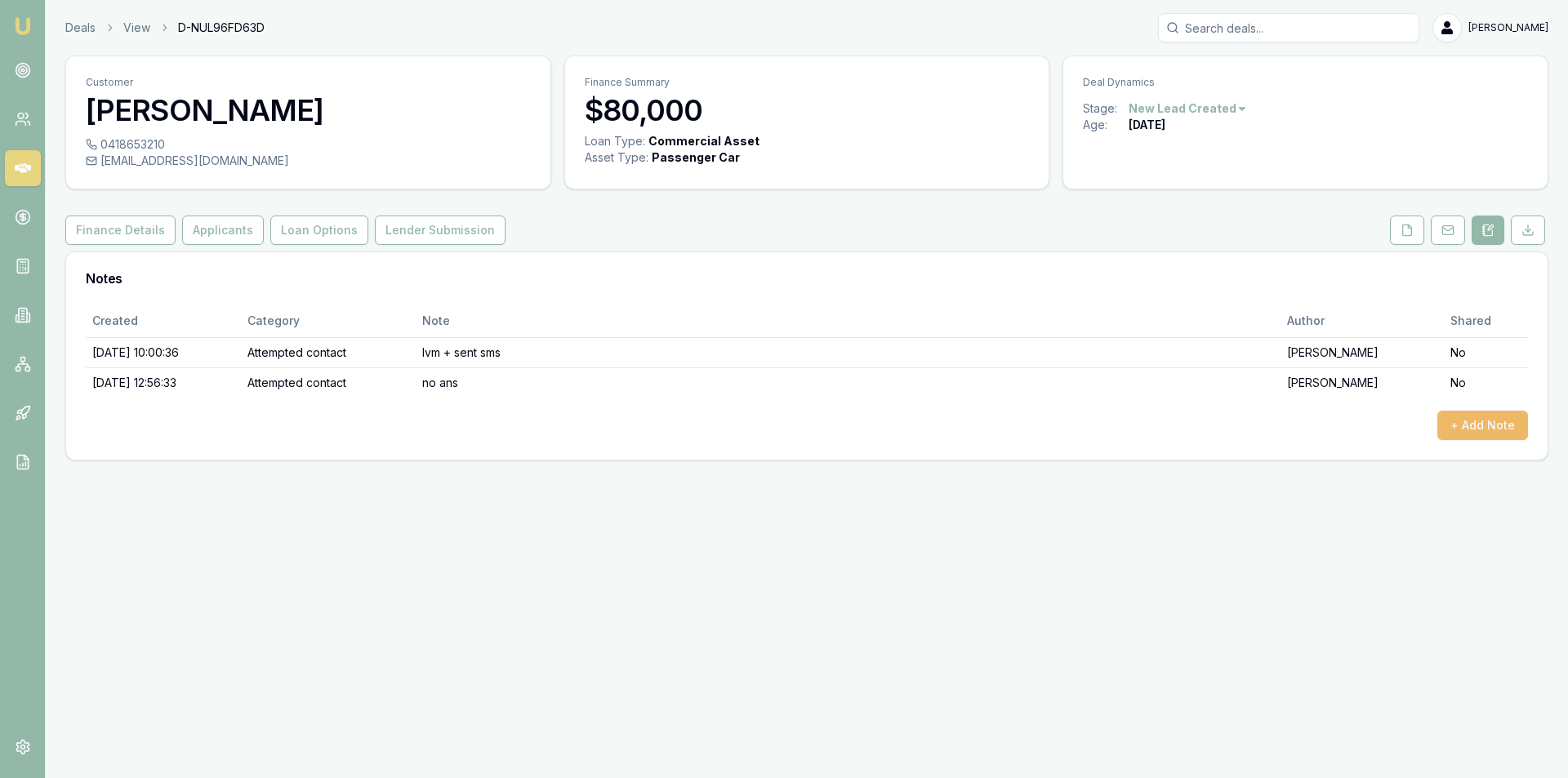
click at [1463, 435] on button "+ Add Note" at bounding box center [1482, 425] width 91 height 29
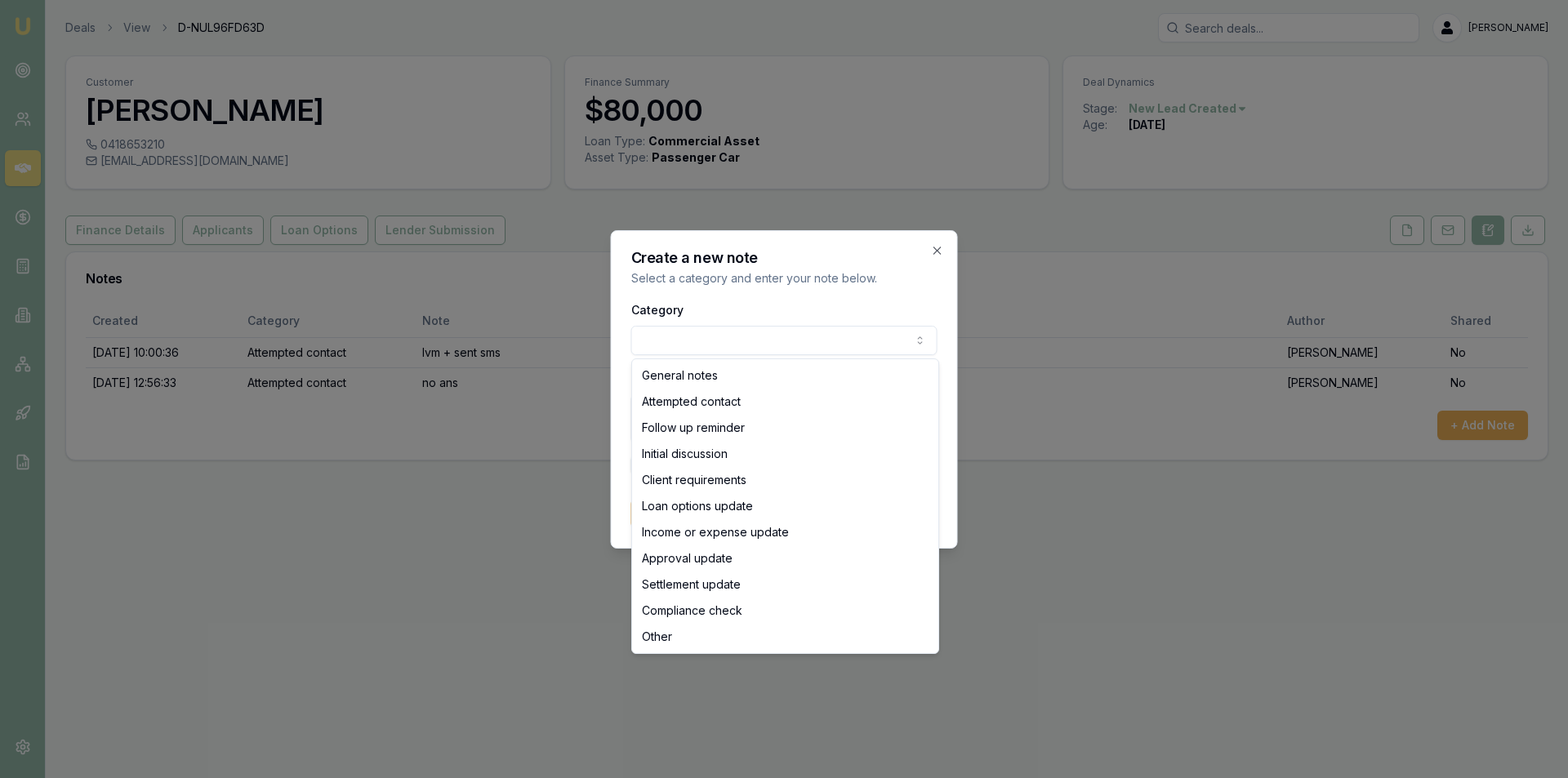
click at [663, 354] on body "Emu Broker Deals View D-NUL96FD63D Peter Sarris Toggle Menu Customer Rohan Watt…" at bounding box center [784, 389] width 1568 height 778
select select "ATTEMPTED_CONTACT"
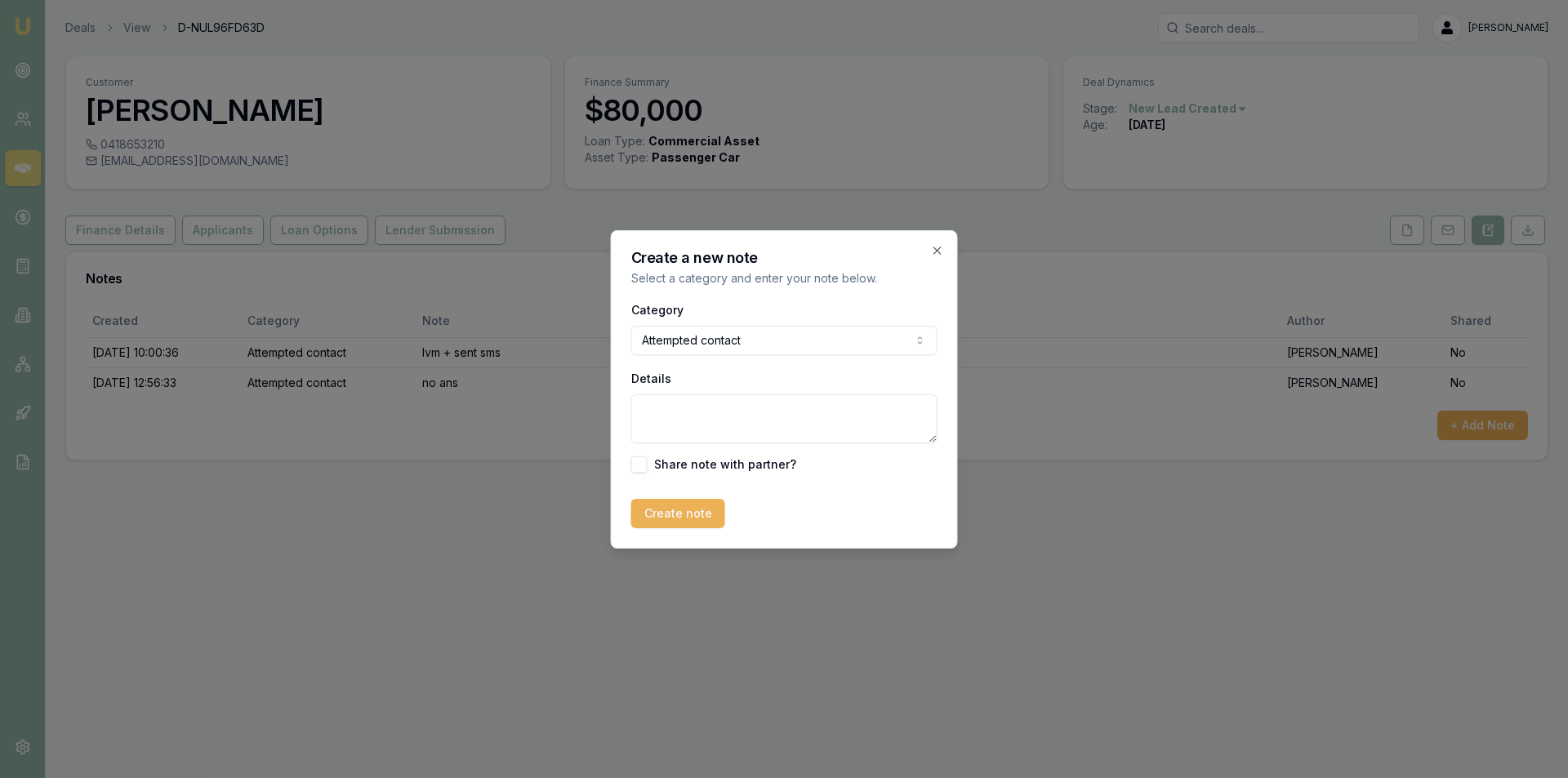
click at [703, 407] on textarea "Details" at bounding box center [784, 419] width 306 height 49
type textarea "no ans - email sent"
click at [709, 527] on button "Create note" at bounding box center [679, 513] width 94 height 29
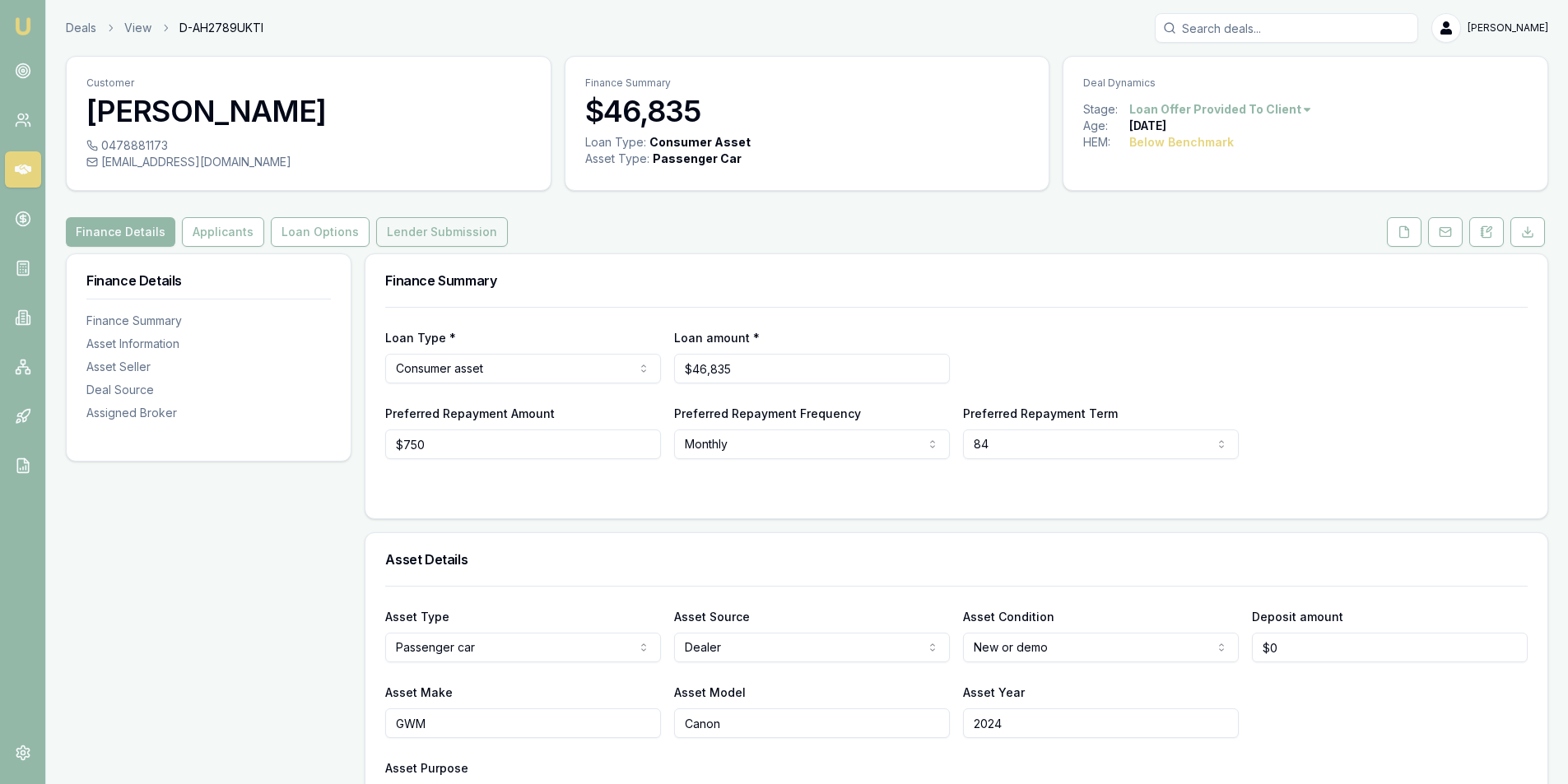
click at [469, 218] on button "Lender Submission" at bounding box center [442, 231] width 132 height 29
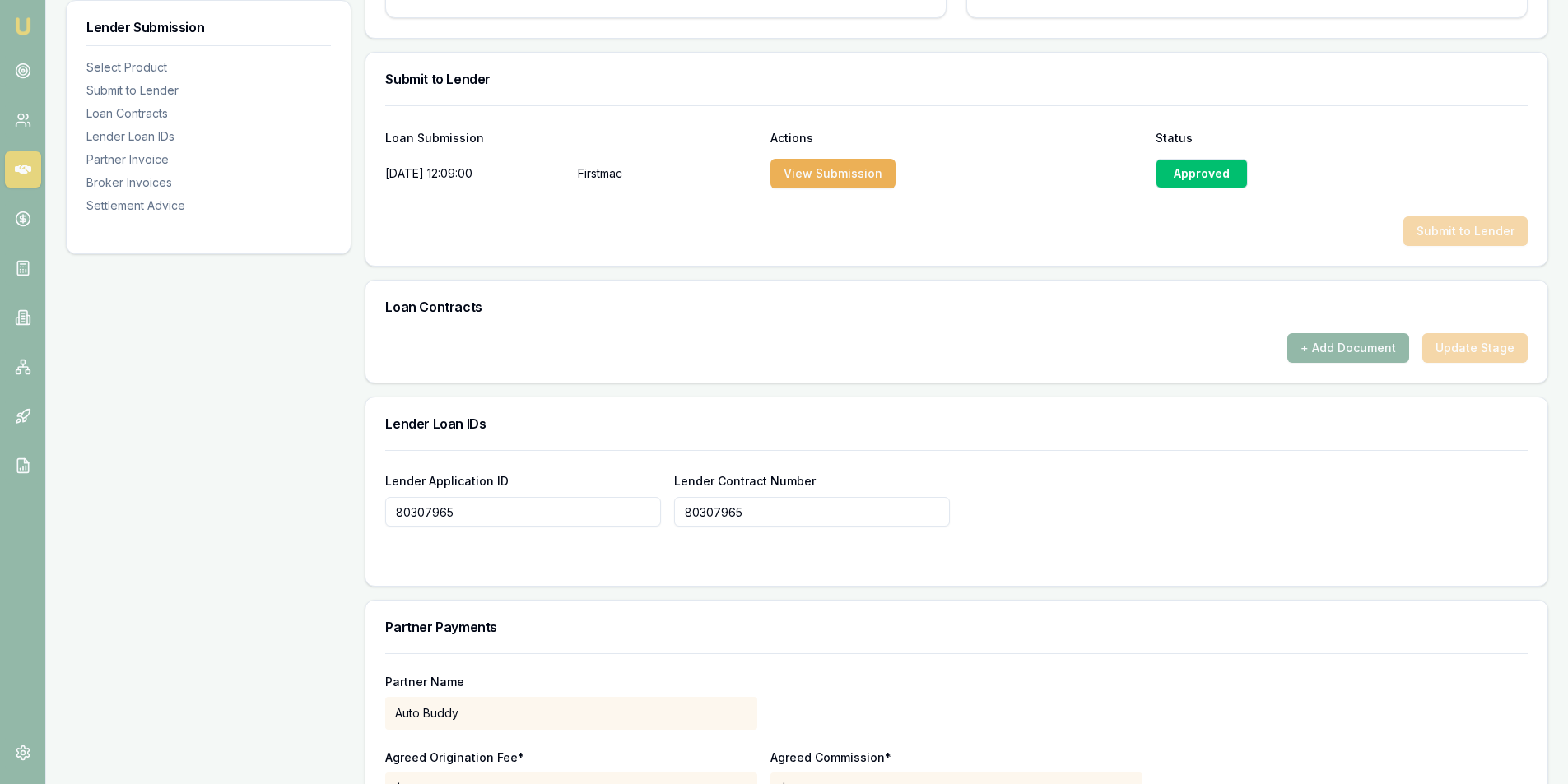
scroll to position [766, 0]
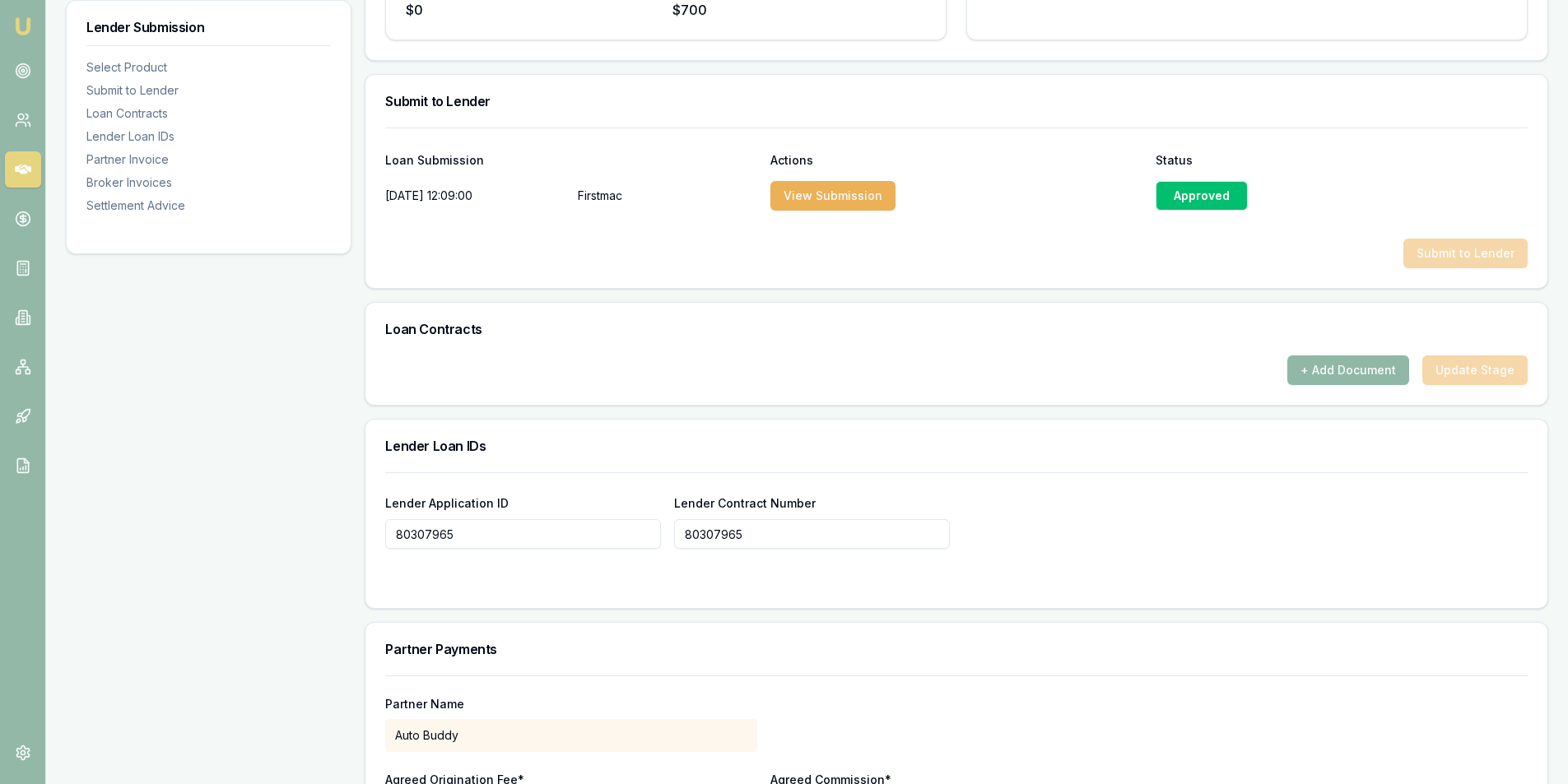
click at [1349, 368] on button "+ Add Document" at bounding box center [1348, 370] width 122 height 29
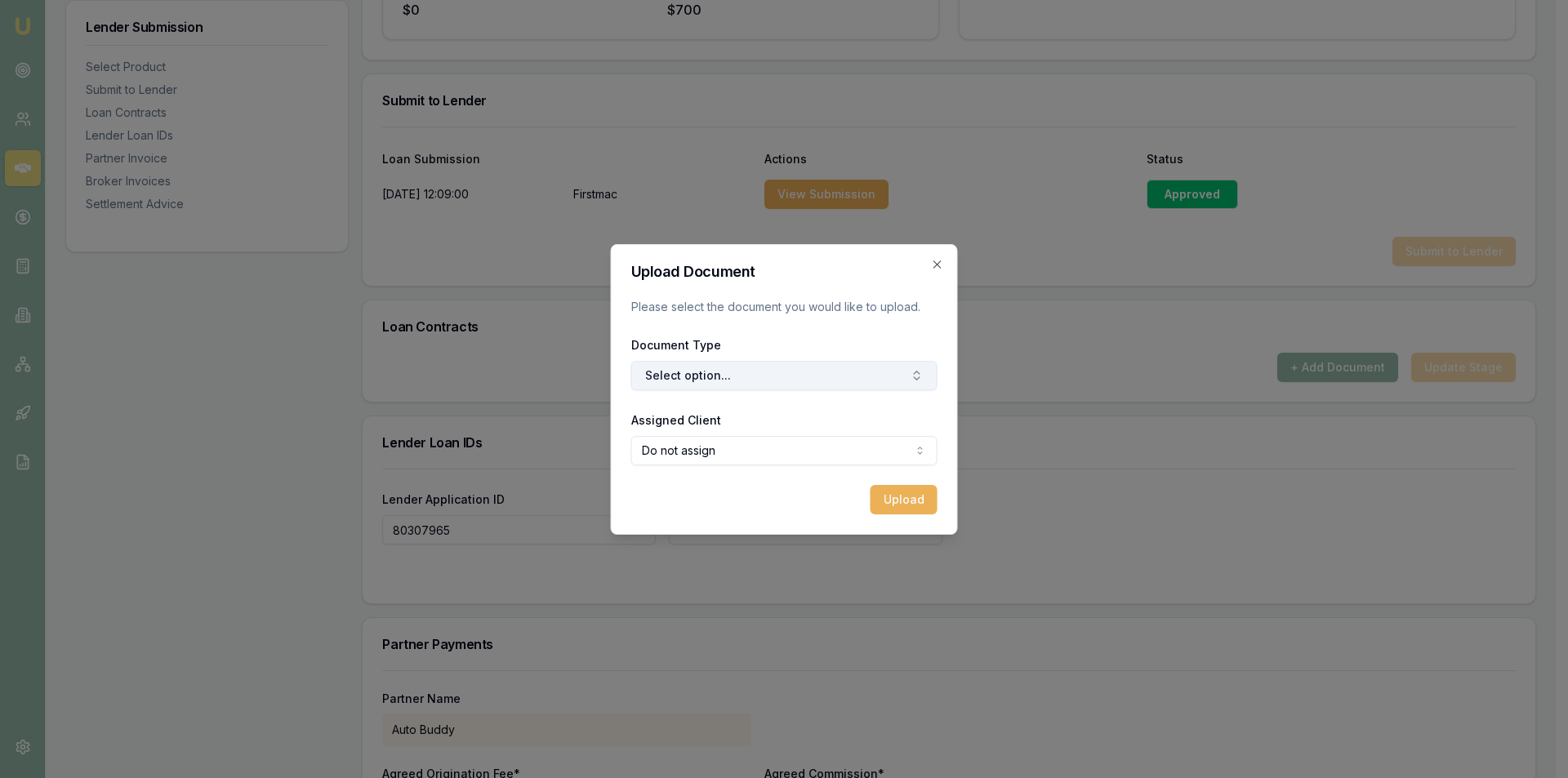
click at [655, 387] on button "Select option..." at bounding box center [784, 375] width 306 height 29
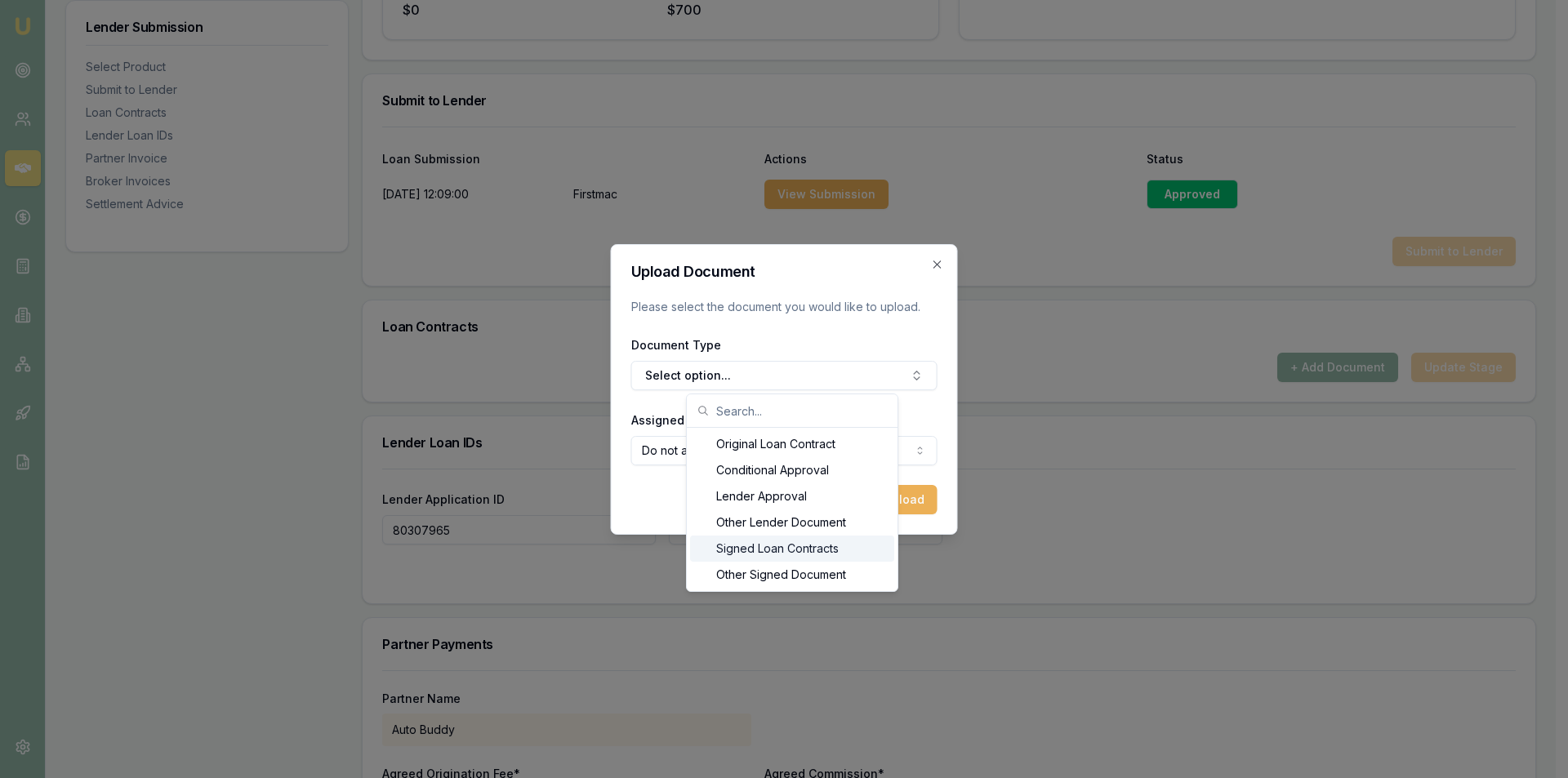
click at [777, 549] on div "Signed Loan Contracts" at bounding box center [792, 549] width 204 height 26
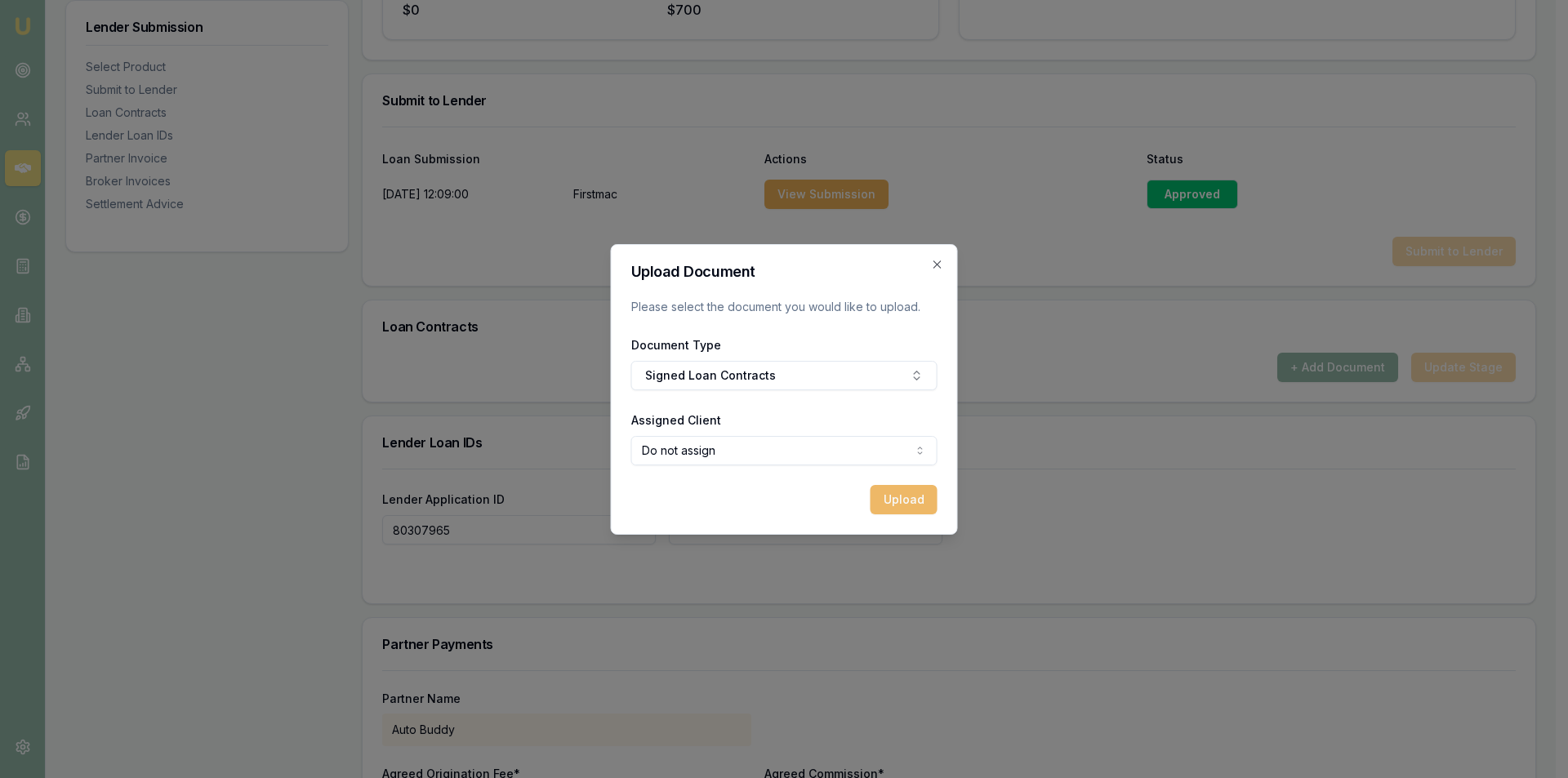
click at [891, 503] on button "Upload" at bounding box center [904, 499] width 67 height 29
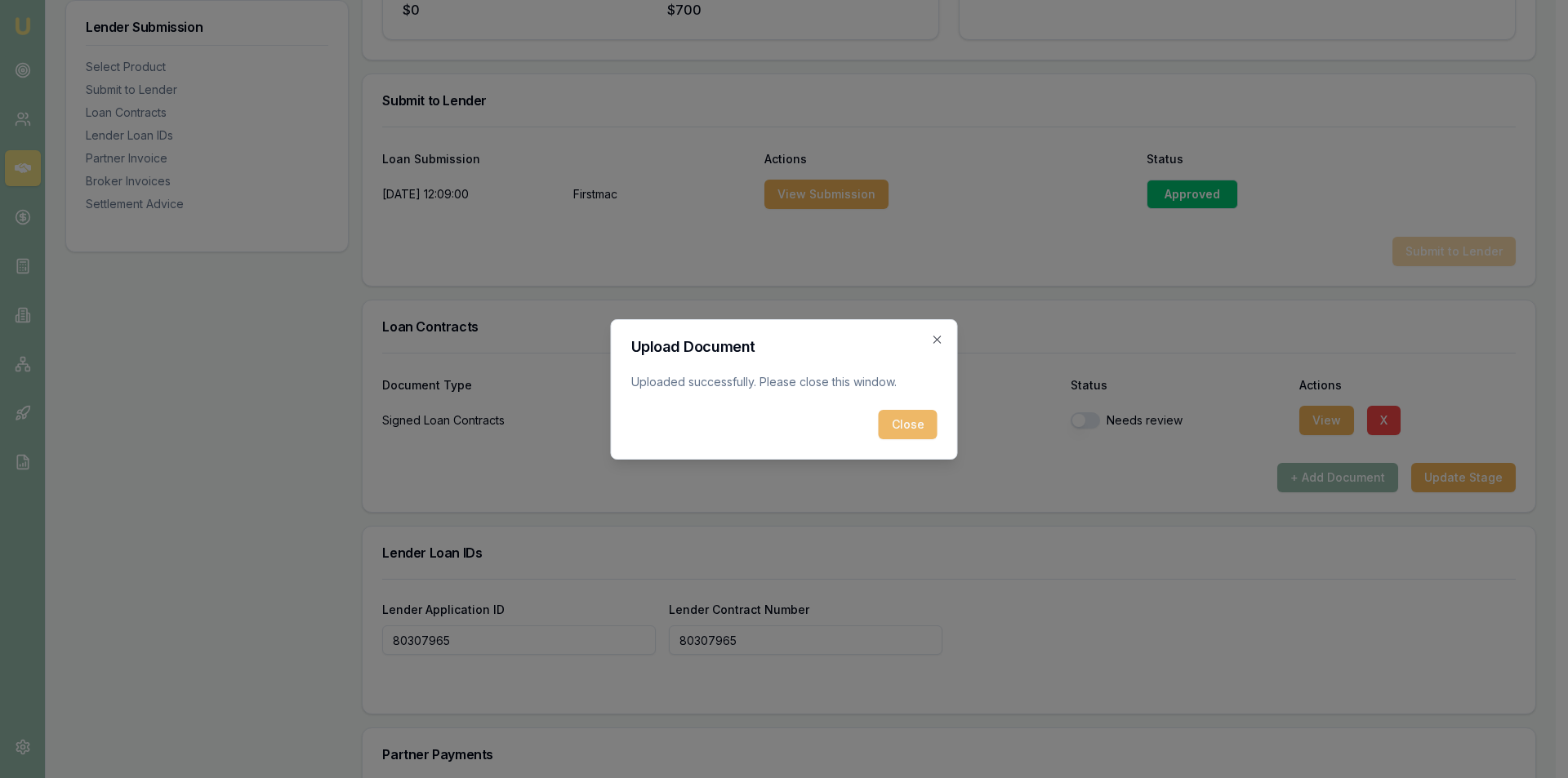
click at [918, 429] on button "Close" at bounding box center [908, 424] width 59 height 29
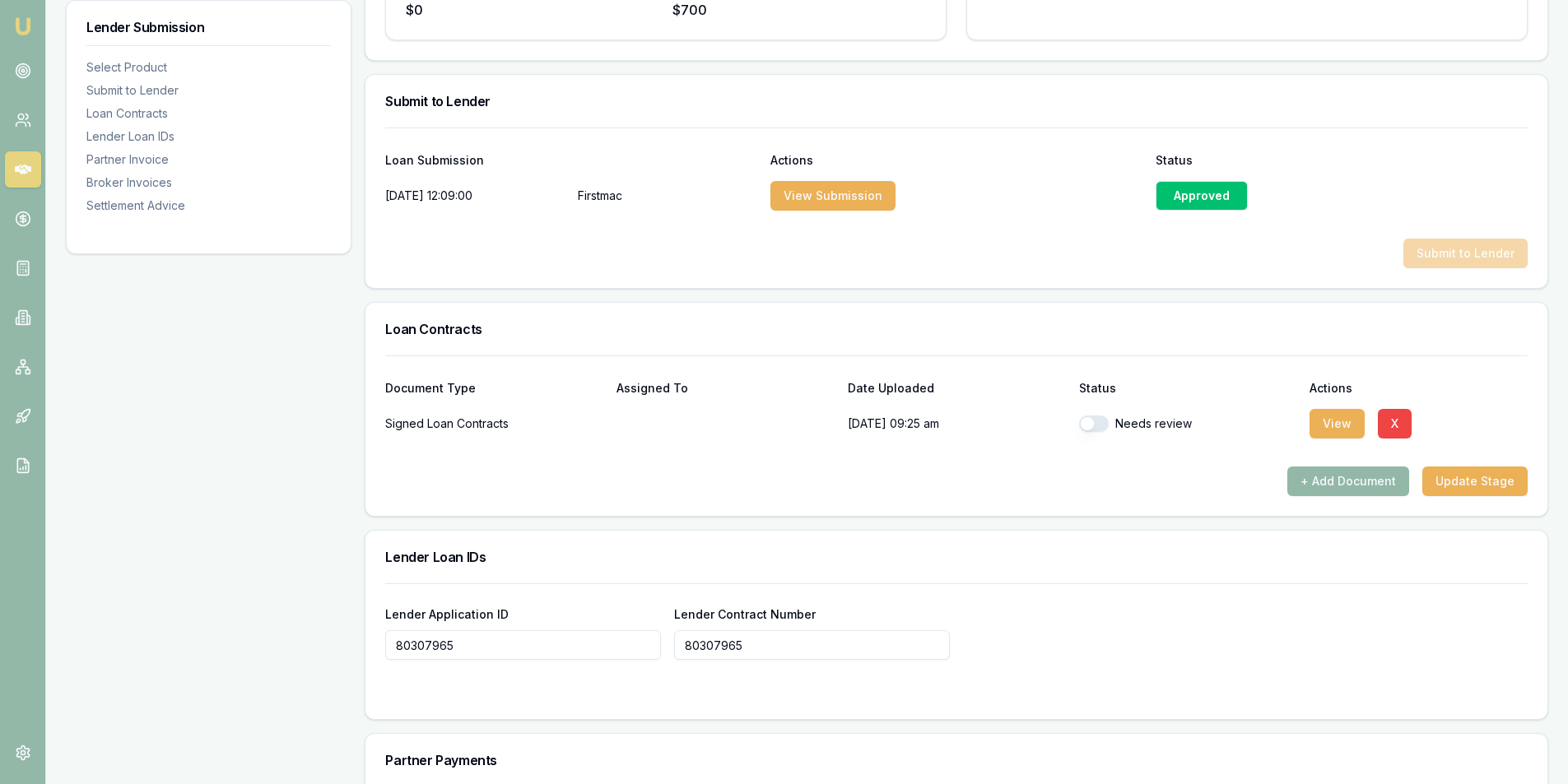
click at [1103, 415] on button "button" at bounding box center [1094, 423] width 29 height 17
checkbox input "true"
click at [1478, 479] on button "Update Stage" at bounding box center [1476, 481] width 105 height 29
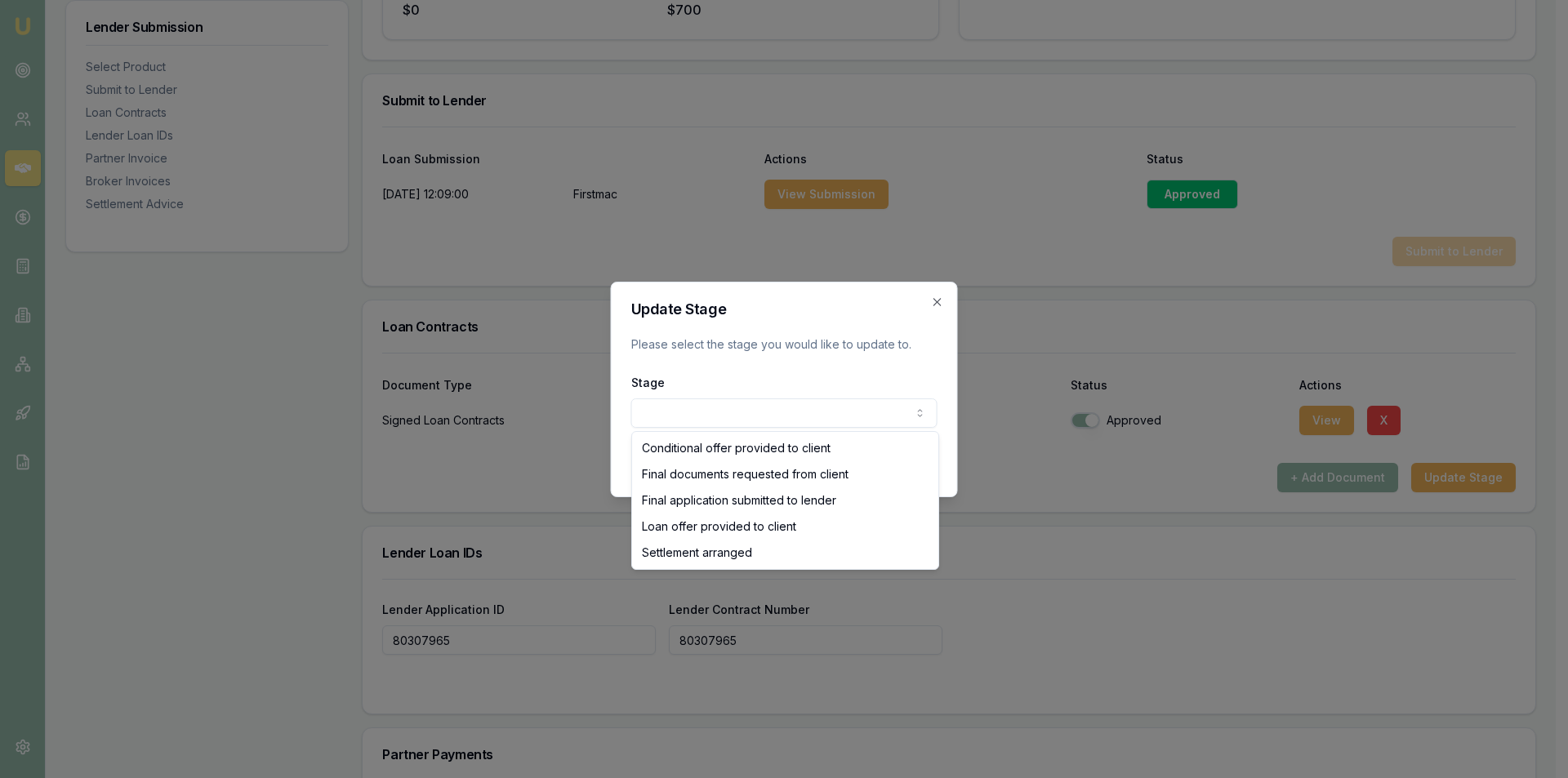
select select "SETTLEMENT_ARRANGED"
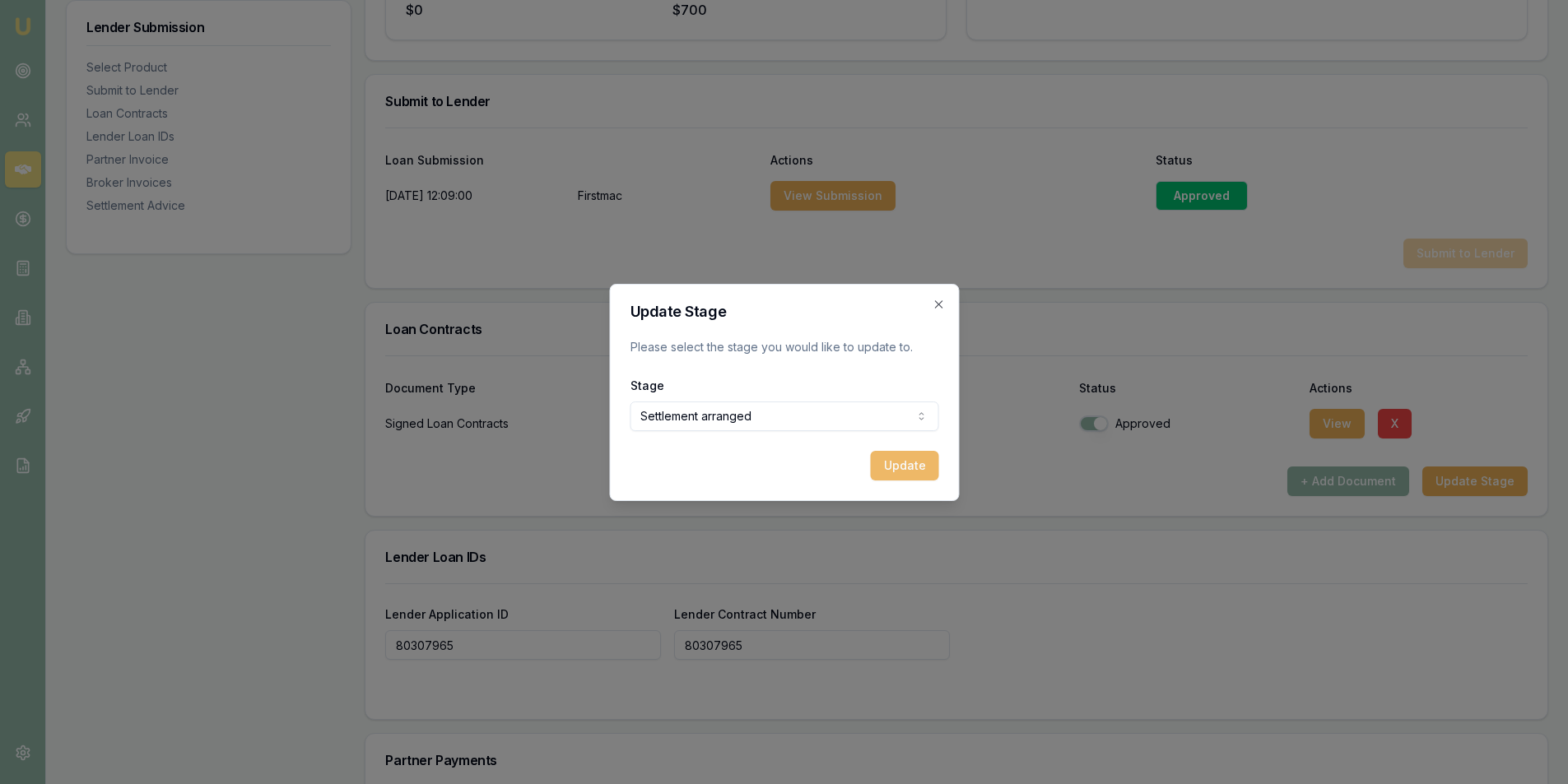
click at [912, 460] on button "Update" at bounding box center [904, 465] width 68 height 29
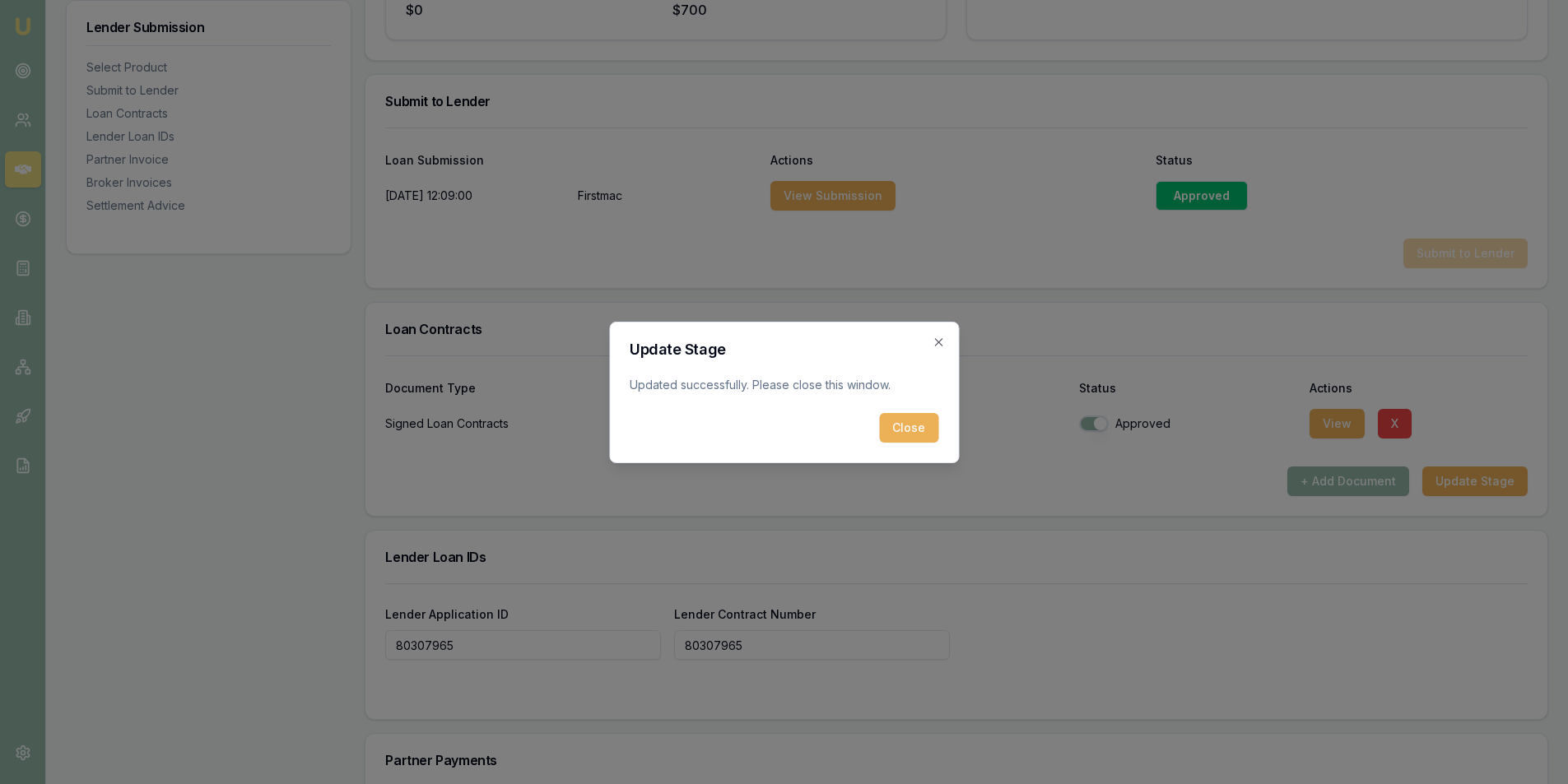
click at [917, 409] on form "Update Stage Updated successfully. Please close this window. Close" at bounding box center [784, 392] width 309 height 100
click at [921, 420] on button "Close" at bounding box center [909, 428] width 60 height 29
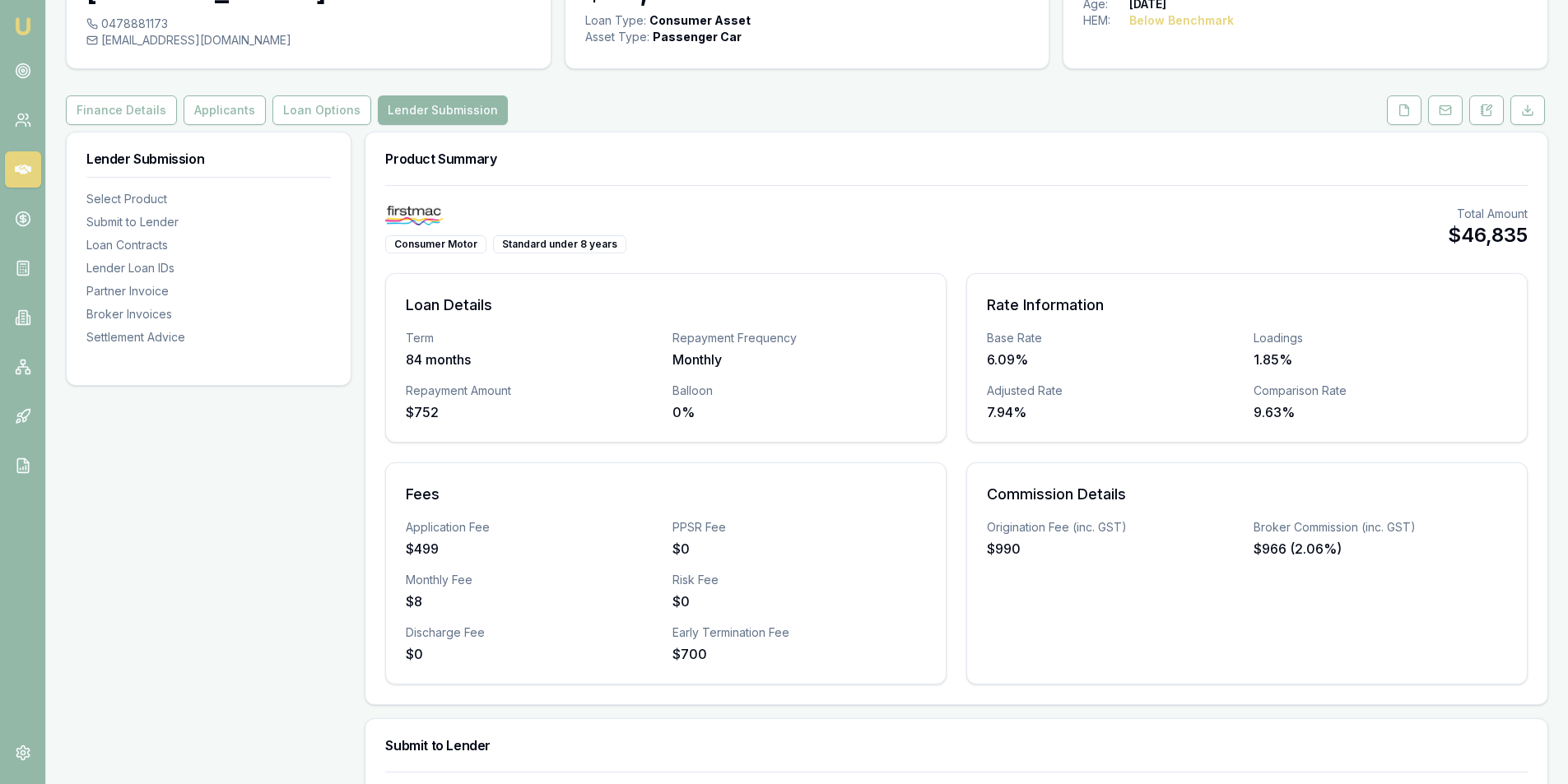
scroll to position [0, 0]
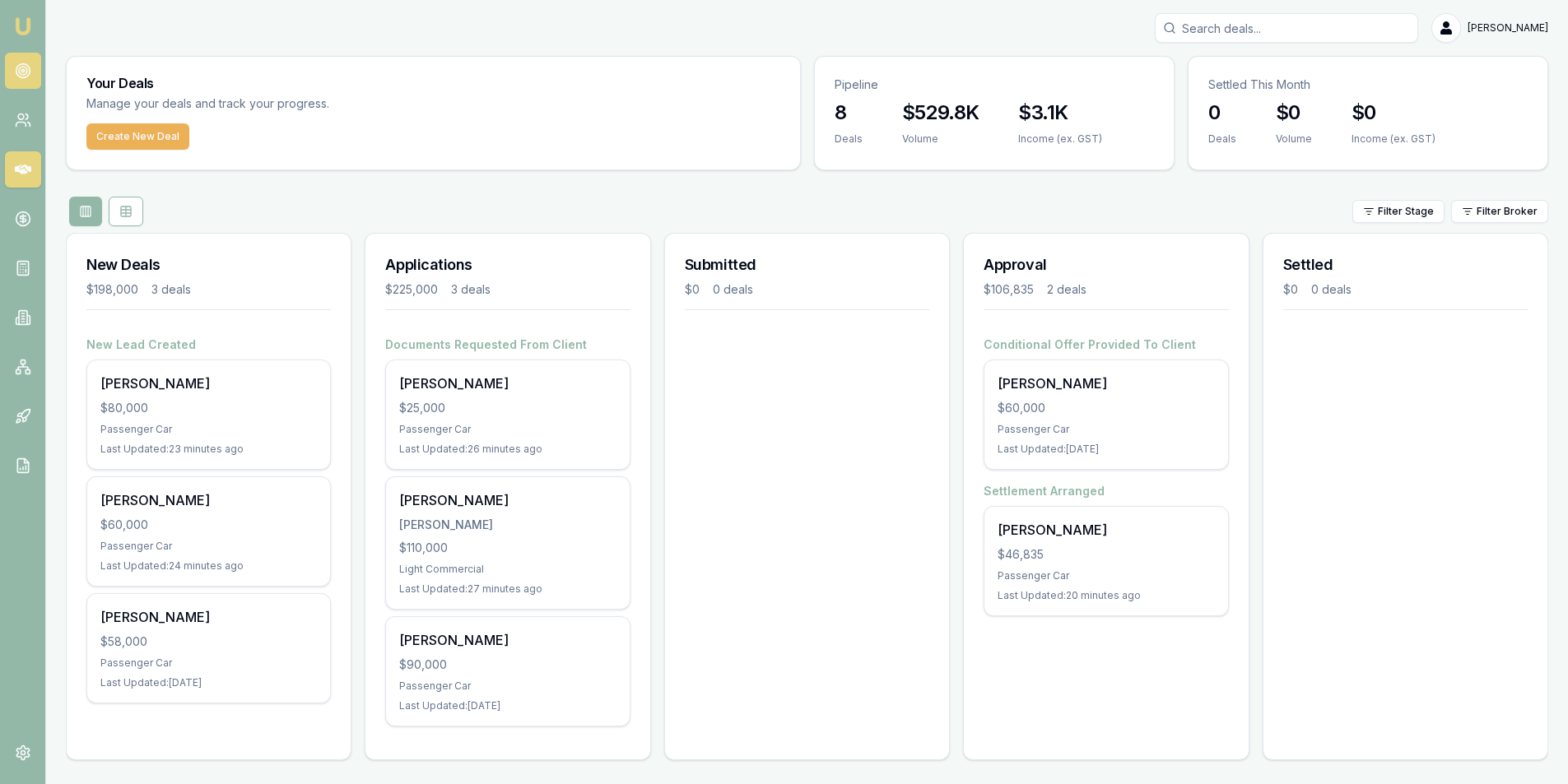
click at [34, 67] on link at bounding box center [23, 70] width 36 height 36
